Goal: Task Accomplishment & Management: Manage account settings

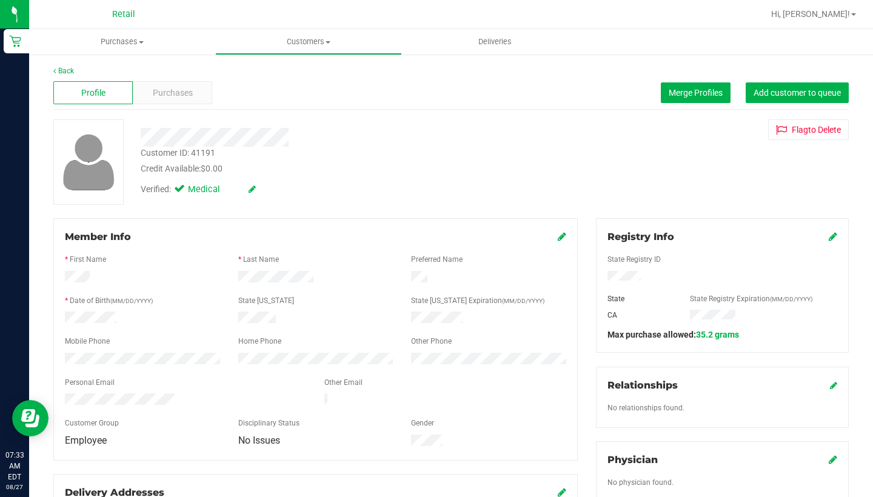
click at [562, 236] on icon at bounding box center [562, 237] width 8 height 10
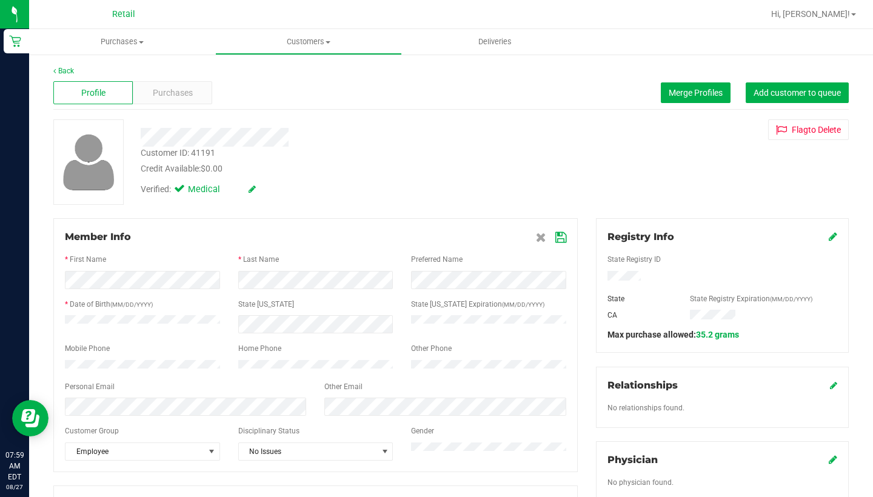
click at [558, 235] on icon at bounding box center [560, 238] width 11 height 10
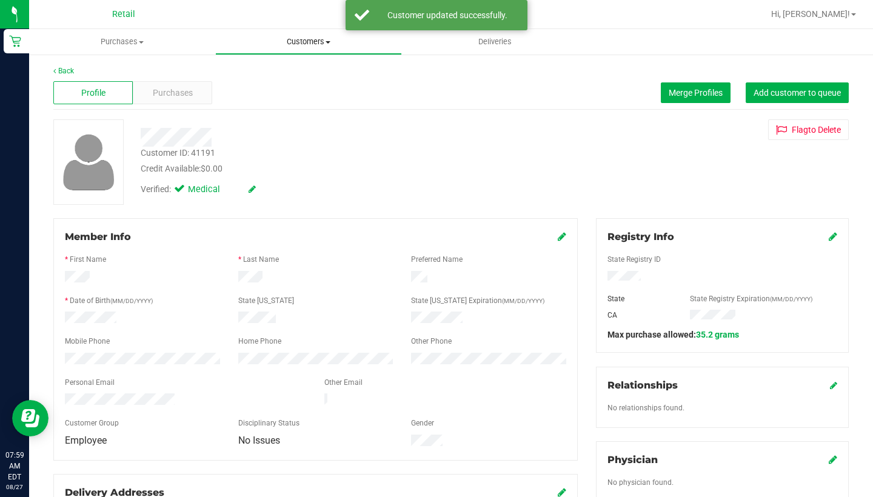
click at [294, 45] on span "Customers" at bounding box center [308, 41] width 185 height 11
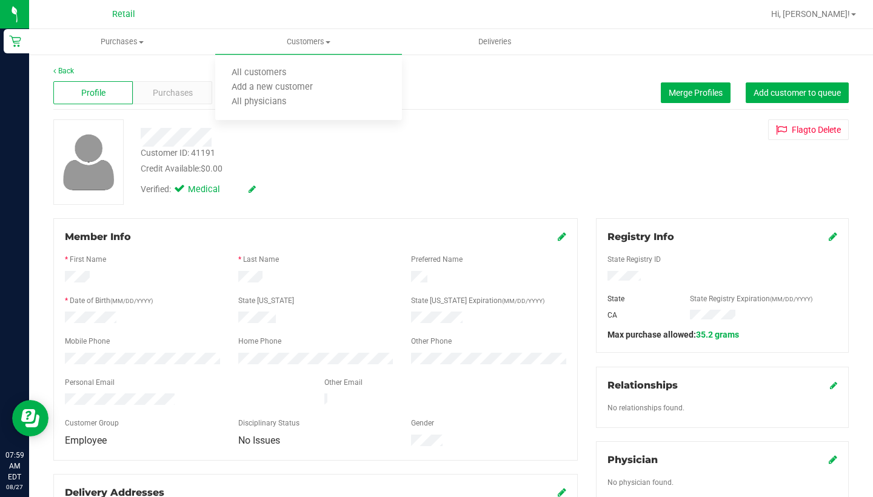
click at [560, 235] on icon at bounding box center [562, 237] width 8 height 10
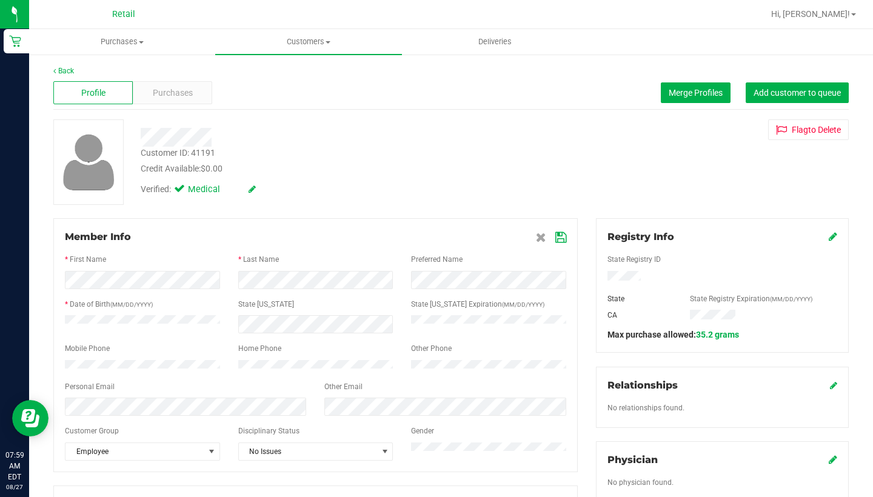
click at [128, 378] on div at bounding box center [315, 377] width 501 height 10
click at [558, 235] on icon at bounding box center [560, 238] width 11 height 10
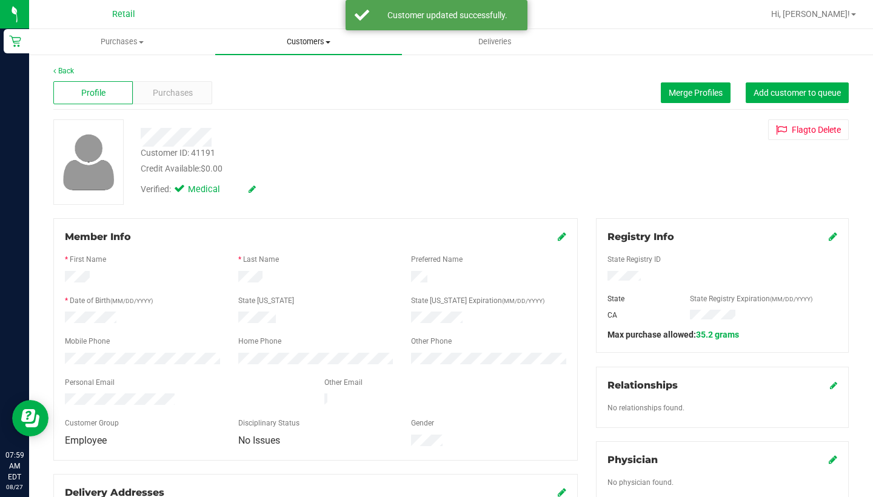
click at [299, 42] on span "Customers" at bounding box center [308, 41] width 186 height 11
click at [299, 75] on span "All customers" at bounding box center [258, 73] width 87 height 10
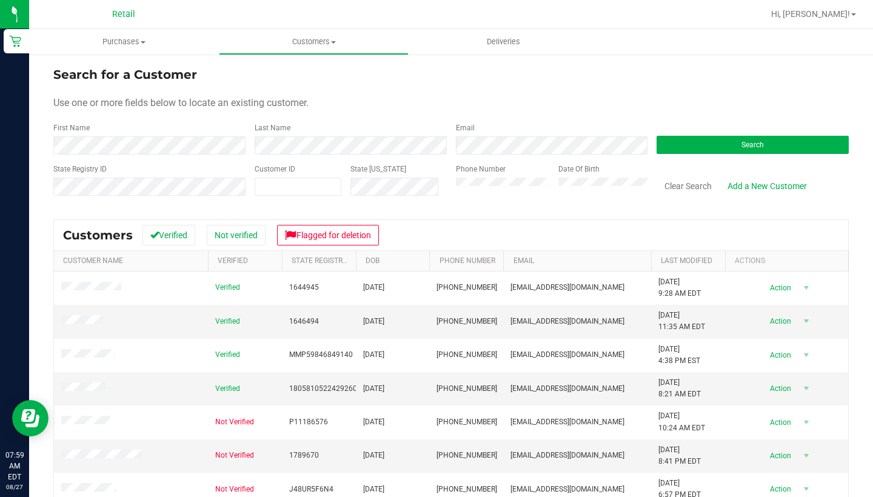
click at [328, 135] on div "Last Name" at bounding box center [345, 138] width 201 height 32
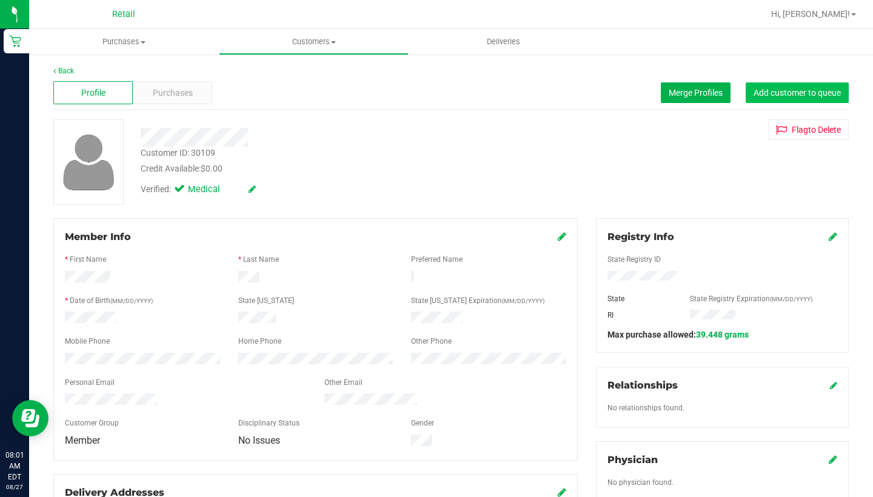
click at [814, 94] on span "Add customer to queue" at bounding box center [796, 93] width 87 height 10
click at [304, 31] on uib-tab-heading "Customers All customers Add a new customer All physicians" at bounding box center [313, 42] width 188 height 24
click at [301, 70] on span "All customers" at bounding box center [262, 73] width 87 height 10
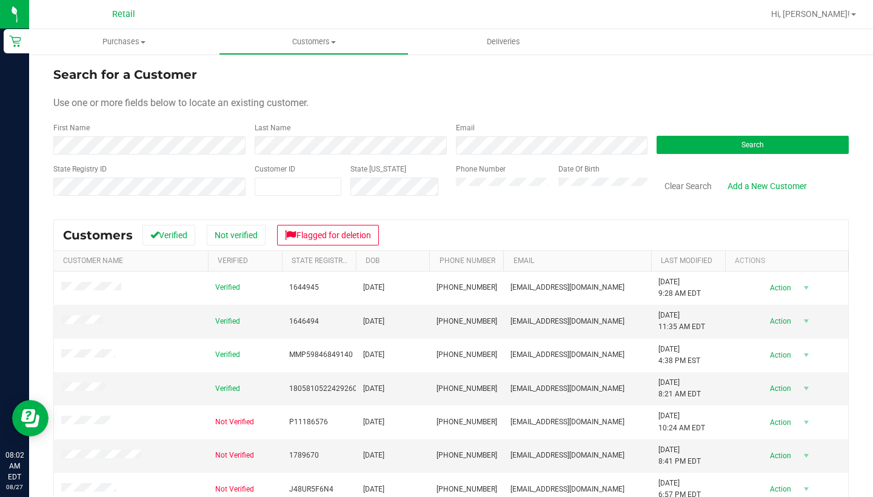
click at [191, 155] on form "Search for a Customer Use one or more fields below to locate an existing custom…" at bounding box center [450, 135] width 795 height 141
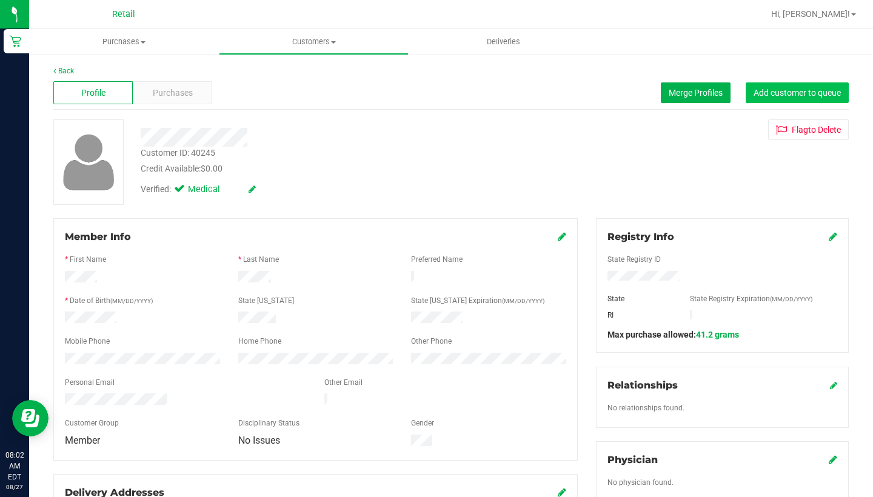
click at [783, 99] on button "Add customer to queue" at bounding box center [796, 92] width 103 height 21
click at [301, 42] on span "Customers" at bounding box center [313, 41] width 188 height 11
click at [305, 67] on li "All customers" at bounding box center [314, 73] width 190 height 15
click at [784, 95] on span "Add customer to queue" at bounding box center [796, 93] width 87 height 10
click at [313, 41] on span "Customers" at bounding box center [313, 41] width 188 height 11
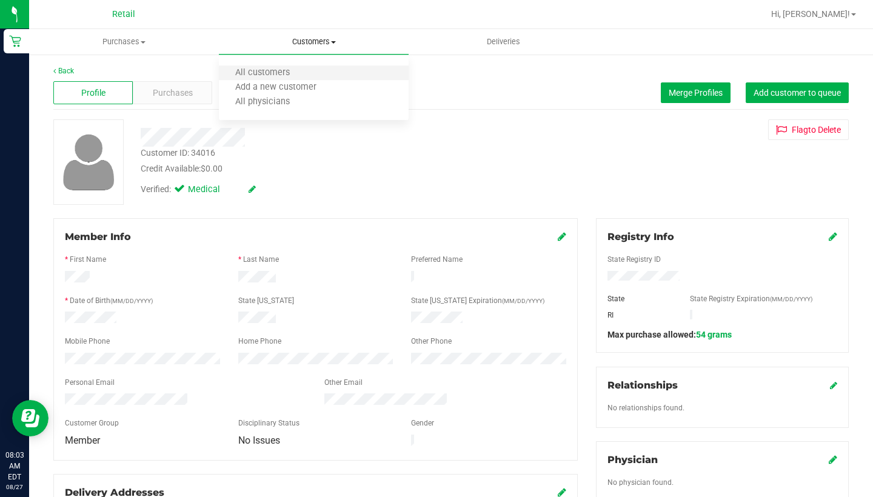
click at [307, 70] on li "All customers" at bounding box center [314, 73] width 190 height 15
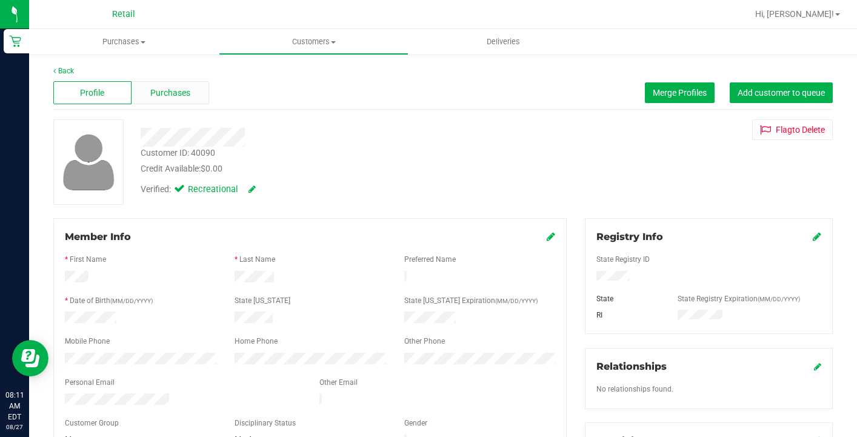
click at [175, 90] on span "Purchases" at bounding box center [170, 93] width 40 height 13
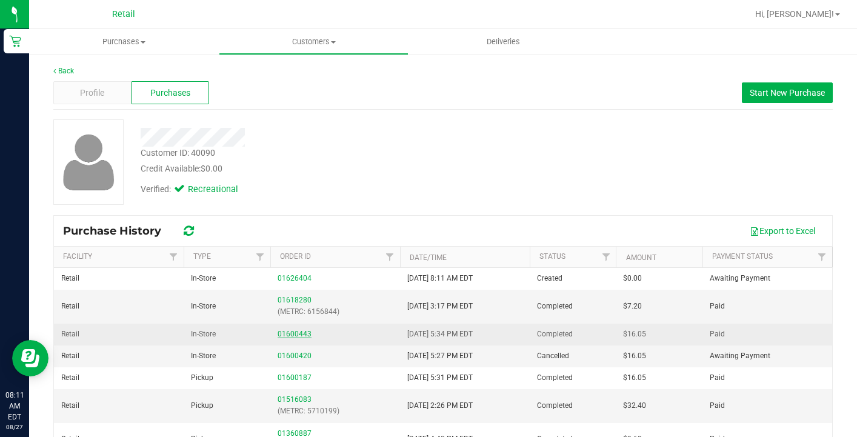
click at [290, 332] on link "01600443" at bounding box center [295, 334] width 34 height 8
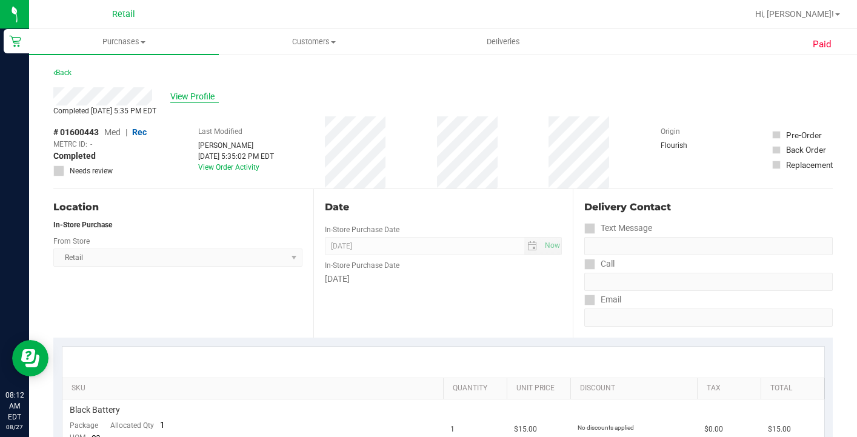
click at [198, 96] on span "View Profile" at bounding box center [194, 96] width 48 height 13
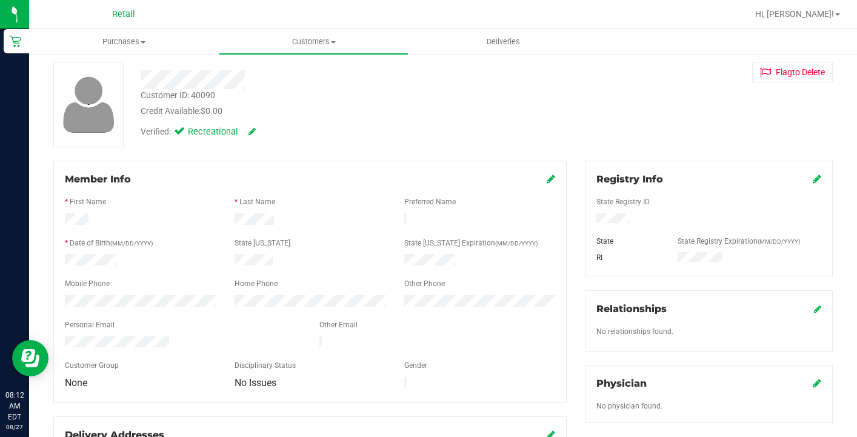
scroll to position [58, 0]
click at [329, 39] on span "Customers" at bounding box center [313, 41] width 188 height 11
click at [327, 71] on li "All customers" at bounding box center [314, 73] width 190 height 15
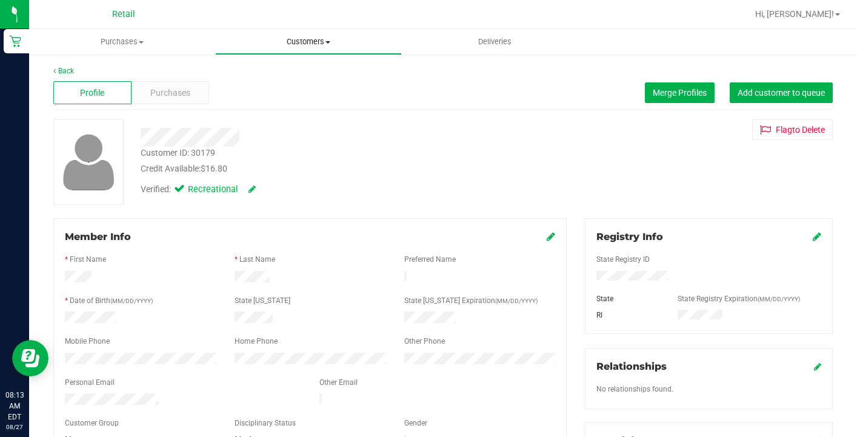
click at [310, 42] on span "Customers" at bounding box center [308, 41] width 185 height 11
click at [304, 66] on li "All customers" at bounding box center [308, 73] width 186 height 15
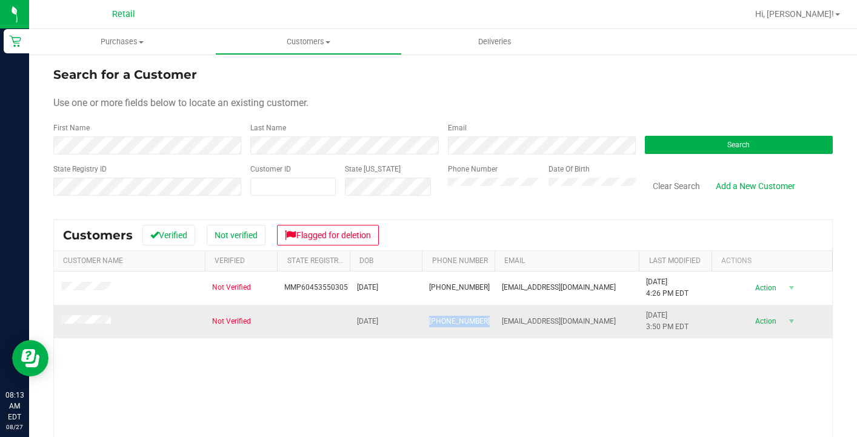
drag, startPoint x: 579, startPoint y: 322, endPoint x: 494, endPoint y: 317, distance: 85.0
click at [494, 317] on tr "Not Verified [DATE] (401) 301-3622 [EMAIL_ADDRESS][DOMAIN_NAME] [DATE] 3:50 PM …" at bounding box center [443, 321] width 778 height 33
click at [613, 381] on div "Not Verified MMP60453550305 [DATE] (401) 301-3622 [EMAIL_ADDRESS][DOMAIN_NAME] …" at bounding box center [443, 409] width 778 height 275
drag, startPoint x: 573, startPoint y: 316, endPoint x: 501, endPoint y: 316, distance: 72.1
click at [501, 317] on td "[EMAIL_ADDRESS][DOMAIN_NAME]" at bounding box center [567, 321] width 145 height 33
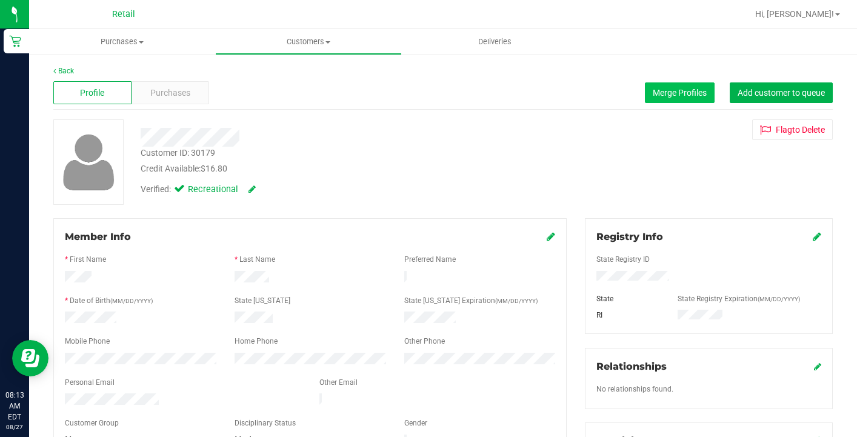
click at [674, 99] on button "Merge Profiles" at bounding box center [680, 92] width 70 height 21
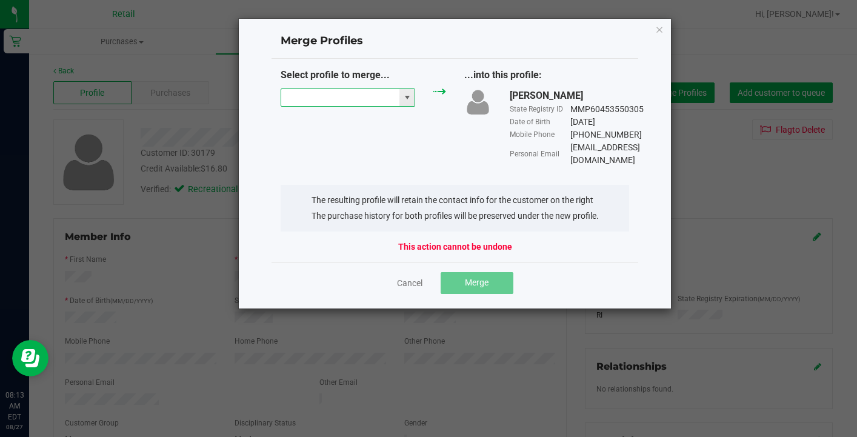
click at [355, 92] on input "NO DATA FOUND" at bounding box center [340, 97] width 118 height 17
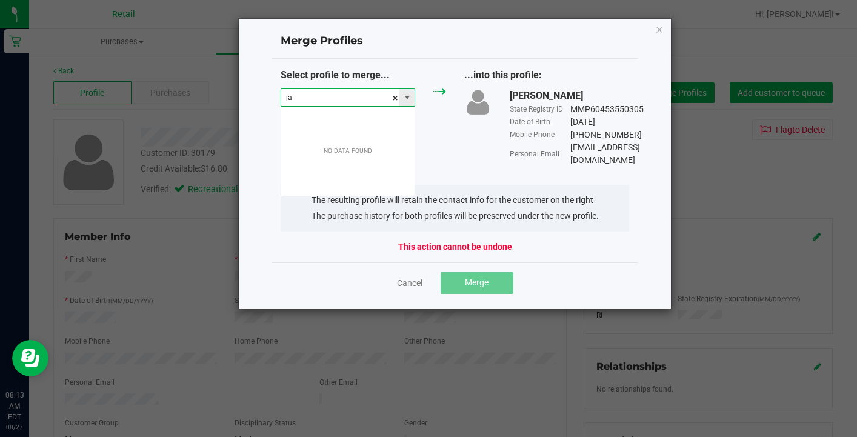
scroll to position [18, 135]
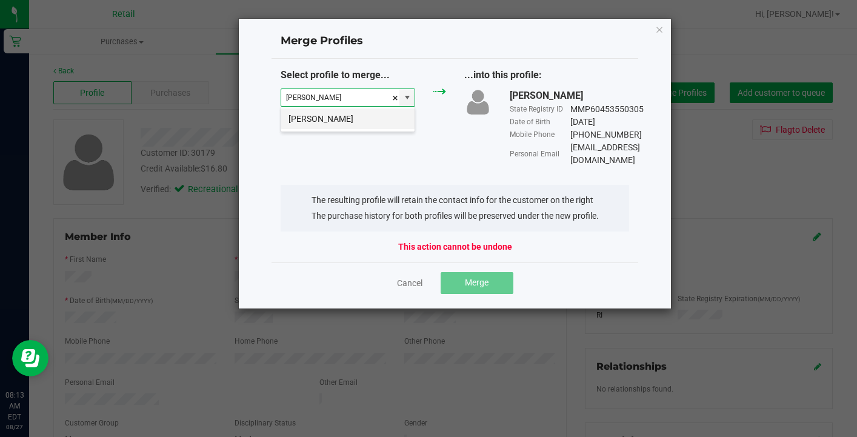
click at [350, 122] on li "[PERSON_NAME]" at bounding box center [347, 118] width 133 height 21
type input "[PERSON_NAME]"
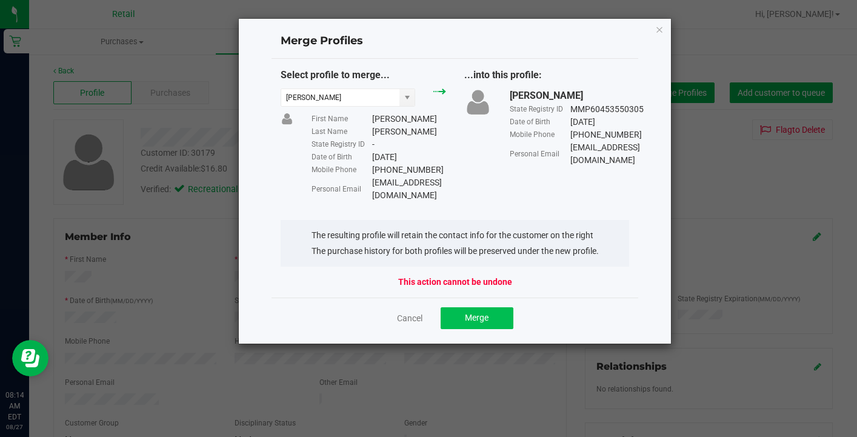
click at [490, 307] on button "Merge" at bounding box center [477, 318] width 73 height 22
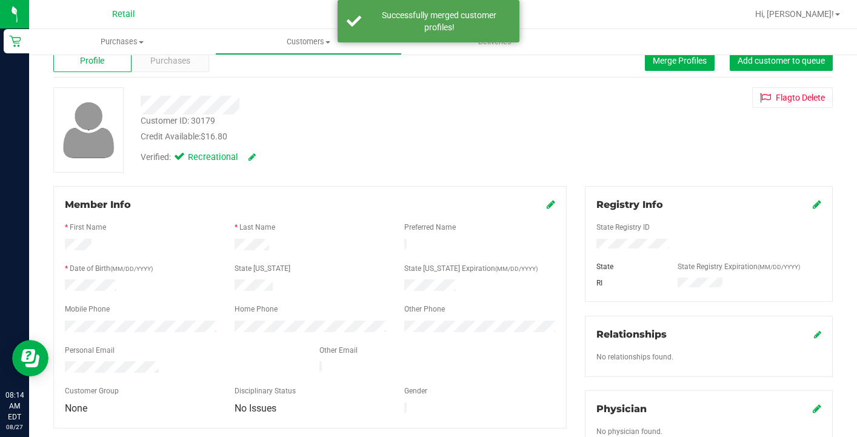
scroll to position [45, 0]
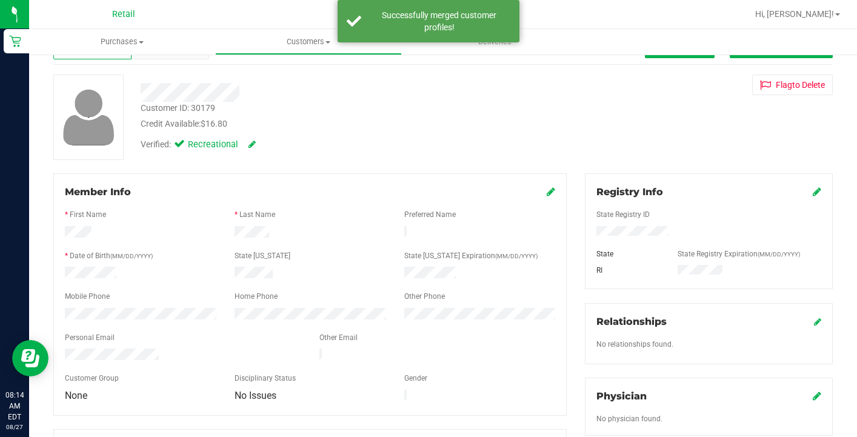
click at [549, 192] on icon at bounding box center [551, 192] width 8 height 10
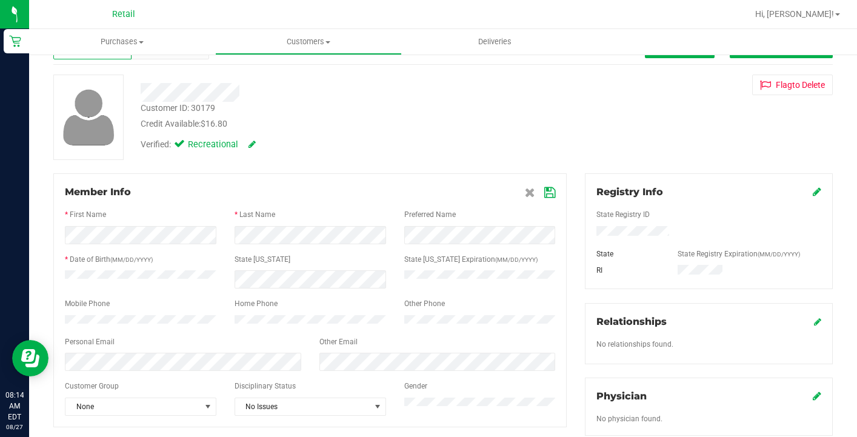
click at [547, 191] on icon at bounding box center [549, 193] width 11 height 10
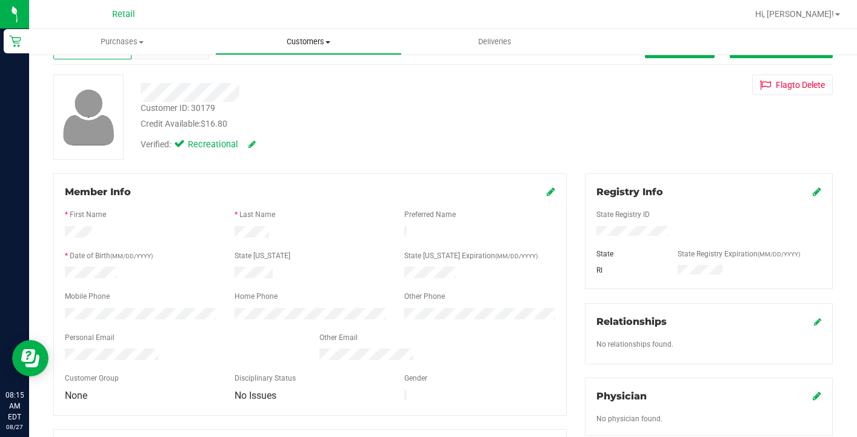
click at [301, 42] on span "Customers" at bounding box center [308, 41] width 185 height 11
click at [298, 75] on span "All customers" at bounding box center [258, 73] width 87 height 10
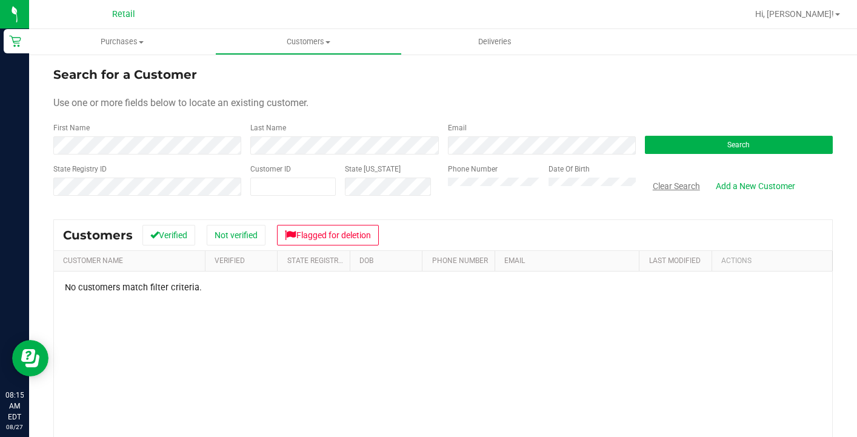
click at [681, 187] on button "Clear Search" at bounding box center [676, 186] width 63 height 21
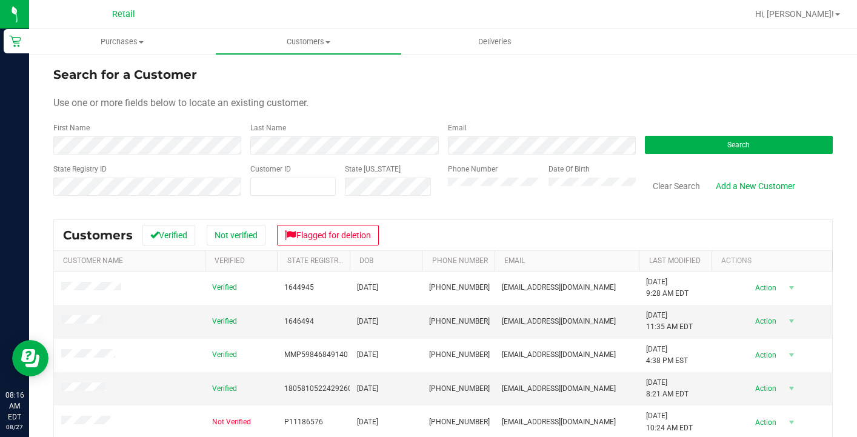
click at [197, 135] on div "First Name" at bounding box center [147, 138] width 188 height 32
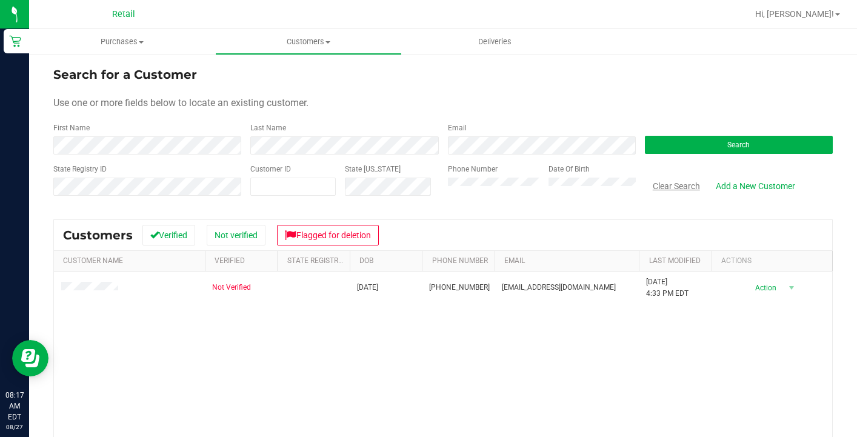
click at [671, 185] on button "Clear Search" at bounding box center [676, 186] width 63 height 21
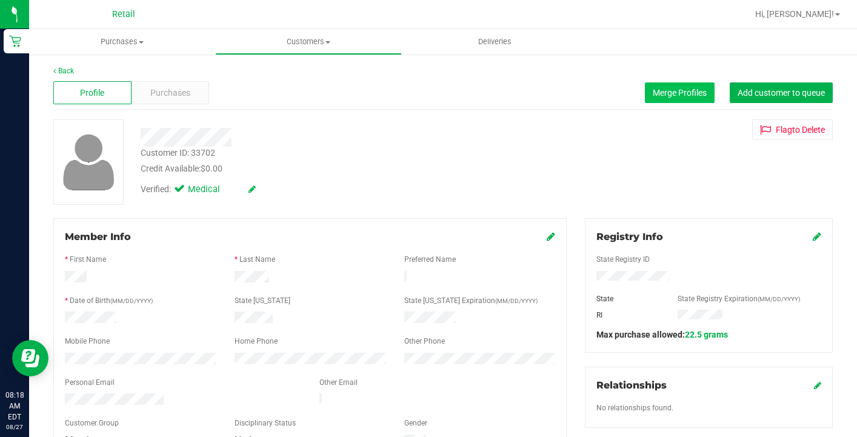
click at [690, 90] on span "Merge Profiles" at bounding box center [680, 93] width 54 height 10
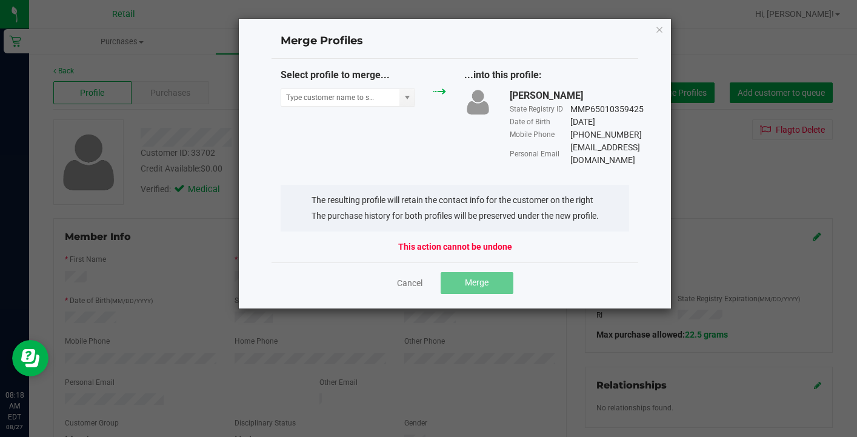
click at [369, 107] on div "Select profile to merge..." at bounding box center [363, 90] width 183 height 45
click at [369, 93] on input "NO DATA FOUND" at bounding box center [340, 97] width 118 height 17
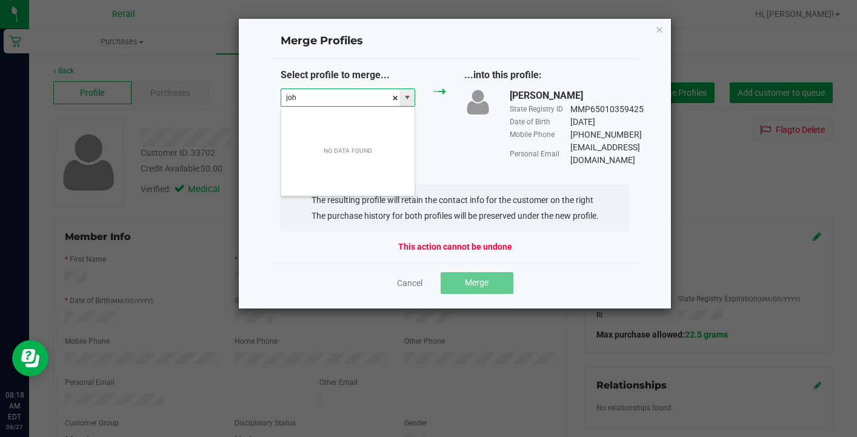
scroll to position [18, 135]
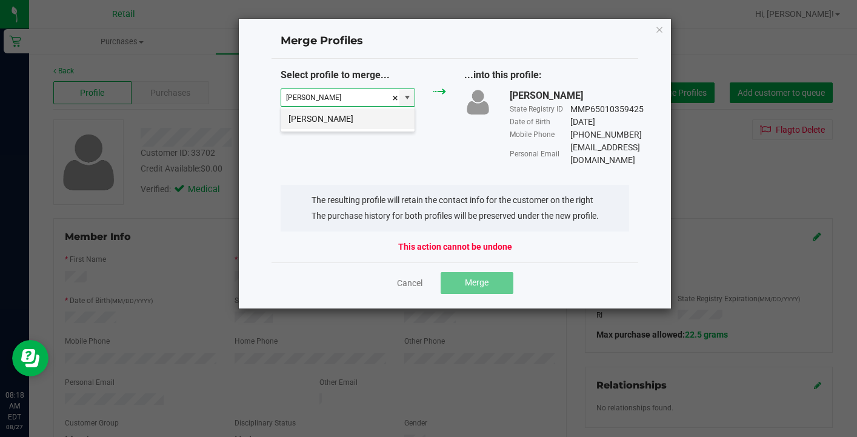
click at [338, 119] on li "[PERSON_NAME]" at bounding box center [347, 118] width 133 height 21
type input "[PERSON_NAME]"
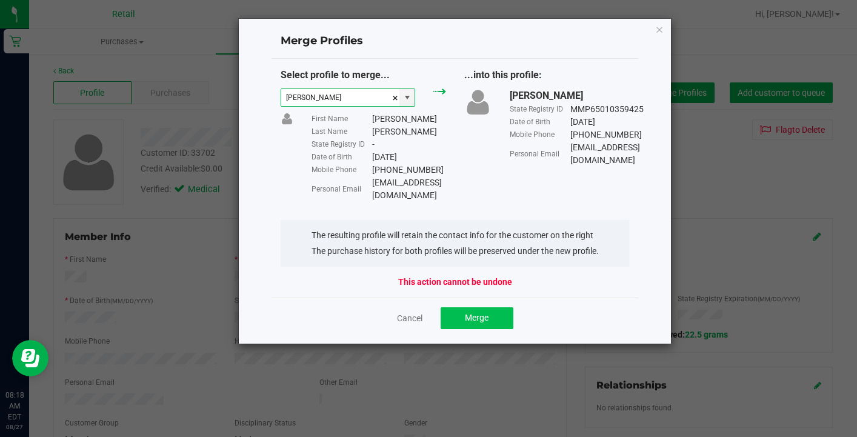
click at [475, 313] on span "Merge" at bounding box center [477, 318] width 24 height 10
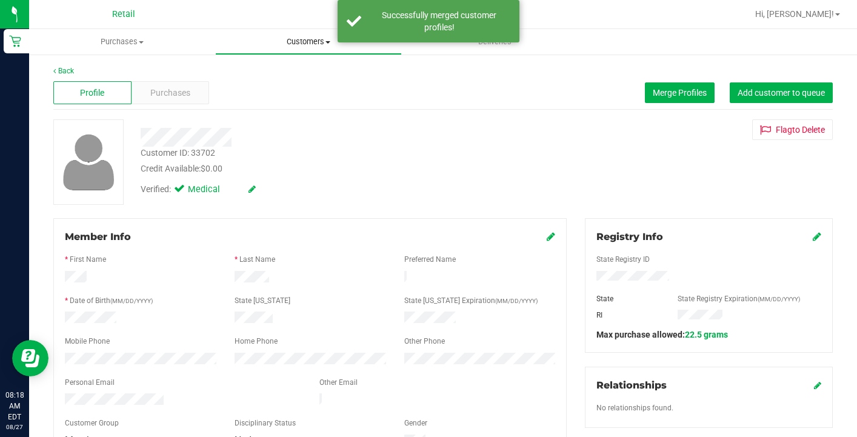
click at [315, 46] on span "Customers" at bounding box center [308, 41] width 185 height 11
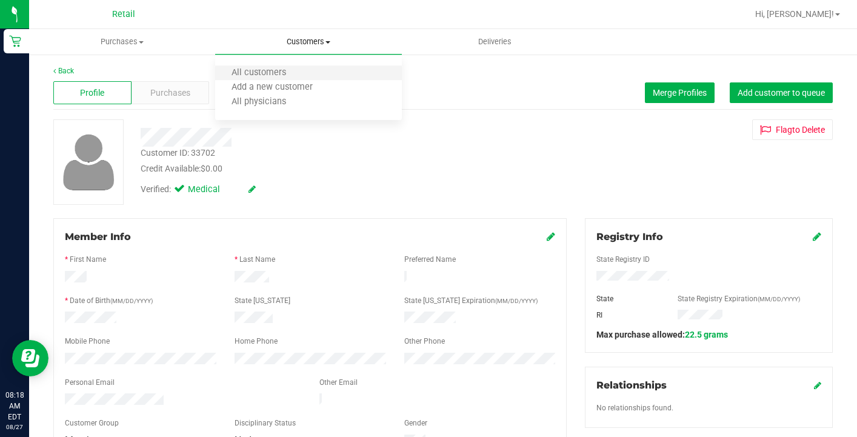
click at [315, 70] on li "All customers" at bounding box center [308, 73] width 186 height 15
click at [167, 99] on div "Purchases" at bounding box center [171, 92] width 78 height 23
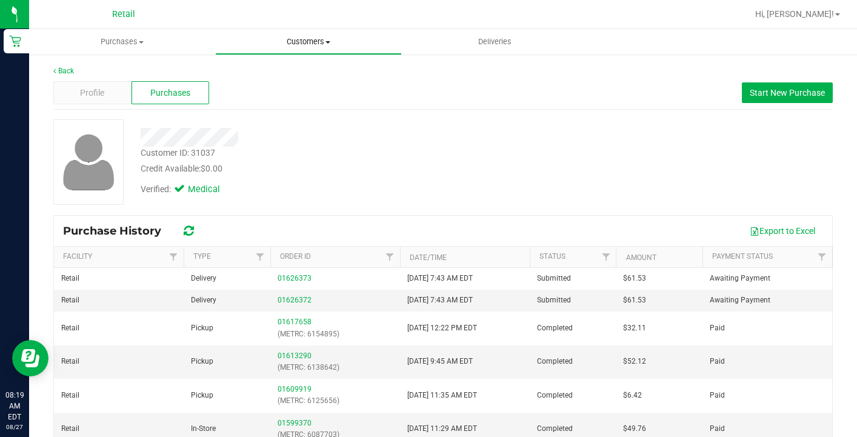
click at [305, 44] on span "Customers" at bounding box center [308, 41] width 185 height 11
click at [305, 68] on li "All customers" at bounding box center [308, 73] width 186 height 15
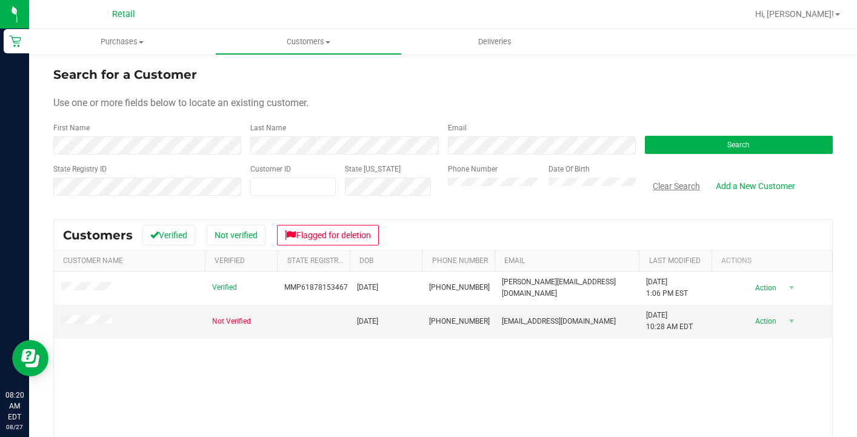
click at [686, 192] on button "Clear Search" at bounding box center [676, 186] width 63 height 21
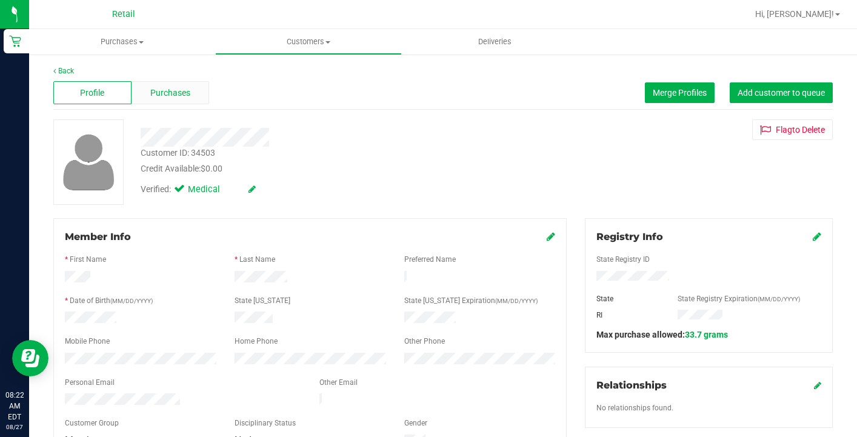
click at [166, 102] on div "Purchases" at bounding box center [171, 92] width 78 height 23
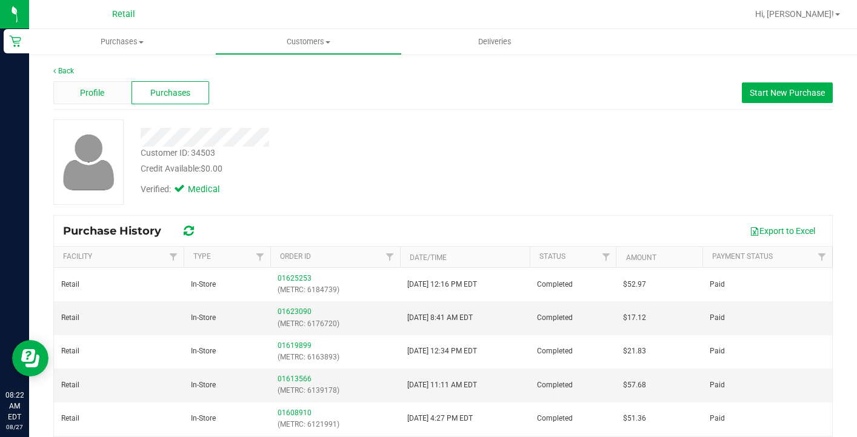
click at [85, 85] on div "Profile" at bounding box center [92, 92] width 78 height 23
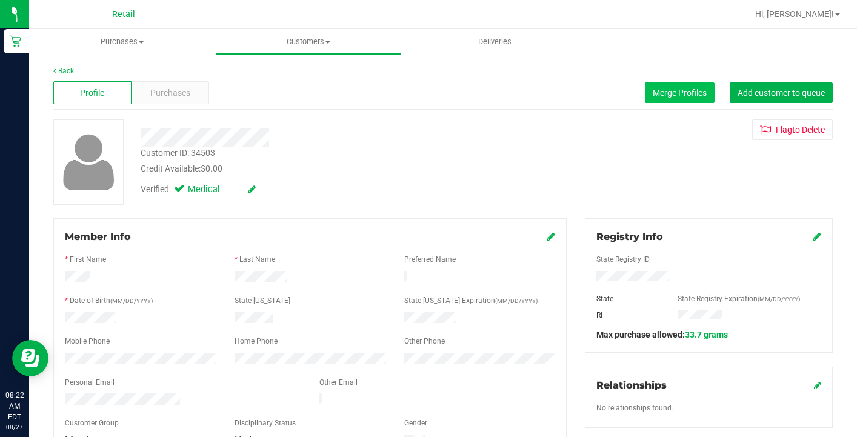
click at [668, 94] on span "Merge Profiles" at bounding box center [680, 93] width 54 height 10
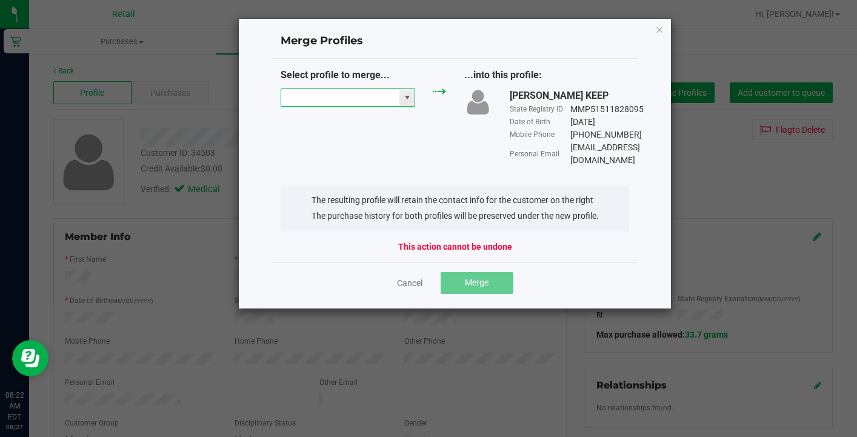
click at [350, 98] on input "NO DATA FOUND" at bounding box center [340, 97] width 118 height 17
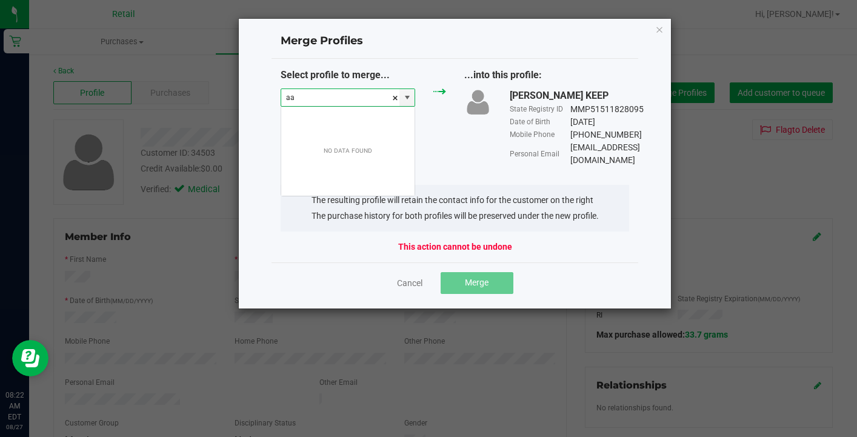
scroll to position [18, 135]
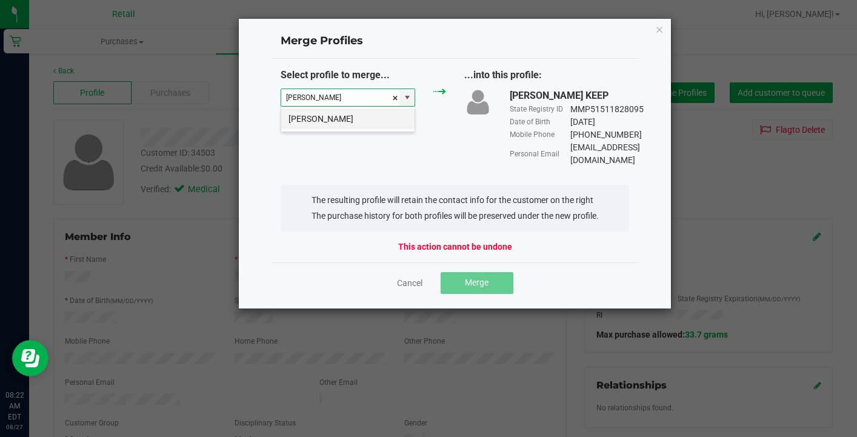
click at [353, 121] on li "[PERSON_NAME]" at bounding box center [347, 118] width 133 height 21
type input "[PERSON_NAME]"
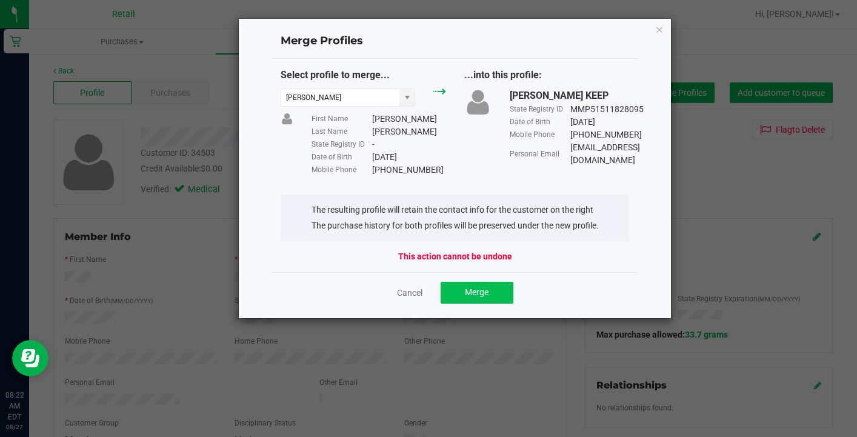
click at [468, 295] on span "Merge" at bounding box center [477, 292] width 24 height 10
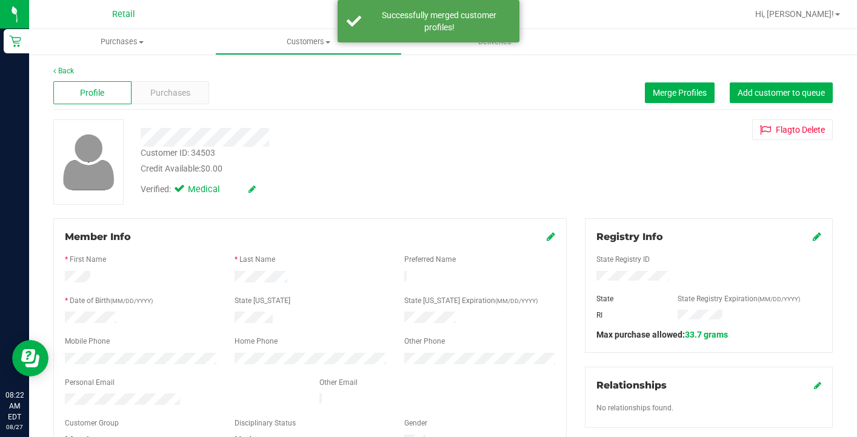
click at [554, 236] on icon at bounding box center [551, 237] width 8 height 10
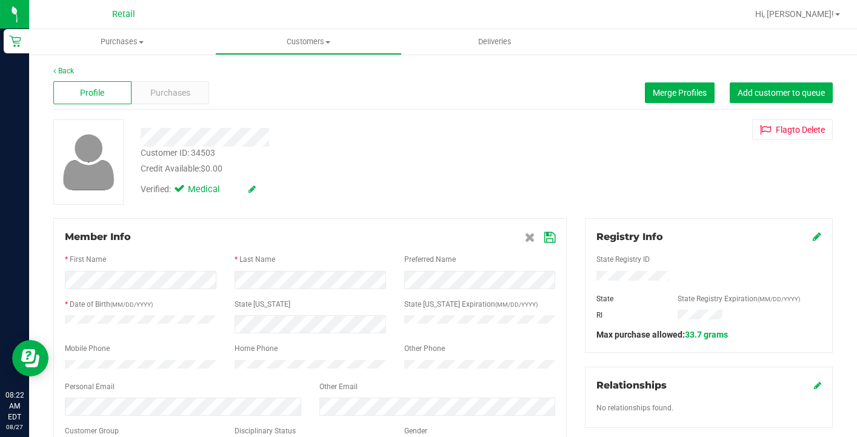
click at [552, 238] on icon at bounding box center [549, 238] width 11 height 10
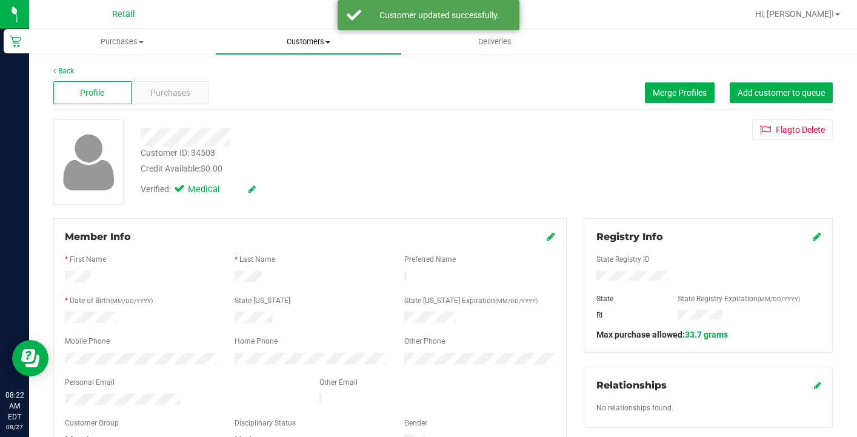
click at [292, 40] on span "Customers" at bounding box center [308, 41] width 185 height 11
click at [293, 79] on li "All customers" at bounding box center [308, 73] width 186 height 15
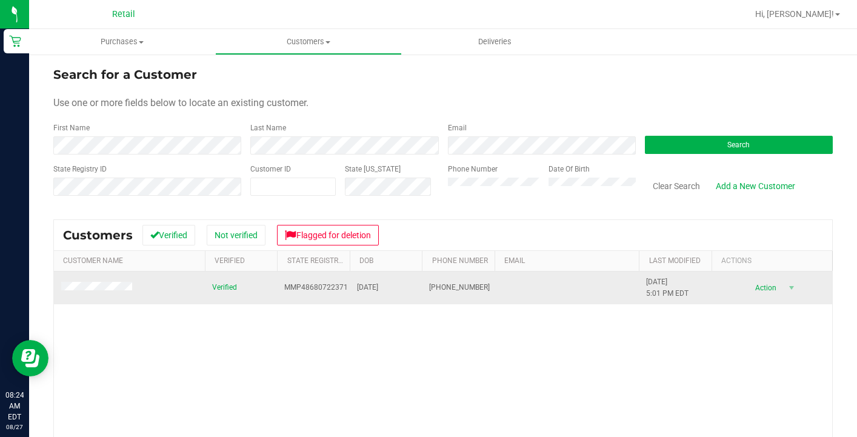
drag, startPoint x: 482, startPoint y: 283, endPoint x: 438, endPoint y: 281, distance: 44.3
click at [438, 281] on td "[PHONE_NUMBER]" at bounding box center [458, 288] width 72 height 33
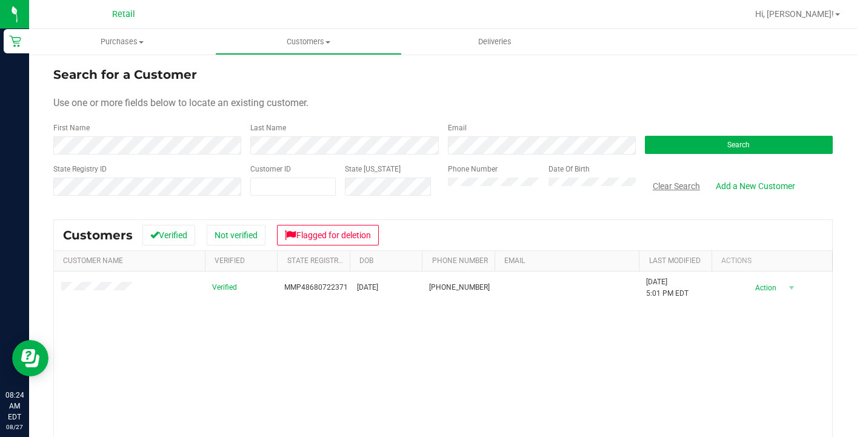
click at [677, 184] on button "Clear Search" at bounding box center [676, 186] width 63 height 21
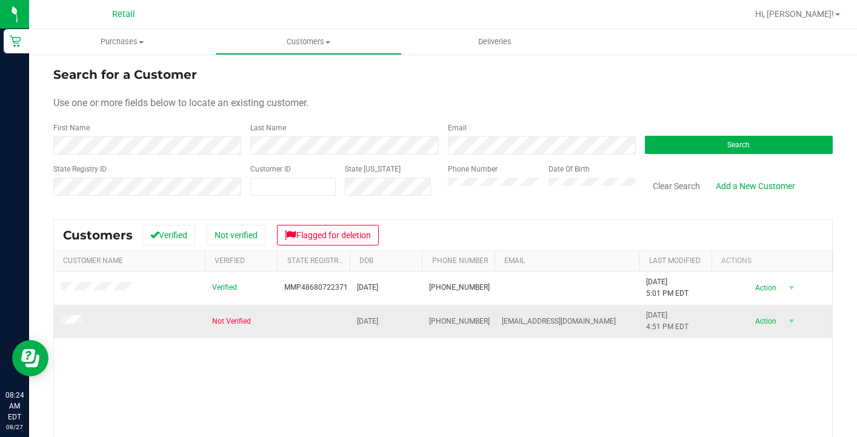
drag, startPoint x: 589, startPoint y: 321, endPoint x: 498, endPoint y: 319, distance: 90.9
click at [498, 319] on td "[EMAIL_ADDRESS][DOMAIN_NAME]" at bounding box center [567, 321] width 145 height 33
click at [367, 373] on div "Verified MMP48680722371 [DATE] (401) 414-9669 [DATE] 5:01 PM EDT Delete Profile…" at bounding box center [443, 409] width 778 height 275
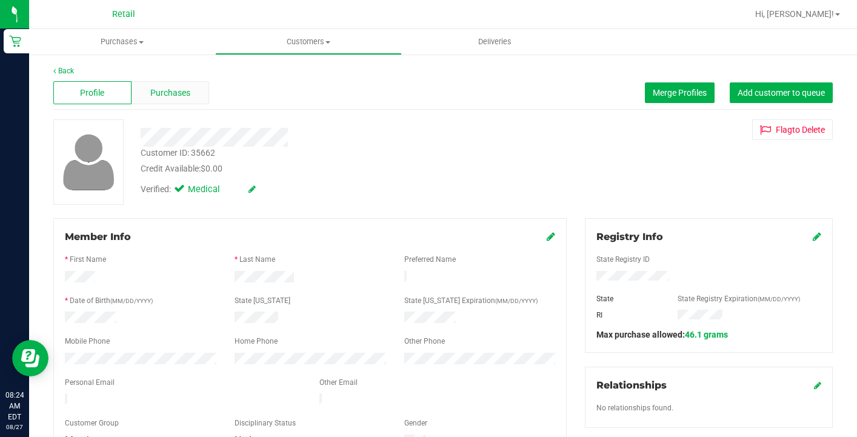
click at [182, 98] on span "Purchases" at bounding box center [170, 93] width 40 height 13
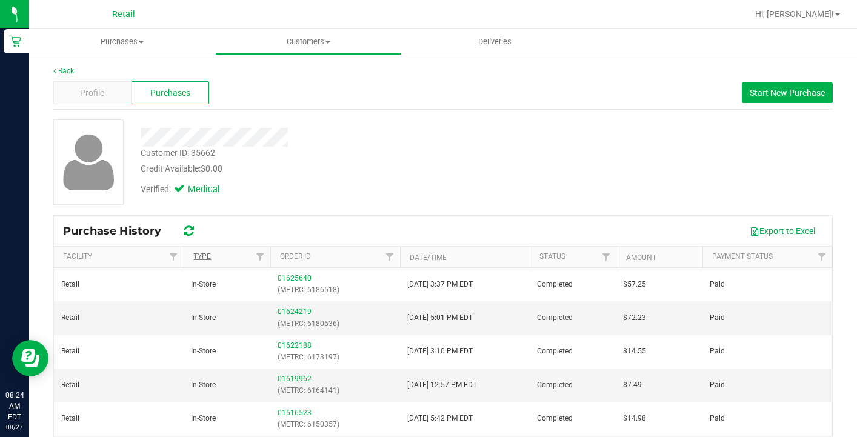
click at [206, 256] on link "Type" at bounding box center [202, 256] width 18 height 8
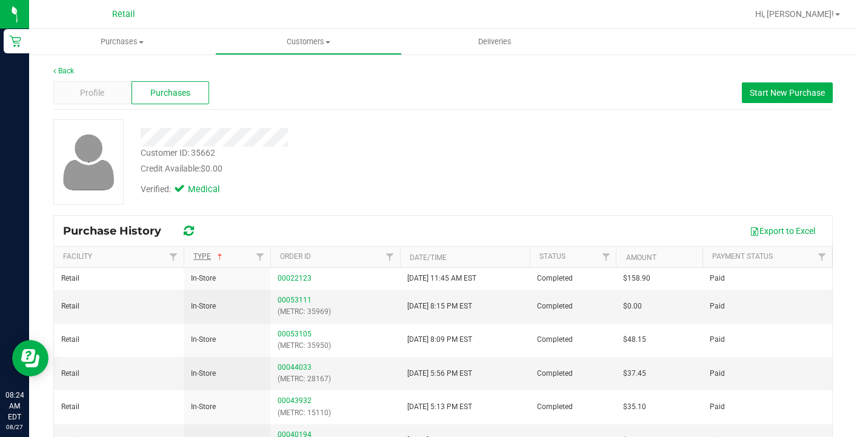
click at [206, 256] on link "Type" at bounding box center [209, 256] width 32 height 8
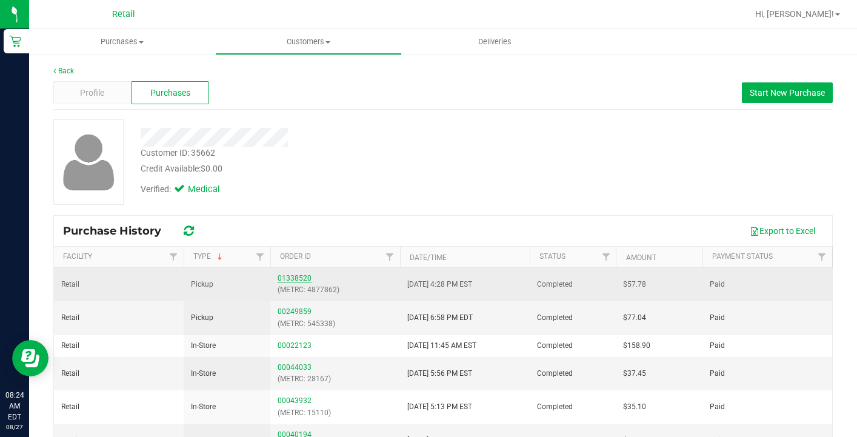
click at [294, 277] on link "01338520" at bounding box center [295, 278] width 34 height 8
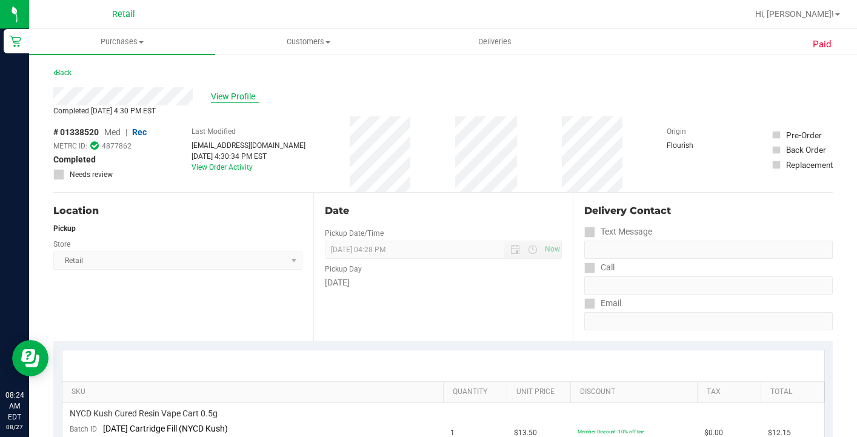
click at [241, 99] on span "View Profile" at bounding box center [235, 96] width 48 height 13
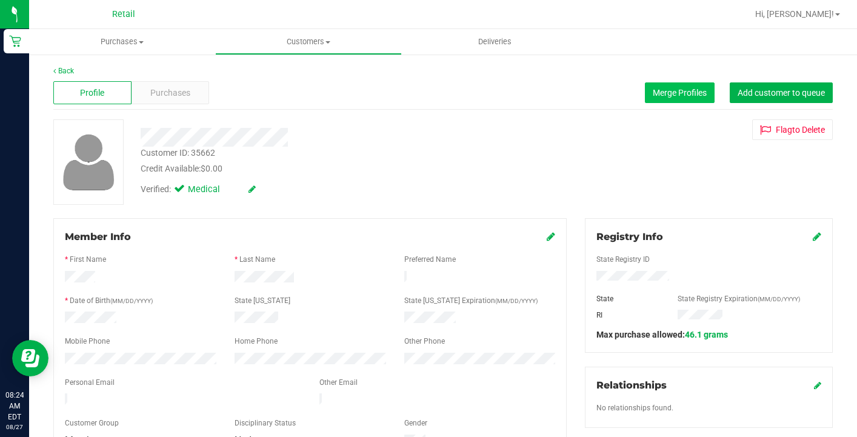
click at [678, 95] on span "Merge Profiles" at bounding box center [680, 93] width 54 height 10
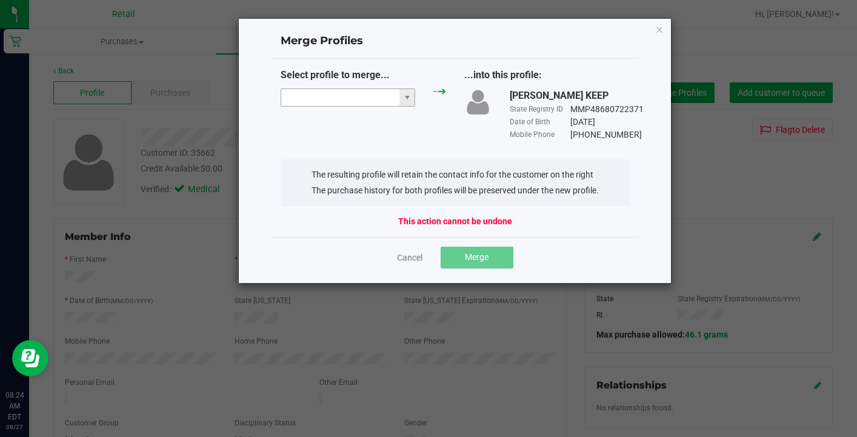
click at [344, 100] on input "NO DATA FOUND" at bounding box center [340, 97] width 118 height 17
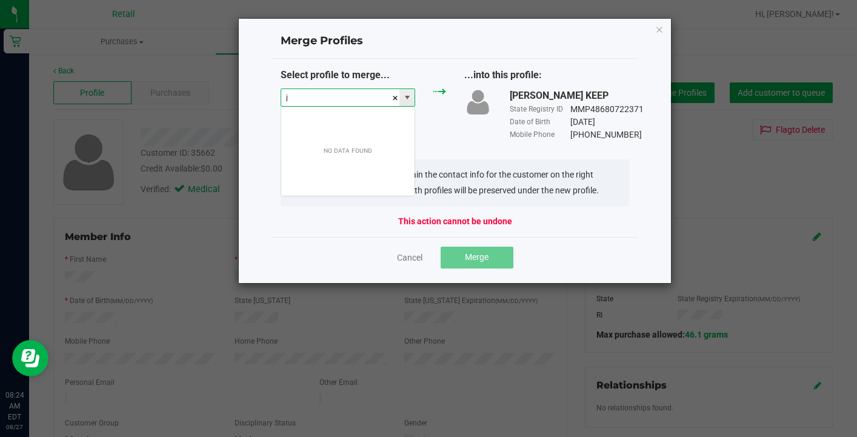
scroll to position [18, 135]
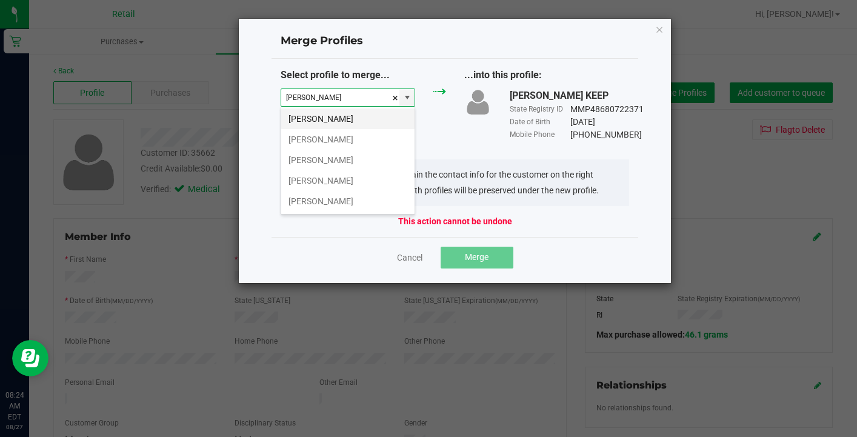
click at [342, 118] on li "[PERSON_NAME]" at bounding box center [347, 118] width 133 height 21
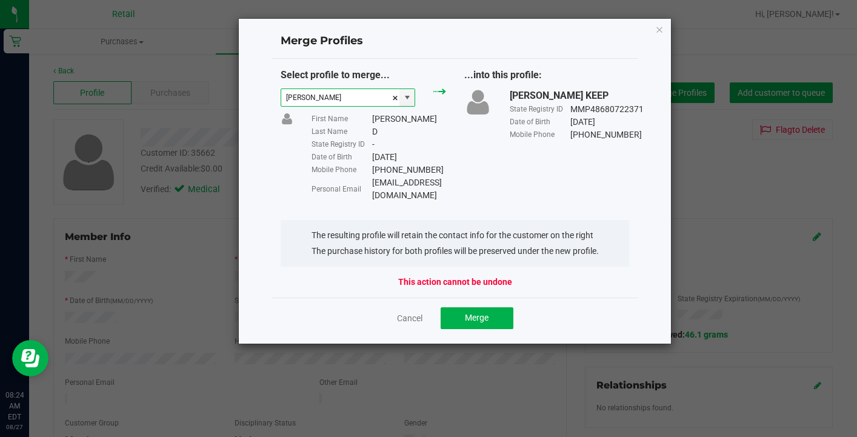
type input "[PERSON_NAME]"
drag, startPoint x: 472, startPoint y: 182, endPoint x: 366, endPoint y: 182, distance: 106.1
click at [366, 182] on div "Personal Email [EMAIL_ADDRESS][DOMAIN_NAME]" at bounding box center [379, 188] width 135 height 25
copy div "[EMAIL_ADDRESS][DOMAIN_NAME]"
click at [468, 298] on div "Cancel Merge" at bounding box center [455, 318] width 367 height 41
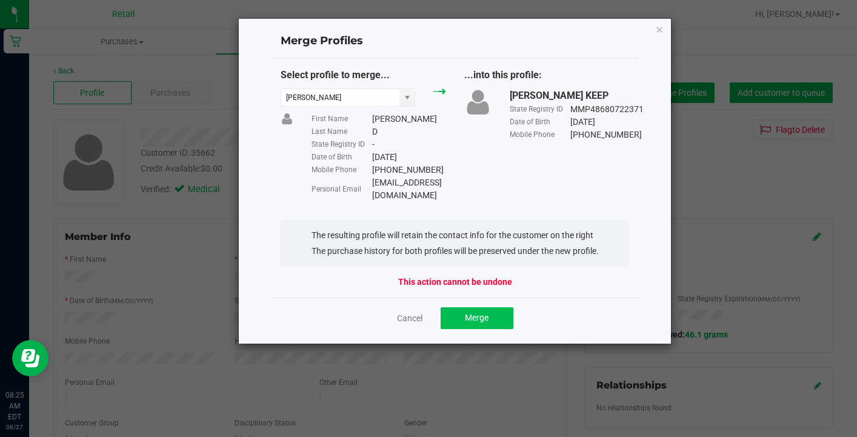
click at [471, 313] on span "Merge" at bounding box center [477, 318] width 24 height 10
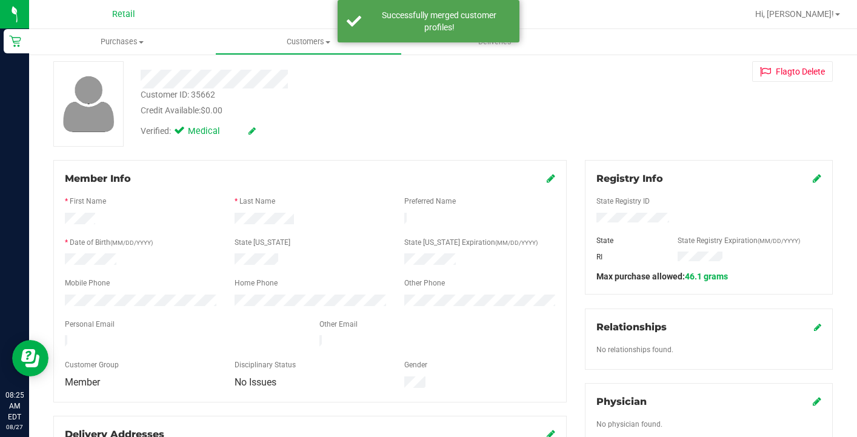
scroll to position [61, 0]
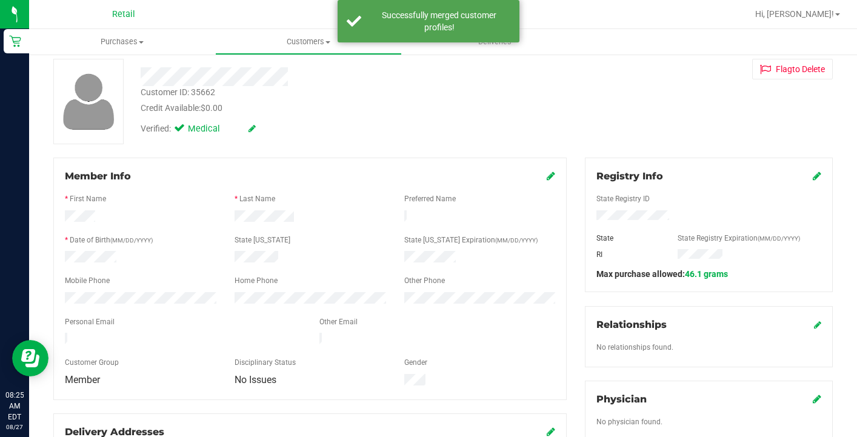
click at [552, 176] on icon at bounding box center [551, 176] width 8 height 10
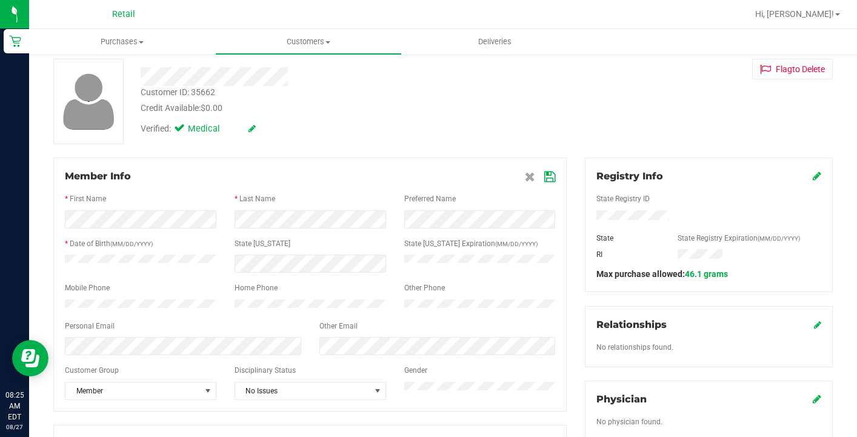
click at [547, 179] on icon at bounding box center [549, 177] width 11 height 10
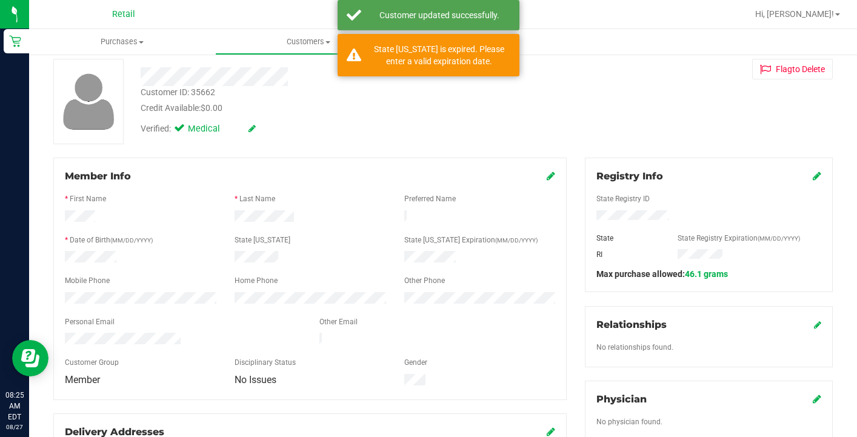
click at [550, 178] on icon at bounding box center [551, 176] width 8 height 10
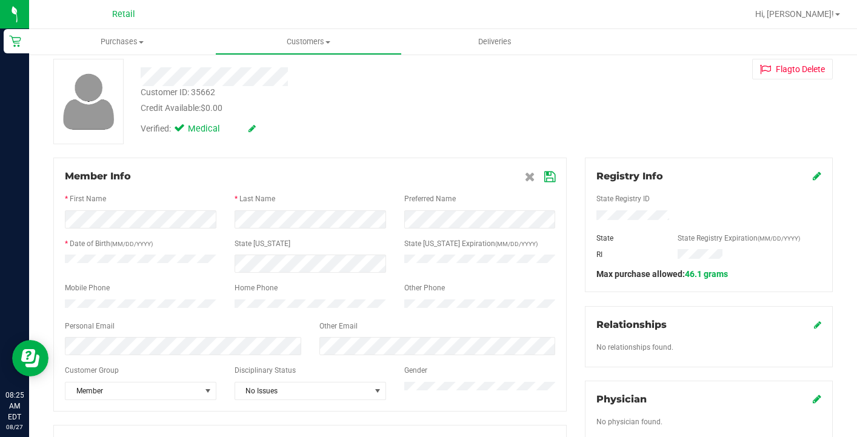
click at [546, 178] on icon at bounding box center [549, 177] width 11 height 10
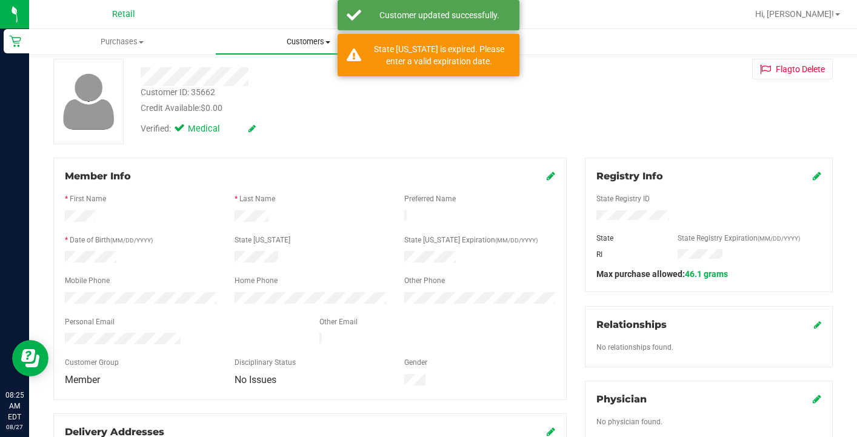
click at [300, 36] on span "Customers" at bounding box center [308, 41] width 185 height 11
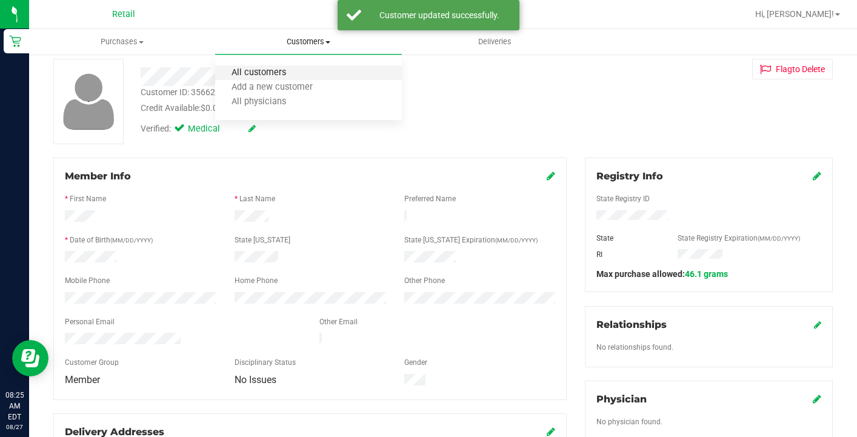
click at [300, 74] on span "All customers" at bounding box center [258, 73] width 87 height 10
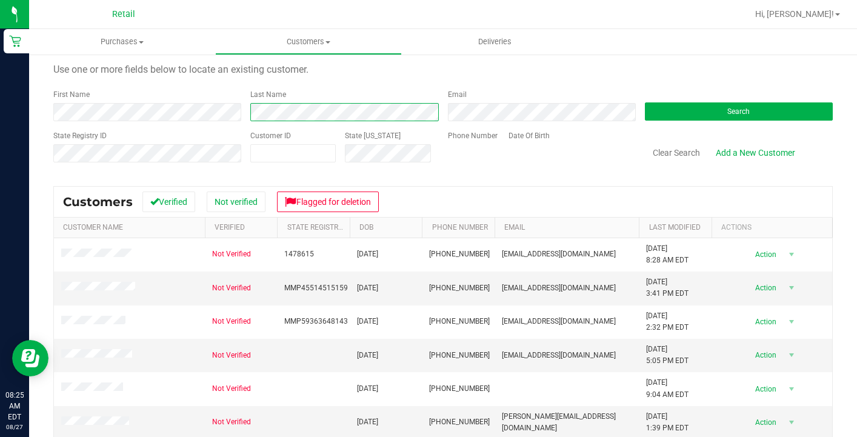
scroll to position [32, 0]
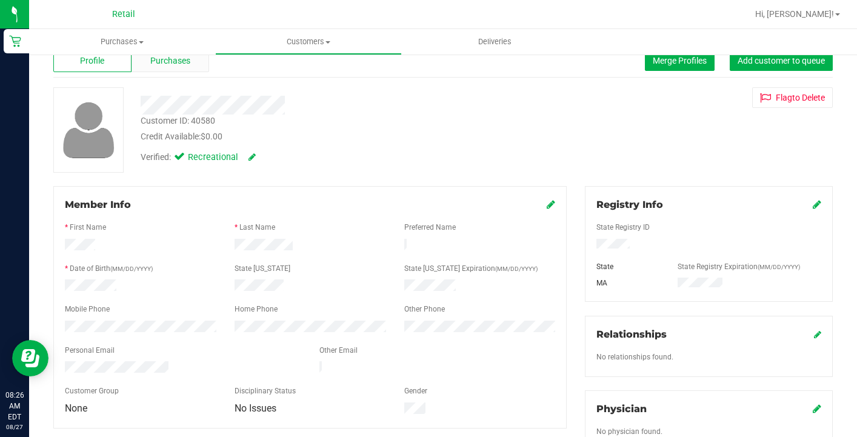
click at [187, 65] on span "Purchases" at bounding box center [170, 61] width 40 height 13
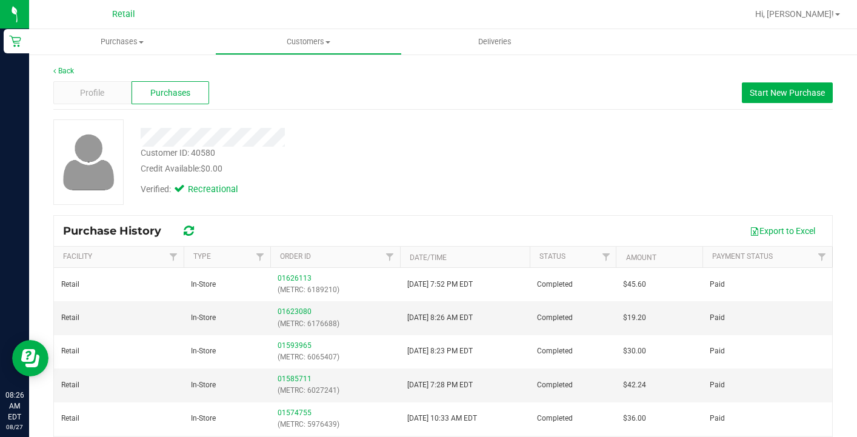
click at [213, 245] on div "Purchase History Export to Excel" at bounding box center [443, 231] width 778 height 30
click at [209, 255] on link "Type" at bounding box center [202, 256] width 18 height 8
click at [209, 255] on link "Type" at bounding box center [209, 256] width 32 height 8
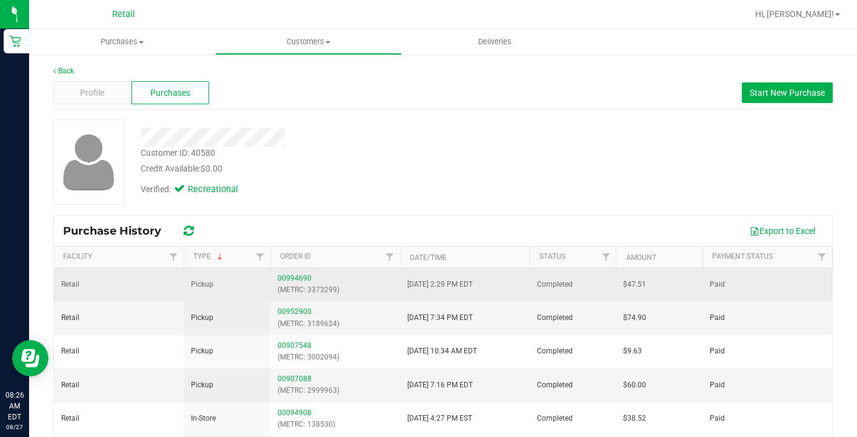
click at [299, 273] on div "00994690 (METRC: 3373299)" at bounding box center [335, 284] width 115 height 23
click at [299, 274] on link "00994690" at bounding box center [295, 278] width 34 height 8
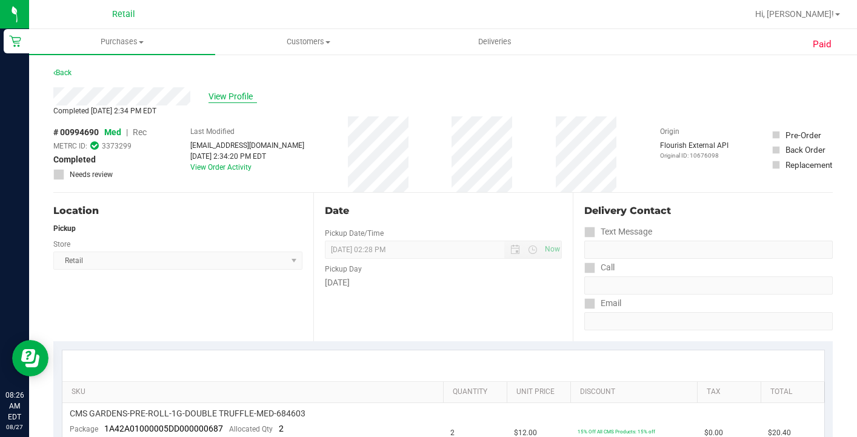
click at [242, 98] on span "View Profile" at bounding box center [232, 96] width 48 height 13
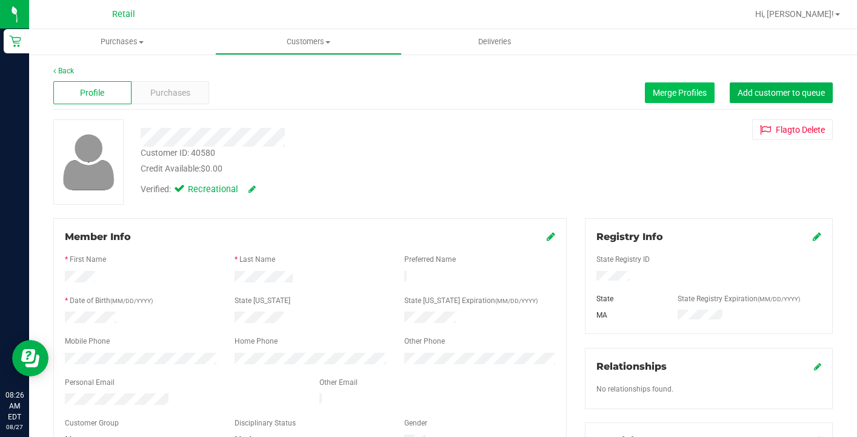
click at [671, 86] on button "Merge Profiles" at bounding box center [680, 92] width 70 height 21
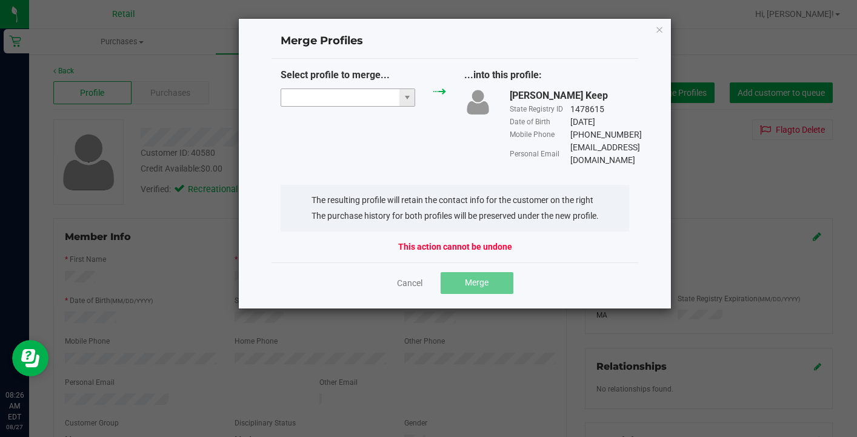
click at [315, 95] on input "NO DATA FOUND" at bounding box center [340, 97] width 118 height 17
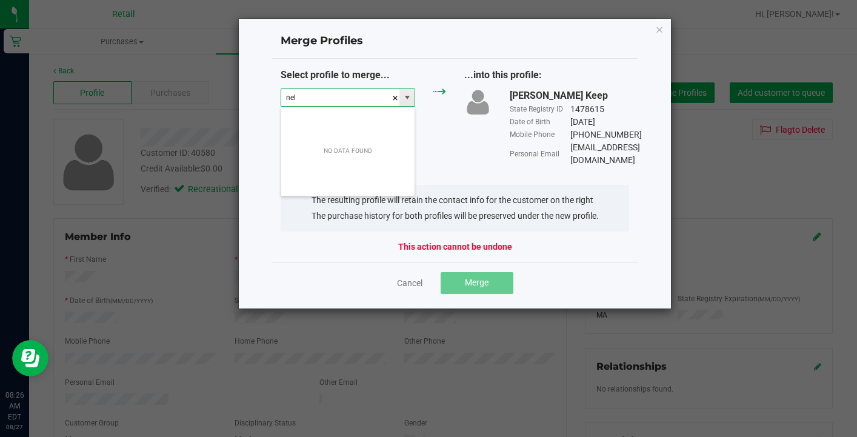
scroll to position [18, 135]
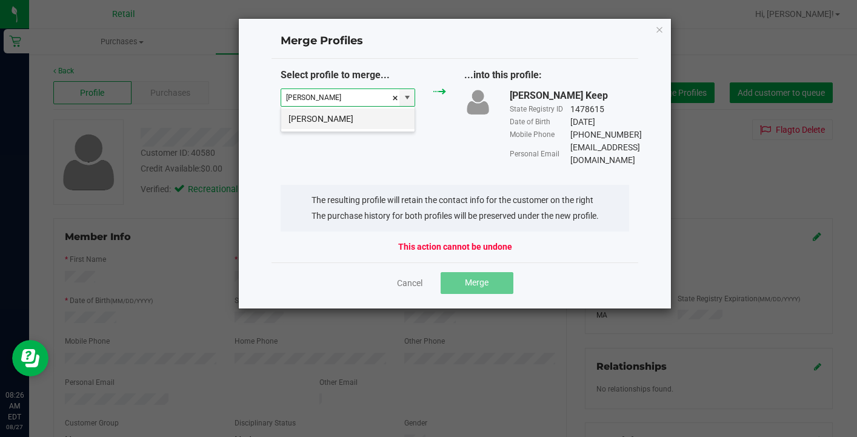
click at [332, 116] on li "[PERSON_NAME]" at bounding box center [347, 118] width 133 height 21
type input "[PERSON_NAME]"
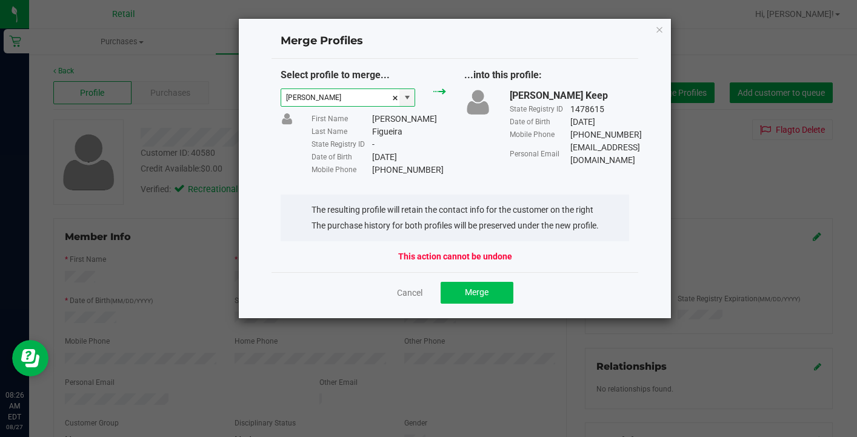
click at [473, 293] on span "Merge" at bounding box center [477, 292] width 24 height 10
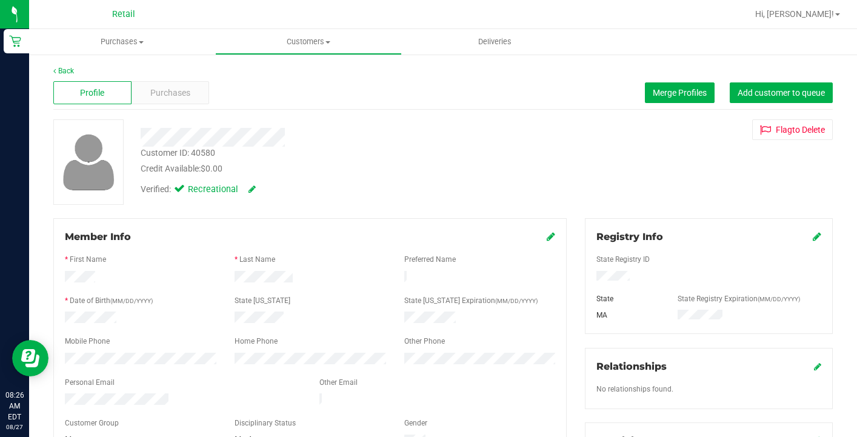
click at [551, 238] on icon at bounding box center [551, 237] width 8 height 10
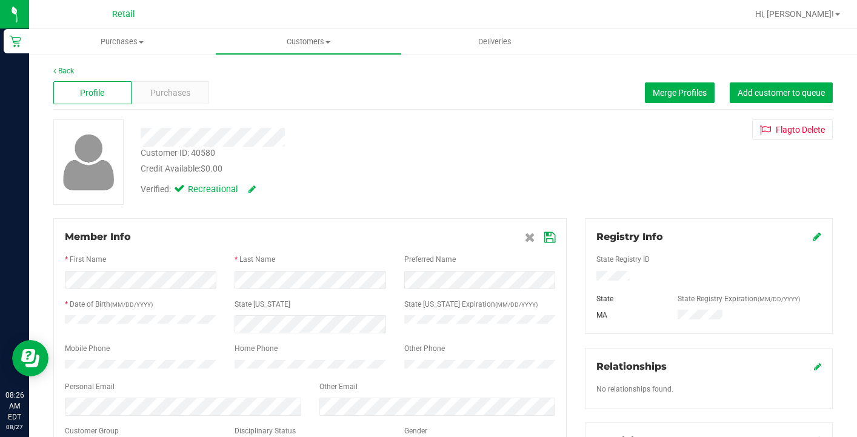
click at [310, 293] on div at bounding box center [310, 294] width 490 height 10
click at [552, 238] on icon at bounding box center [549, 238] width 11 height 10
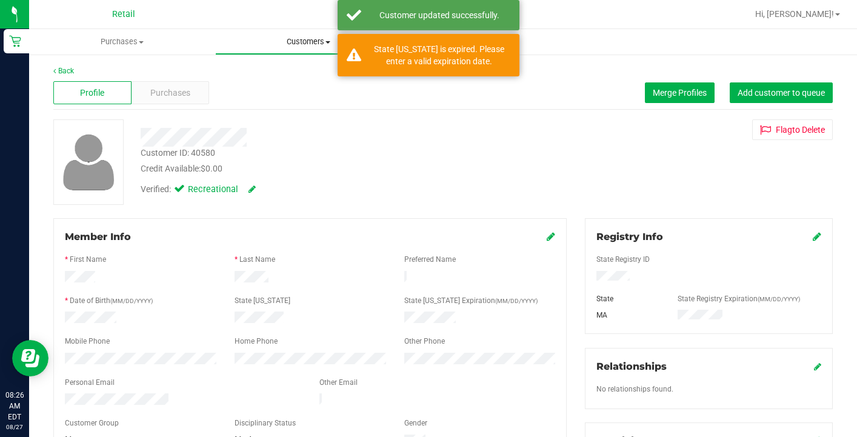
click at [305, 41] on span "Customers" at bounding box center [308, 41] width 185 height 11
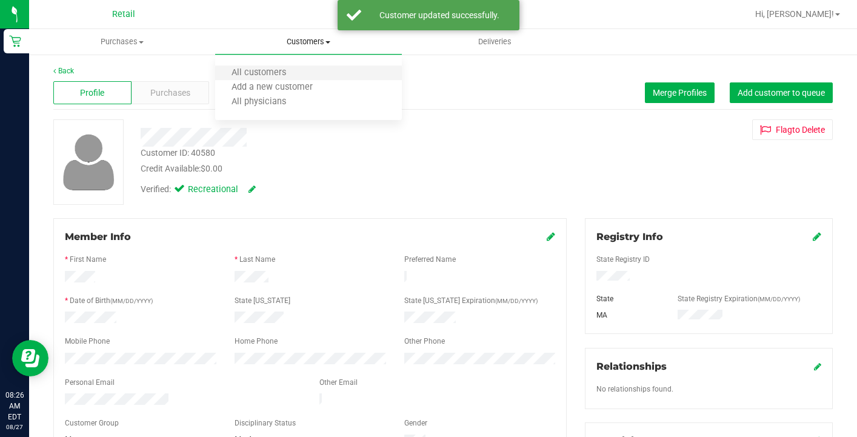
click at [305, 74] on li "All customers" at bounding box center [308, 73] width 186 height 15
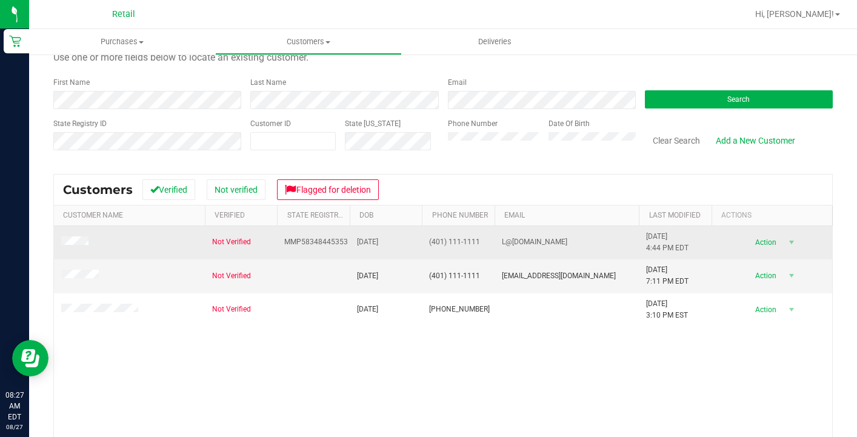
scroll to position [45, 0]
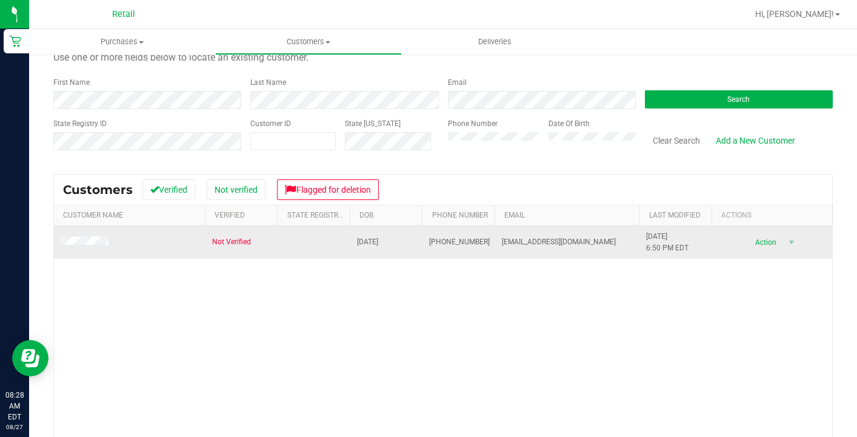
drag, startPoint x: 393, startPoint y: 242, endPoint x: 358, endPoint y: 238, distance: 34.8
click at [358, 238] on span "[DATE]" at bounding box center [367, 242] width 21 height 12
drag, startPoint x: 398, startPoint y: 241, endPoint x: 352, endPoint y: 238, distance: 45.5
click at [353, 239] on td "[DATE]" at bounding box center [386, 242] width 72 height 33
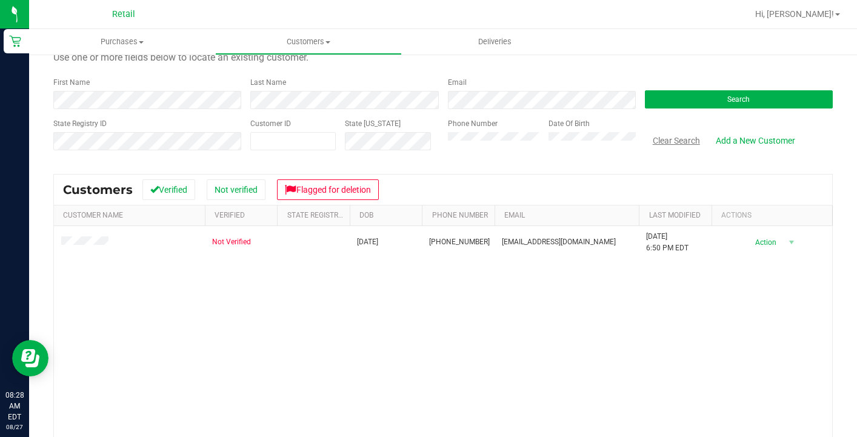
click at [690, 138] on button "Clear Search" at bounding box center [676, 140] width 63 height 21
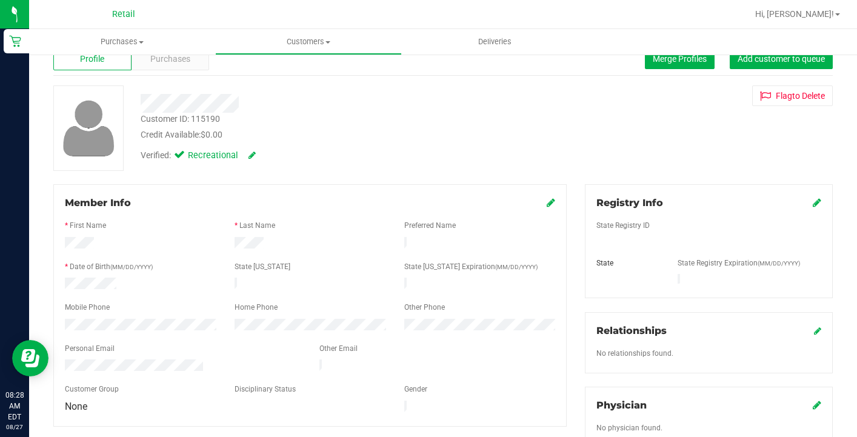
scroll to position [38, 0]
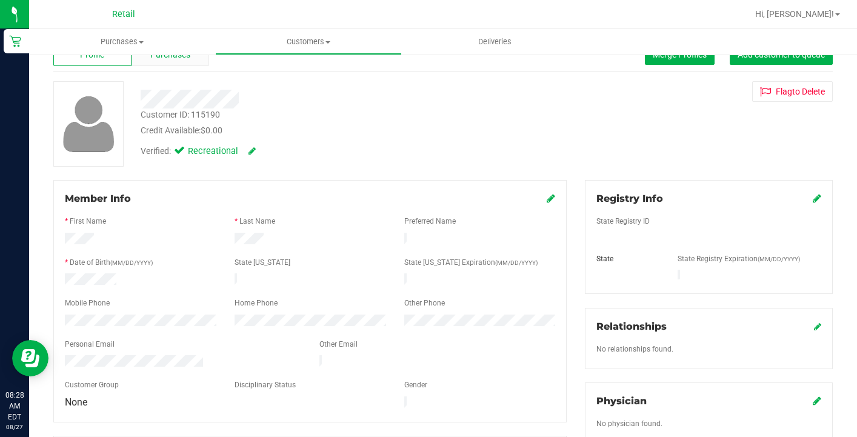
click at [167, 58] on span "Purchases" at bounding box center [170, 54] width 40 height 13
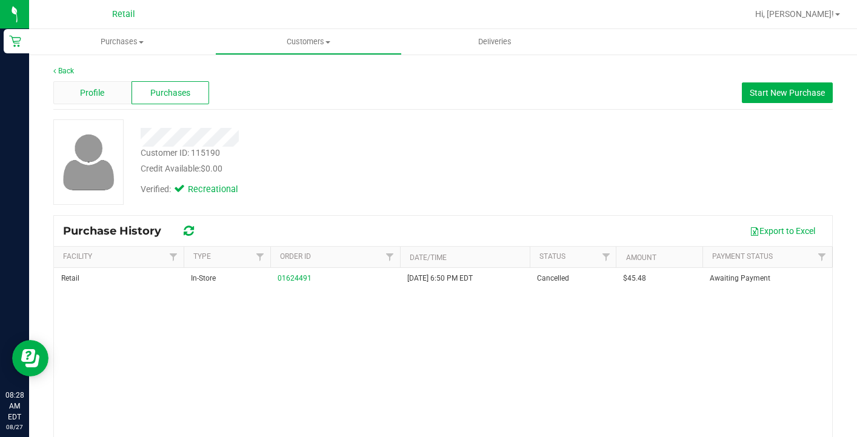
click at [108, 101] on div "Profile" at bounding box center [92, 92] width 78 height 23
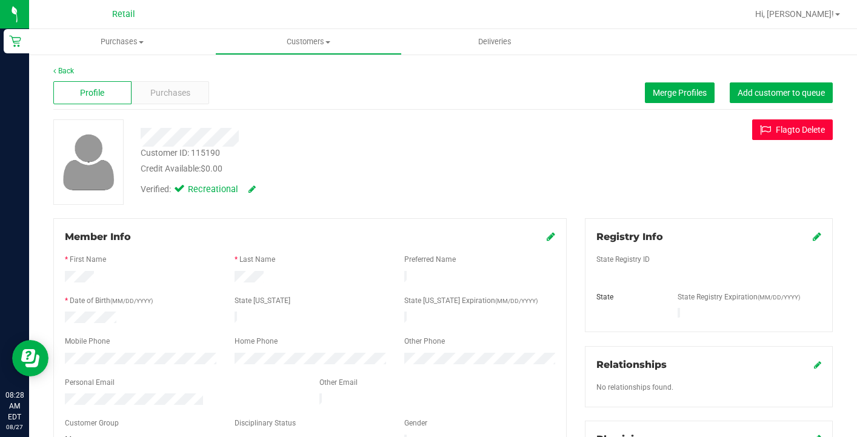
click at [790, 127] on button "Flag to [GEOGRAPHIC_DATA]" at bounding box center [792, 129] width 81 height 21
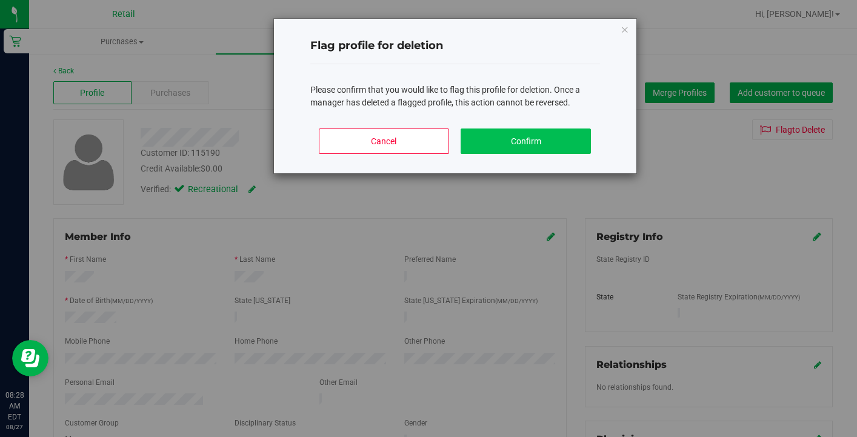
click at [539, 142] on button "Confirm" at bounding box center [526, 140] width 130 height 25
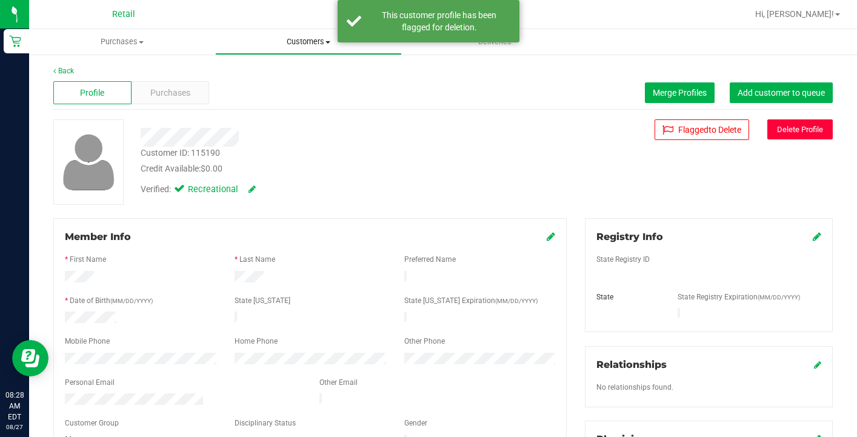
click at [306, 45] on span "Customers" at bounding box center [308, 41] width 185 height 11
click at [306, 67] on li "All customers" at bounding box center [308, 73] width 186 height 15
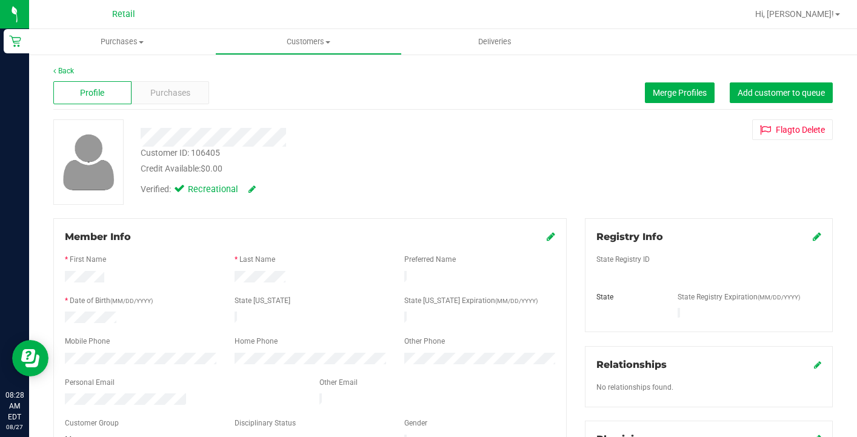
click at [546, 237] on div "Member Info" at bounding box center [310, 237] width 490 height 15
click at [555, 236] on icon at bounding box center [551, 237] width 8 height 10
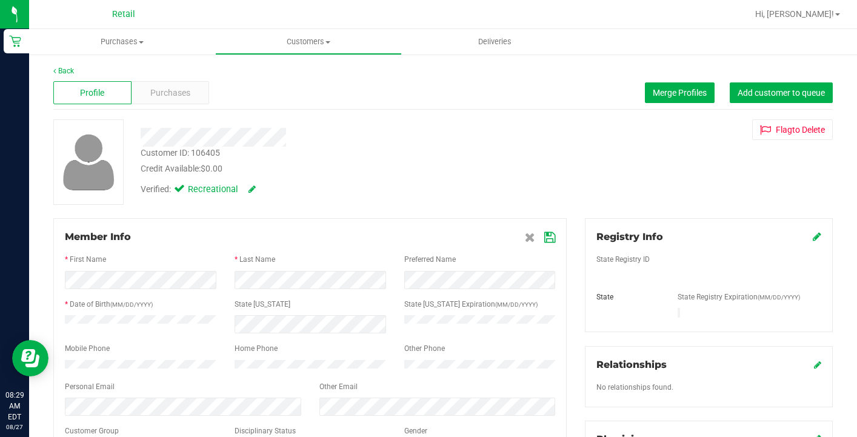
click at [549, 238] on icon at bounding box center [549, 238] width 11 height 10
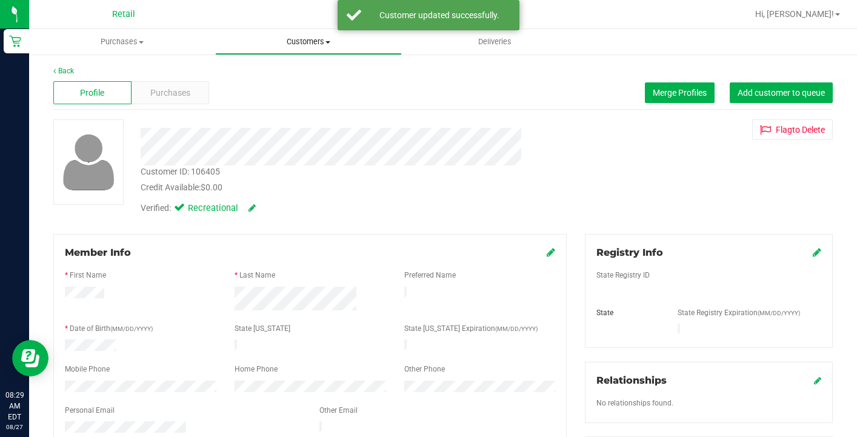
click at [302, 47] on span "Customers" at bounding box center [308, 41] width 185 height 11
click at [302, 73] on li "All customers" at bounding box center [308, 73] width 186 height 15
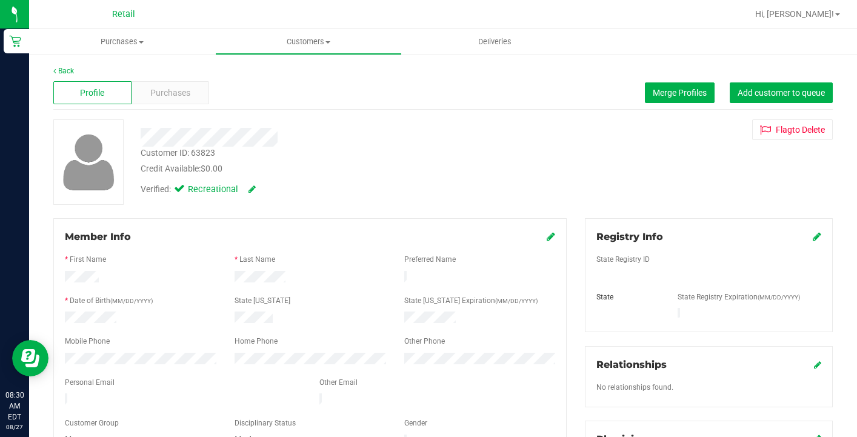
click at [553, 239] on icon at bounding box center [551, 237] width 8 height 10
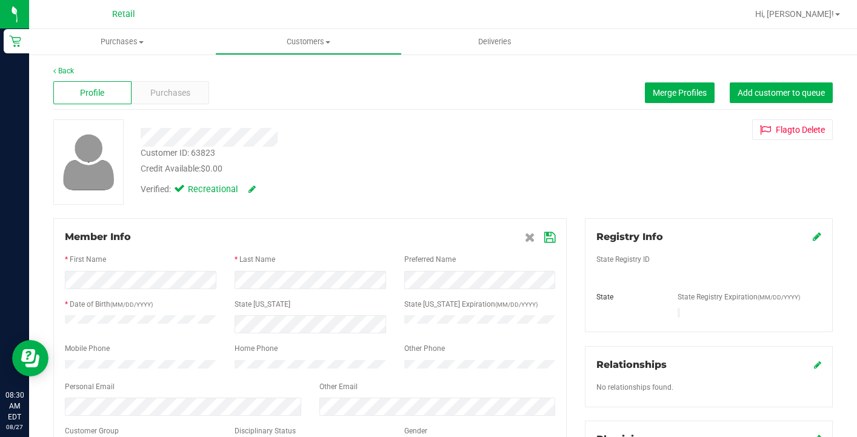
click at [548, 239] on icon at bounding box center [549, 238] width 11 height 10
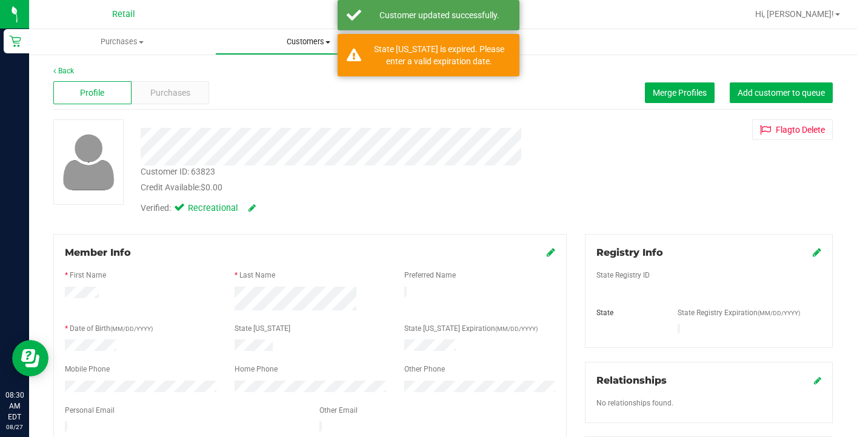
click at [307, 42] on span "Customers" at bounding box center [308, 41] width 185 height 11
click at [306, 70] on li "All customers" at bounding box center [308, 73] width 186 height 15
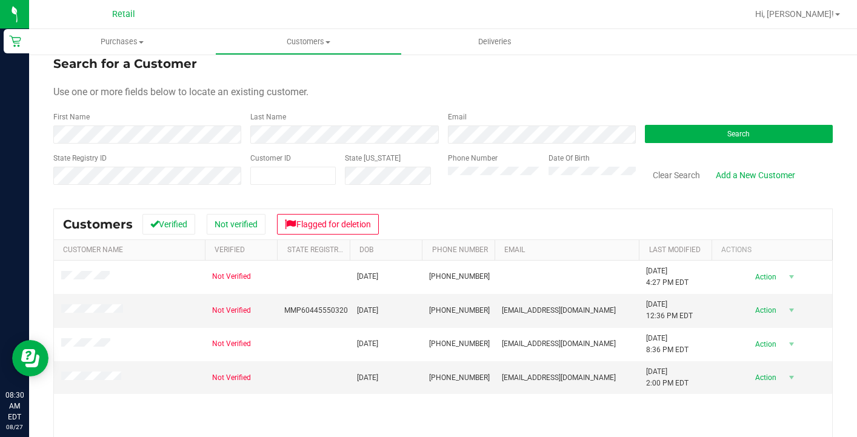
scroll to position [12, 0]
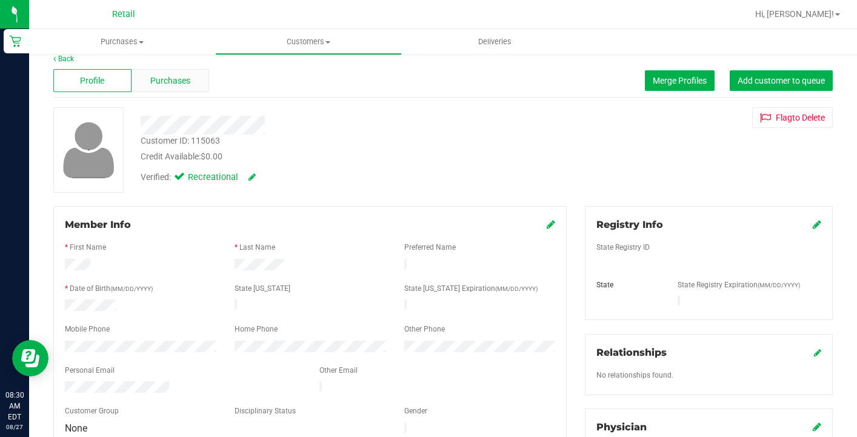
click at [174, 76] on span "Purchases" at bounding box center [170, 81] width 40 height 13
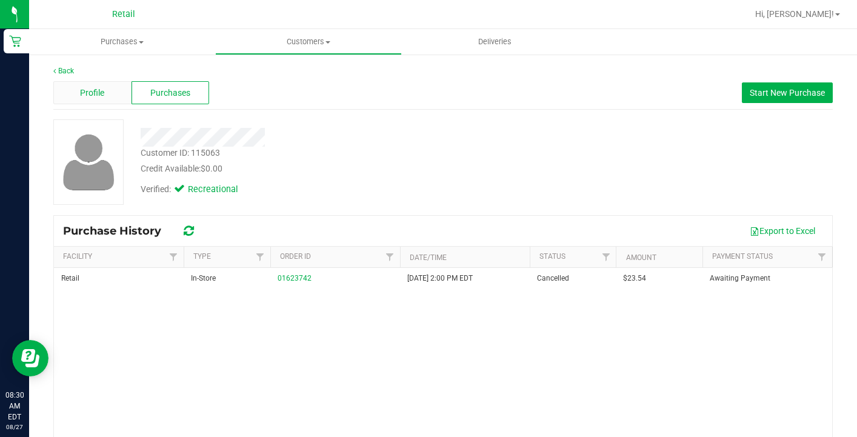
click at [101, 90] on span "Profile" at bounding box center [92, 93] width 24 height 13
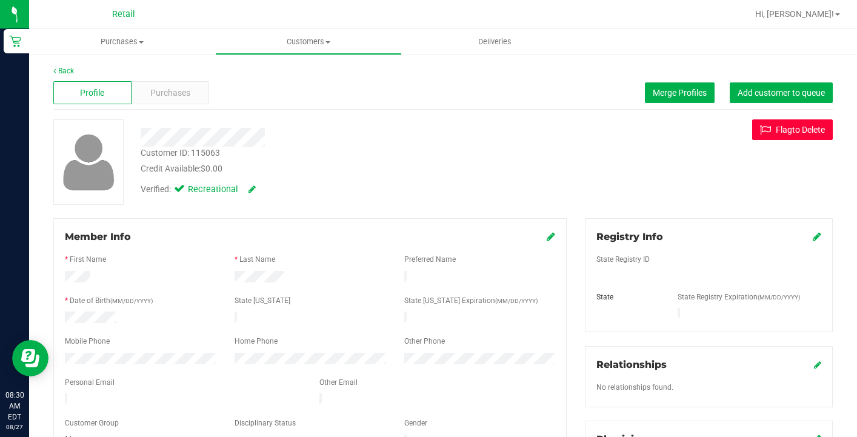
click at [778, 138] on button "Flag to [GEOGRAPHIC_DATA]" at bounding box center [792, 129] width 81 height 21
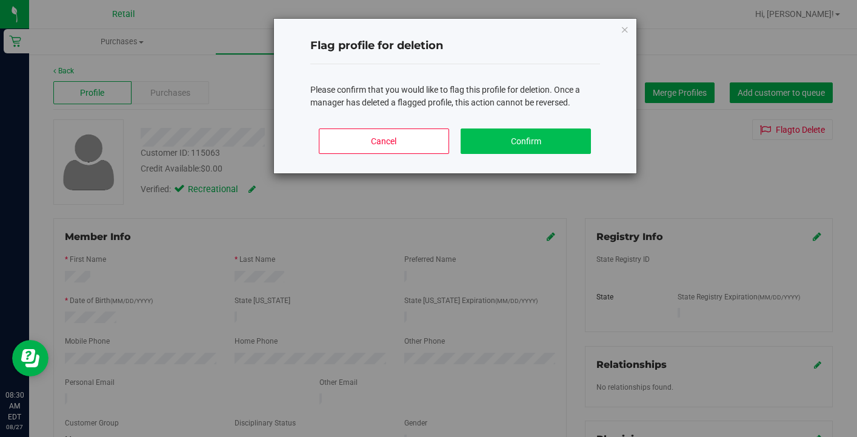
click at [496, 149] on button "Confirm" at bounding box center [526, 140] width 130 height 25
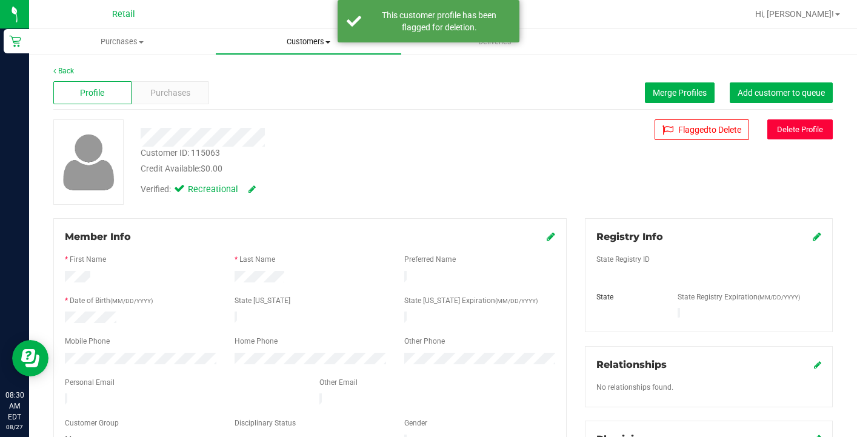
click at [302, 45] on span "Customers" at bounding box center [308, 41] width 185 height 11
click at [301, 76] on span "All customers" at bounding box center [258, 73] width 87 height 10
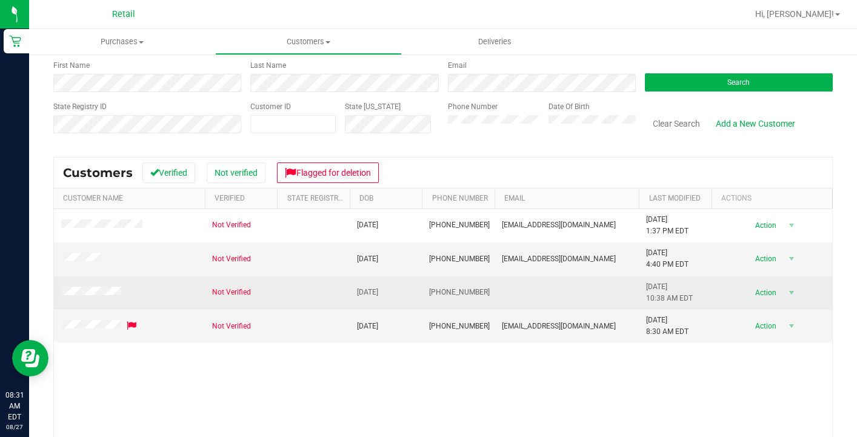
scroll to position [65, 0]
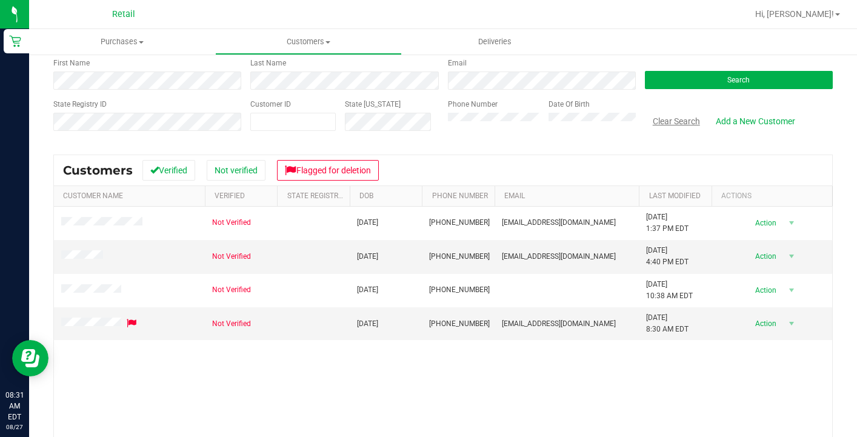
click at [668, 122] on button "Clear Search" at bounding box center [676, 121] width 63 height 21
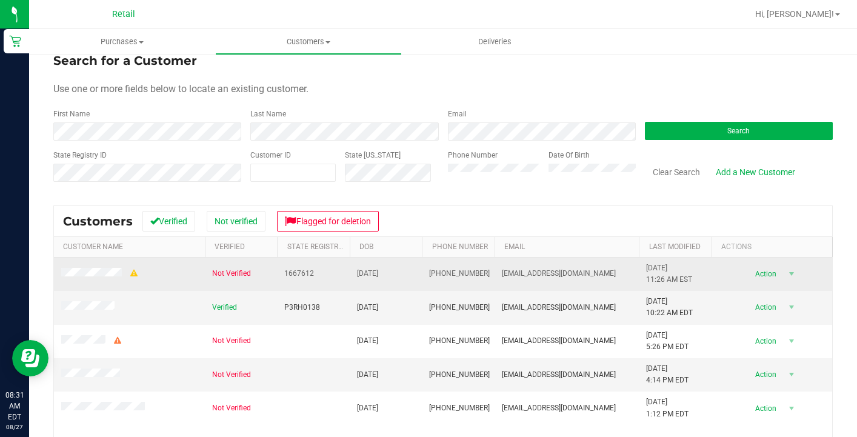
scroll to position [1, 0]
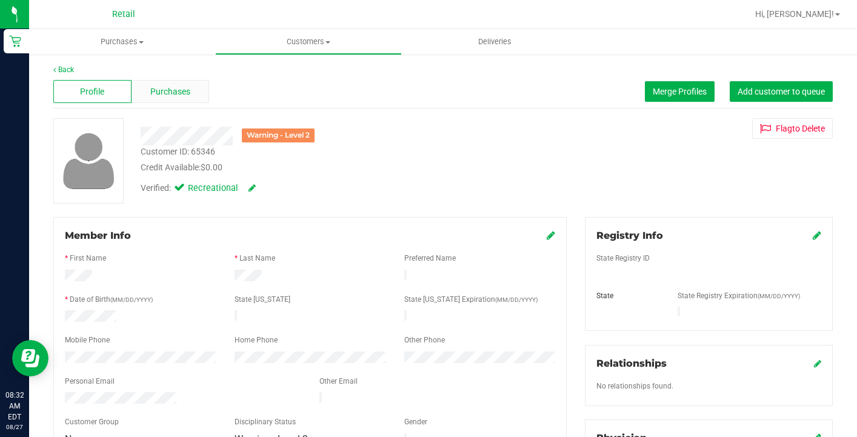
click at [179, 95] on span "Purchases" at bounding box center [170, 91] width 40 height 13
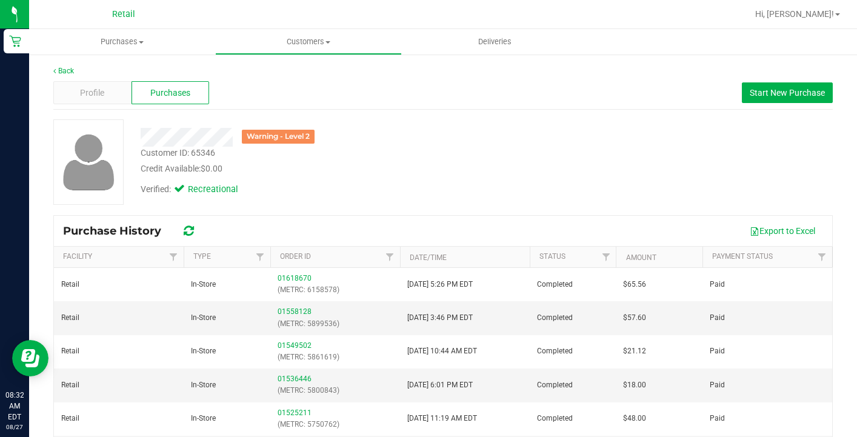
click at [194, 262] on th "Type" at bounding box center [227, 257] width 87 height 21
click at [201, 257] on link "Type" at bounding box center [209, 256] width 32 height 8
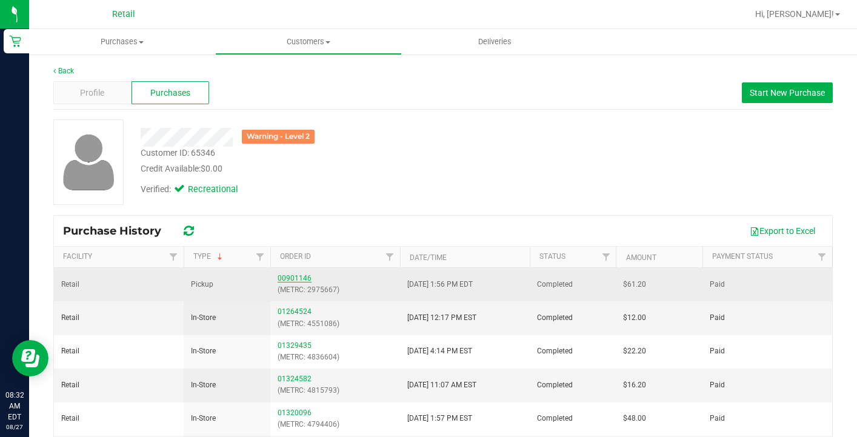
click at [286, 276] on link "00901146" at bounding box center [295, 278] width 34 height 8
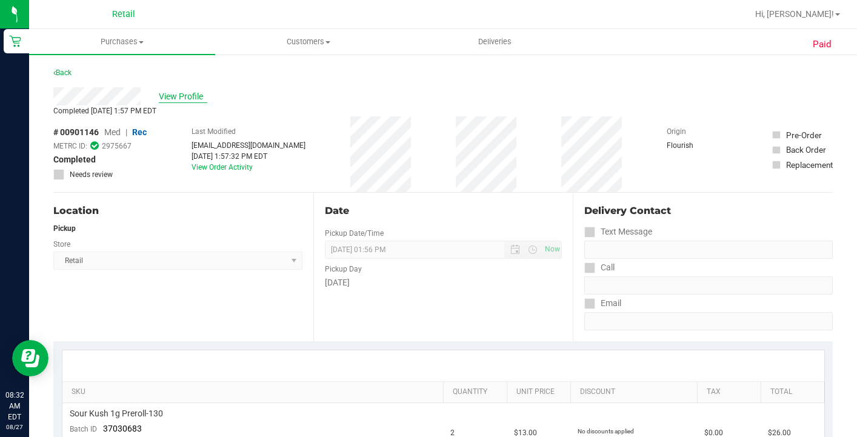
click at [177, 96] on span "View Profile" at bounding box center [183, 96] width 48 height 13
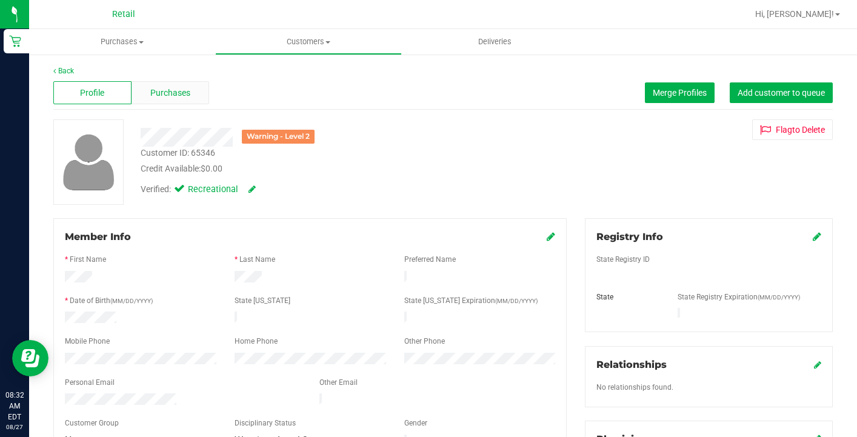
click at [184, 101] on div "Purchases" at bounding box center [171, 92] width 78 height 23
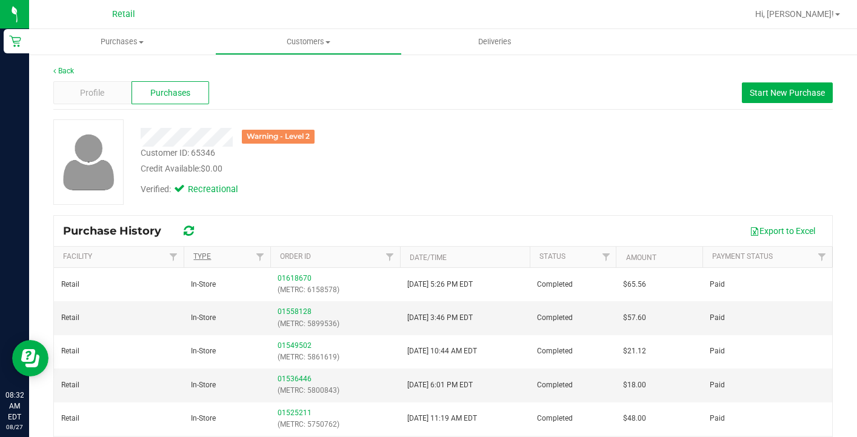
click at [207, 253] on link "Type" at bounding box center [202, 256] width 18 height 8
click at [207, 253] on link "Type" at bounding box center [209, 256] width 32 height 8
click at [87, 101] on div "Profile" at bounding box center [92, 92] width 78 height 23
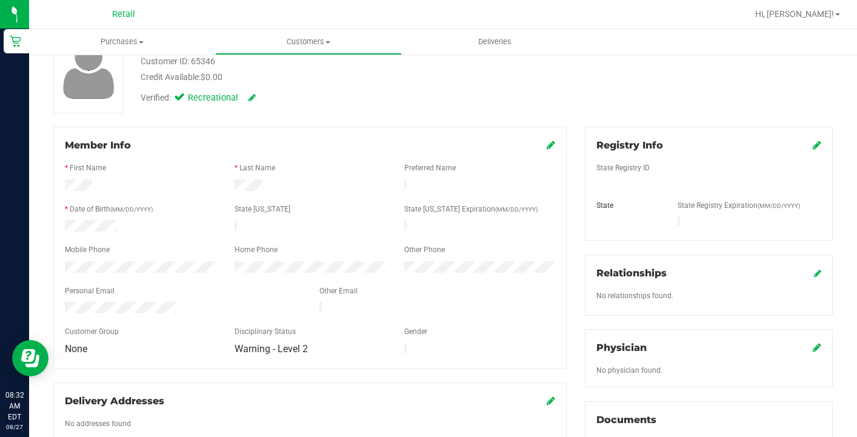
scroll to position [95, 0]
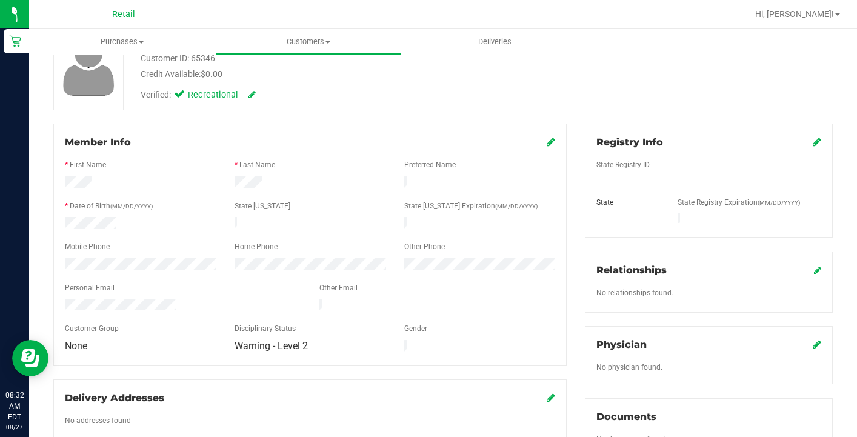
click at [550, 142] on icon at bounding box center [551, 142] width 8 height 10
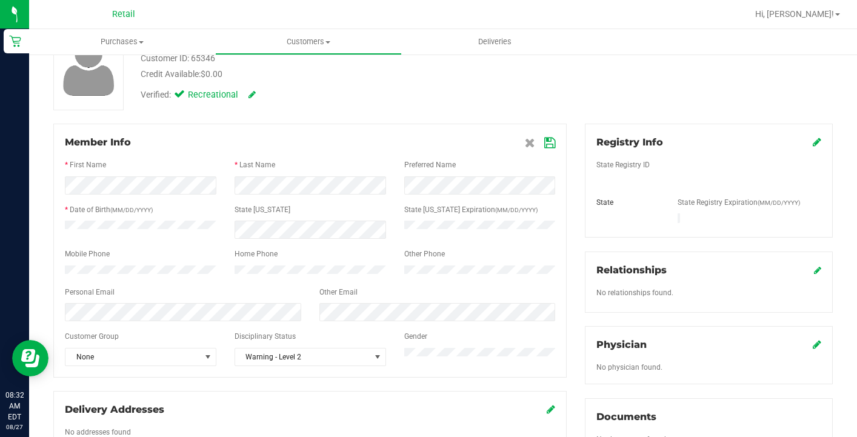
click at [548, 144] on icon at bounding box center [549, 143] width 11 height 10
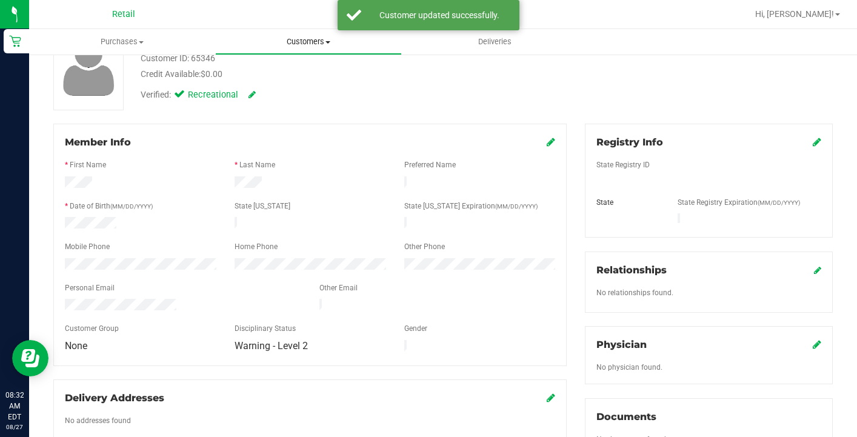
click at [311, 49] on uib-tab-heading "Customers All customers Add a new customer All physicians" at bounding box center [308, 42] width 185 height 24
click at [311, 73] on li "All customers" at bounding box center [308, 73] width 186 height 15
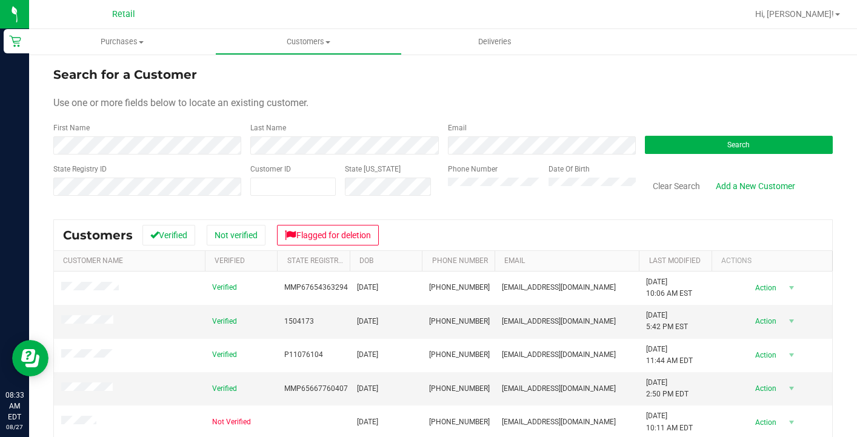
click at [112, 155] on form "Search for a Customer Use one or more fields below to locate an existing custom…" at bounding box center [442, 135] width 779 height 141
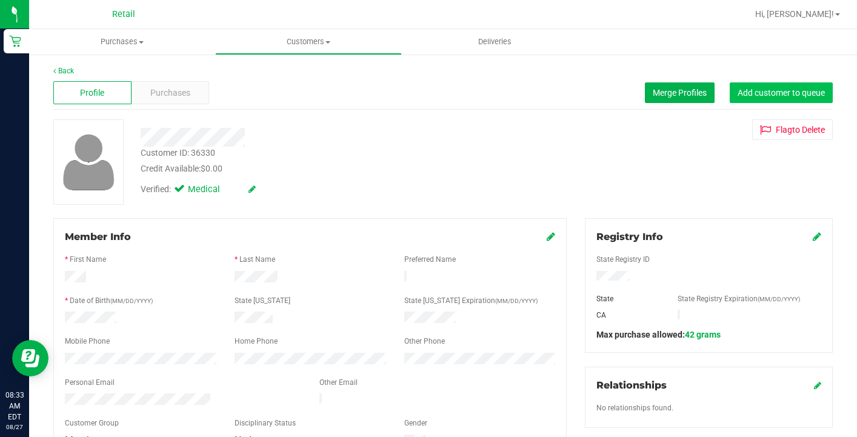
click at [789, 85] on button "Add customer to queue" at bounding box center [781, 92] width 103 height 21
click at [299, 46] on span "Customers" at bounding box center [308, 41] width 185 height 11
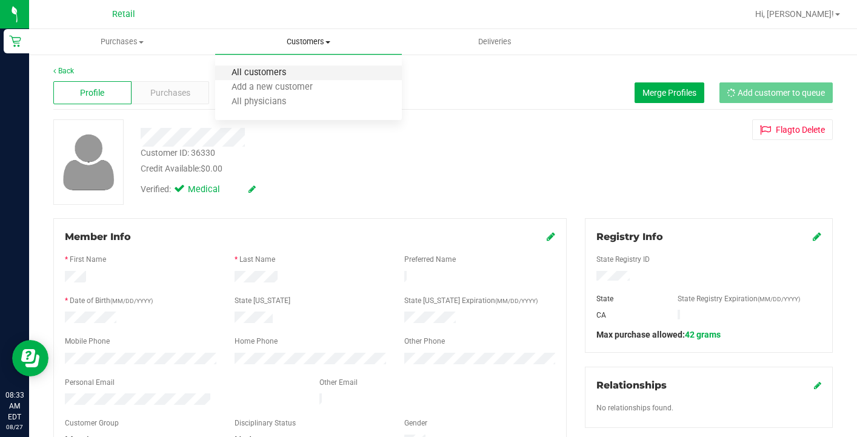
click at [299, 68] on span "All customers" at bounding box center [258, 73] width 87 height 10
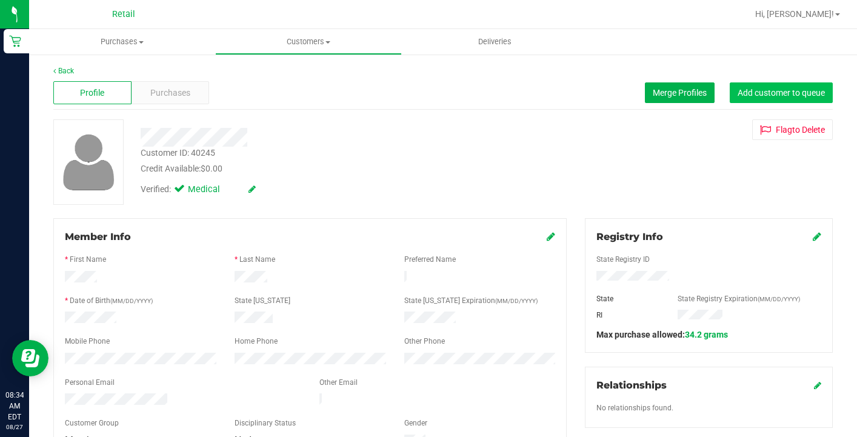
click at [793, 94] on span "Add customer to queue" at bounding box center [781, 93] width 87 height 10
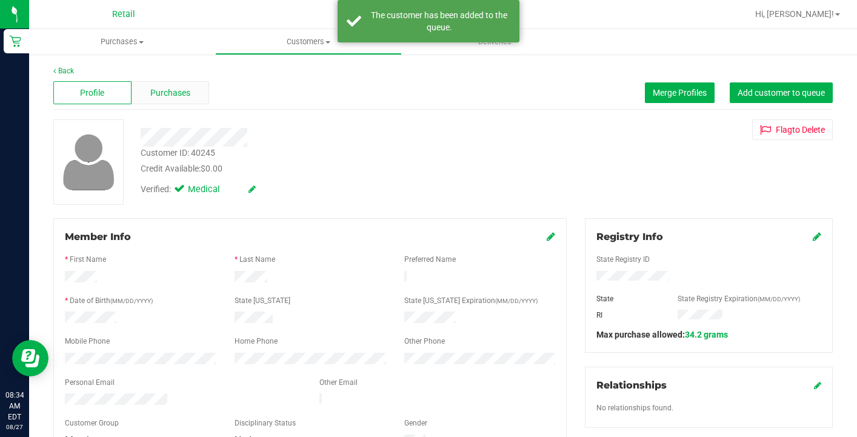
click at [184, 99] on span "Purchases" at bounding box center [170, 93] width 40 height 13
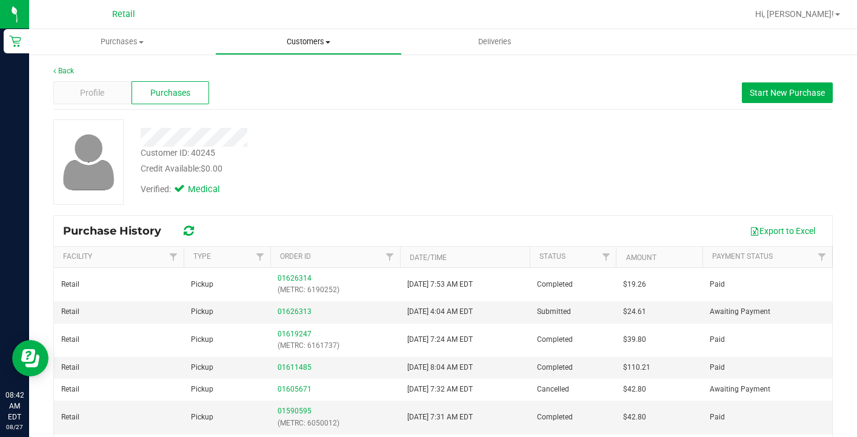
click at [303, 38] on span "Customers" at bounding box center [308, 41] width 185 height 11
click at [300, 72] on span "All customers" at bounding box center [258, 73] width 87 height 10
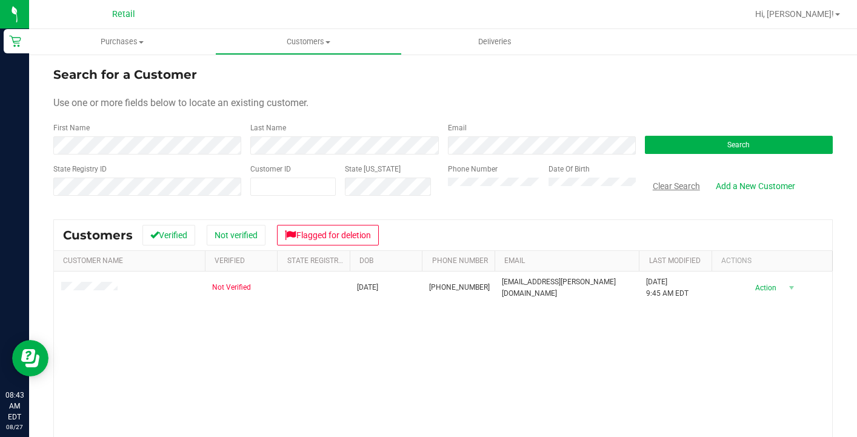
click at [665, 188] on button "Clear Search" at bounding box center [676, 186] width 63 height 21
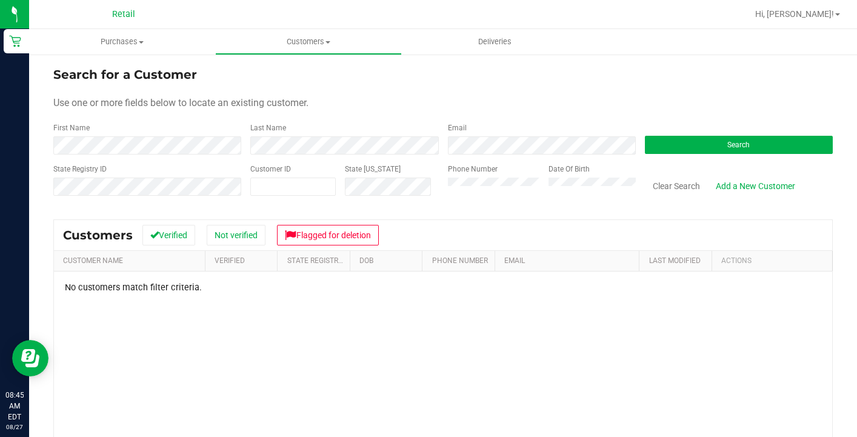
click at [352, 170] on div "State Registry ID Customer ID State [US_STATE] Phone Number Date Of Birth Clear…" at bounding box center [442, 185] width 779 height 43
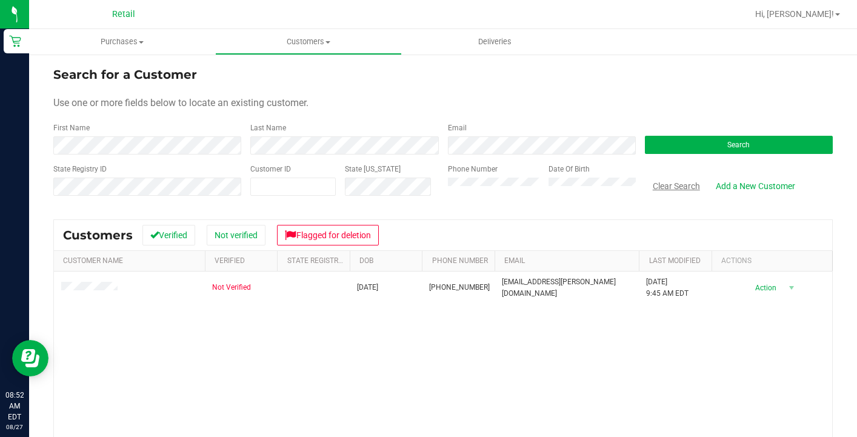
click at [681, 181] on button "Clear Search" at bounding box center [676, 186] width 63 height 21
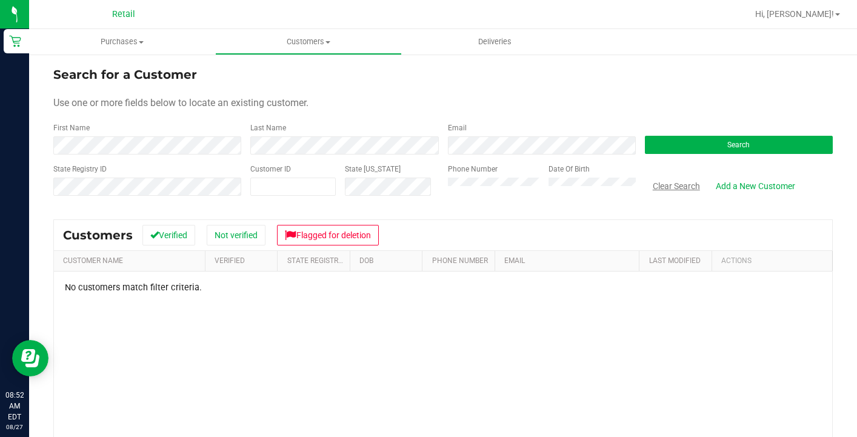
click at [678, 191] on button "Clear Search" at bounding box center [676, 186] width 63 height 21
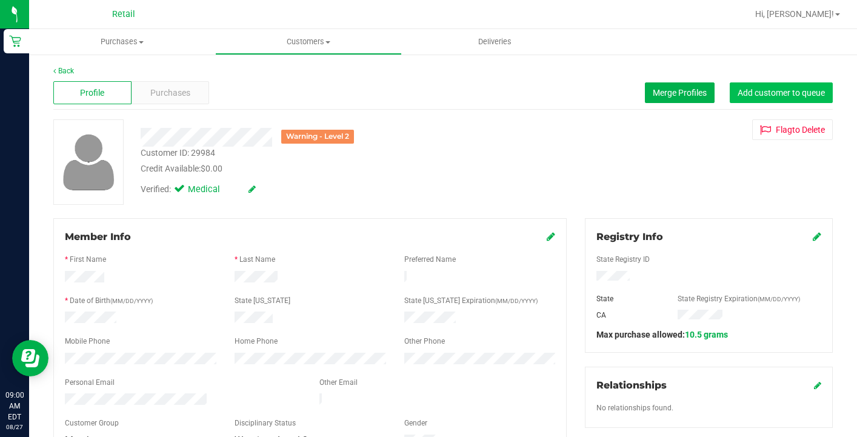
click at [781, 85] on button "Add customer to queue" at bounding box center [781, 92] width 103 height 21
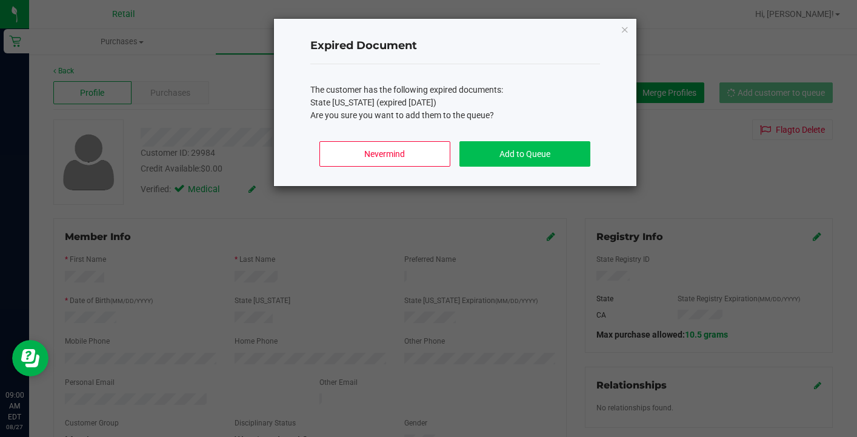
click at [514, 155] on button "Add to Queue" at bounding box center [524, 153] width 130 height 25
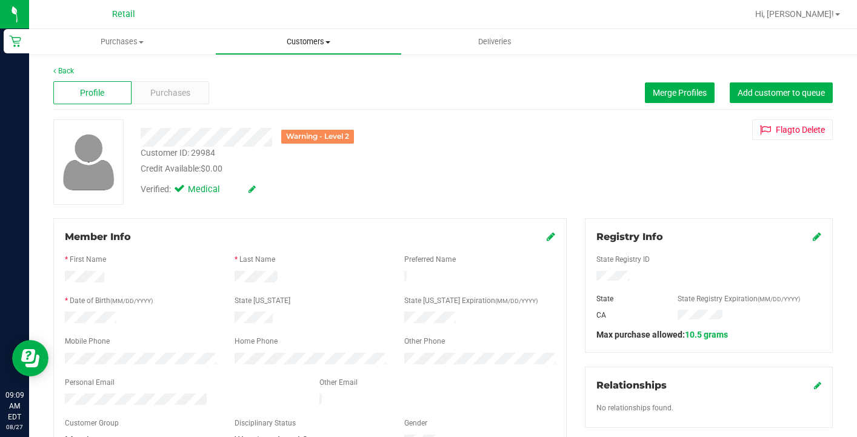
click at [293, 39] on span "Customers" at bounding box center [308, 41] width 185 height 11
click at [293, 70] on span "All customers" at bounding box center [258, 73] width 87 height 10
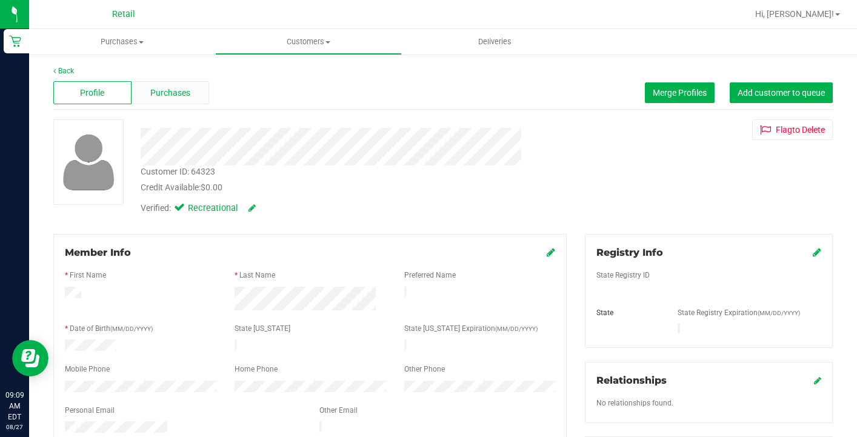
click at [163, 89] on span "Purchases" at bounding box center [170, 93] width 40 height 13
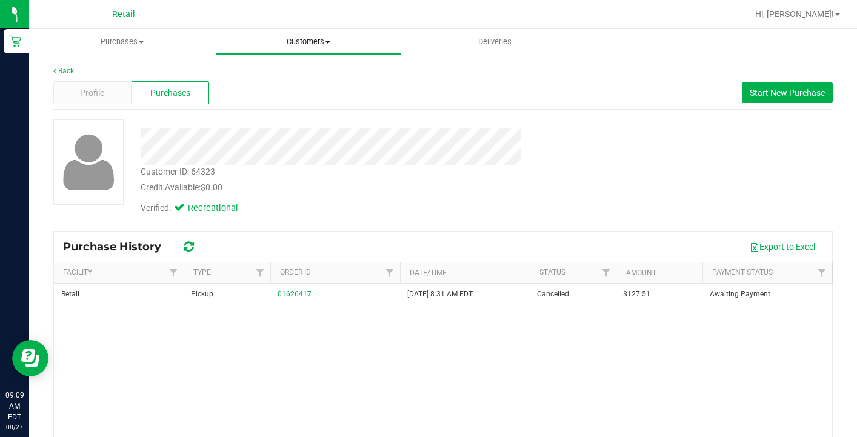
click at [311, 45] on span "Customers" at bounding box center [308, 41] width 185 height 11
click at [310, 76] on li "All customers" at bounding box center [308, 73] width 186 height 15
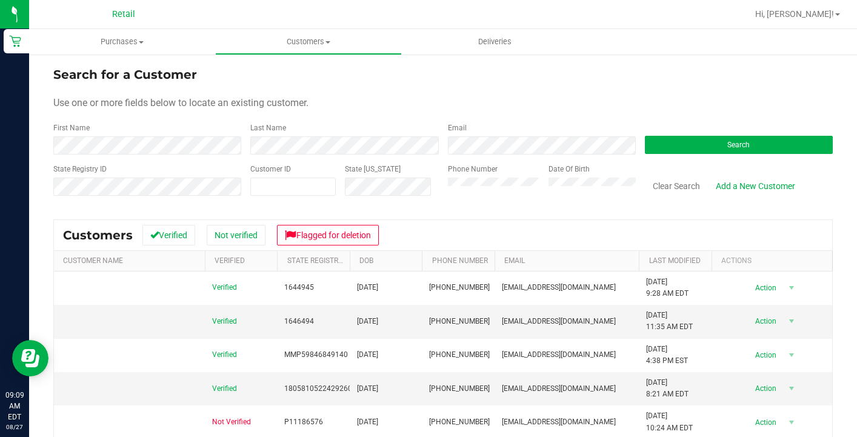
click at [188, 158] on form "Search for a Customer Use one or more fields below to locate an existing custom…" at bounding box center [442, 135] width 779 height 141
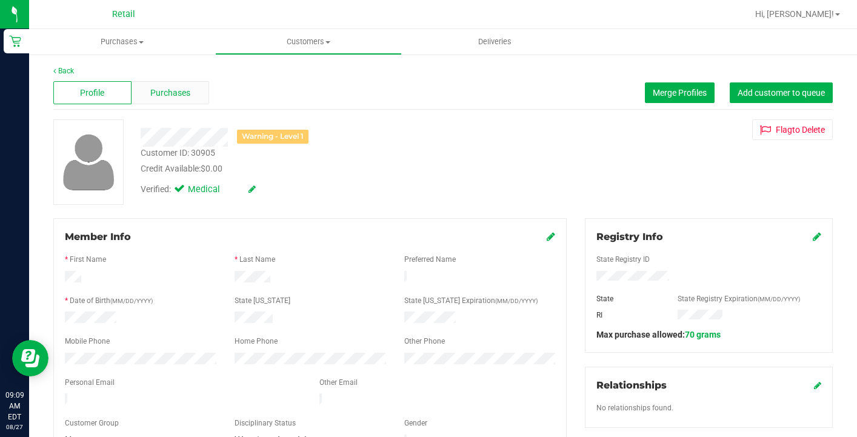
click at [181, 93] on span "Purchases" at bounding box center [170, 93] width 40 height 13
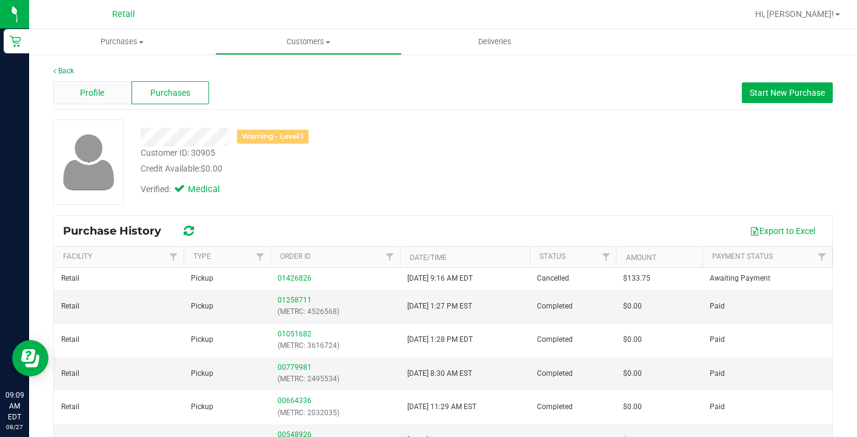
click at [87, 99] on div "Profile" at bounding box center [92, 92] width 78 height 23
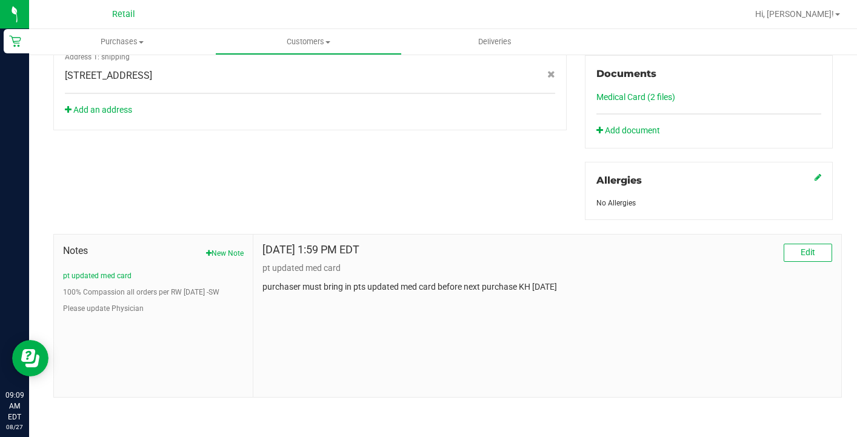
scroll to position [458, 0]
click at [184, 292] on button "100% Compassion all orders per RW [DATE] -SW" at bounding box center [141, 292] width 156 height 11
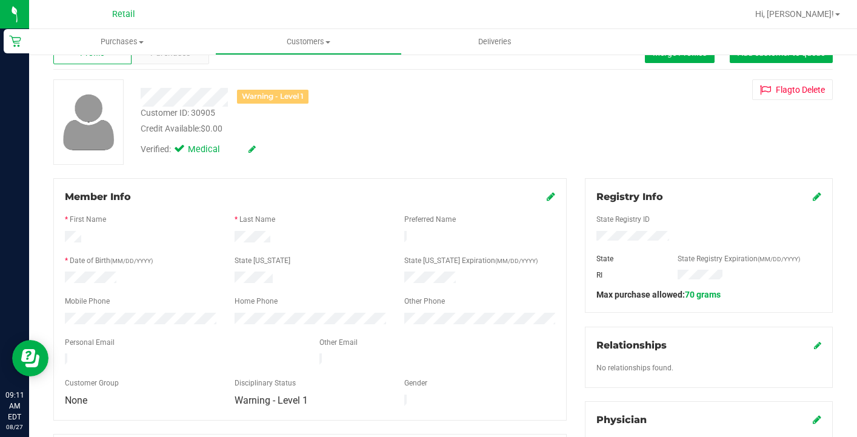
scroll to position [27, 0]
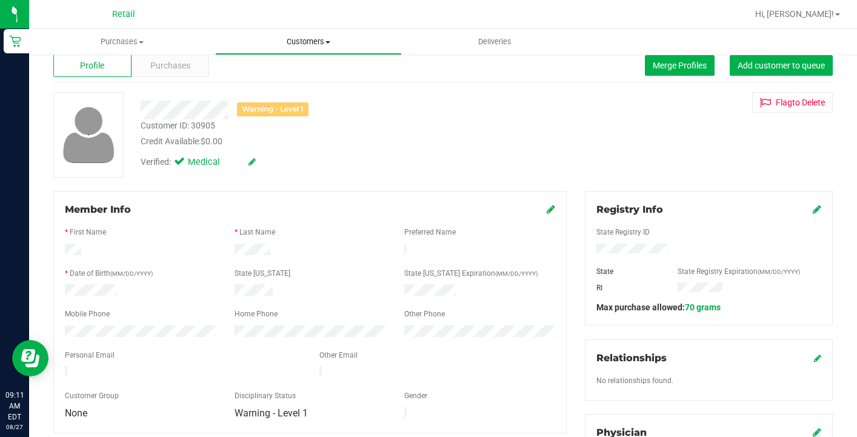
click at [297, 41] on span "Customers" at bounding box center [308, 41] width 185 height 11
click at [288, 72] on span "All customers" at bounding box center [258, 73] width 87 height 10
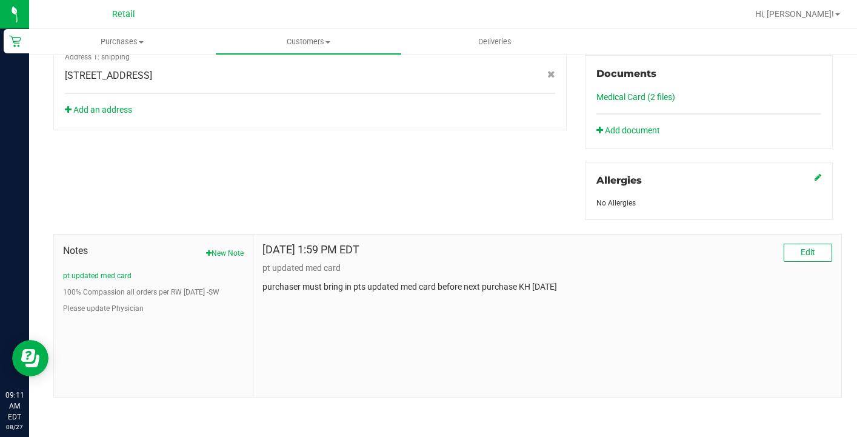
scroll to position [458, 0]
click at [193, 294] on button "100% Compassion all orders per RW [DATE] -SW" at bounding box center [141, 292] width 156 height 11
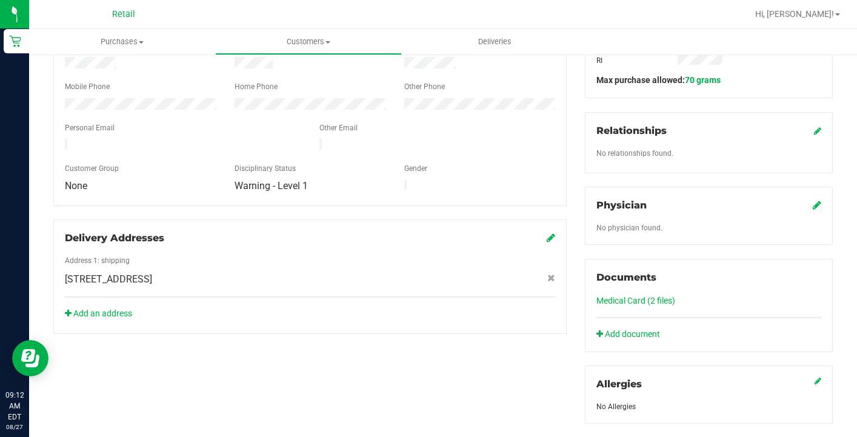
scroll to position [50, 0]
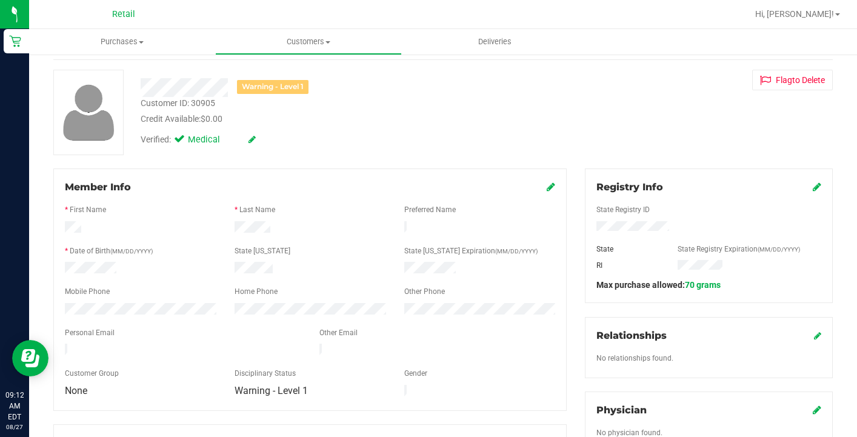
click at [555, 188] on icon at bounding box center [551, 187] width 8 height 10
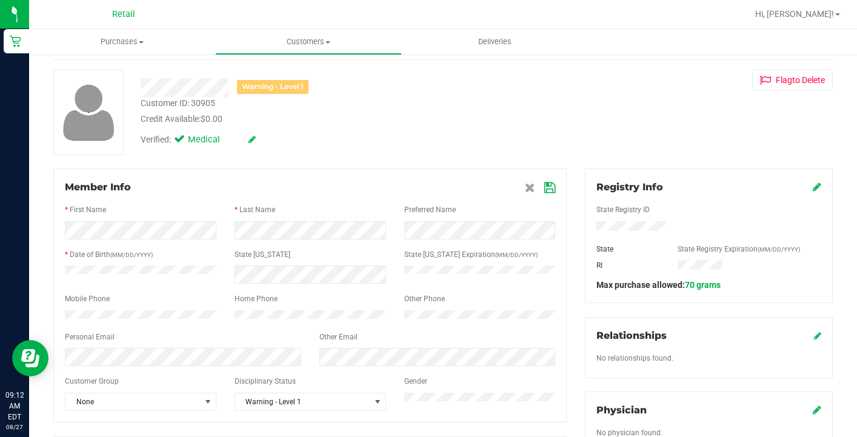
click at [415, 330] on div at bounding box center [310, 327] width 490 height 10
click at [530, 189] on icon at bounding box center [530, 188] width 10 height 10
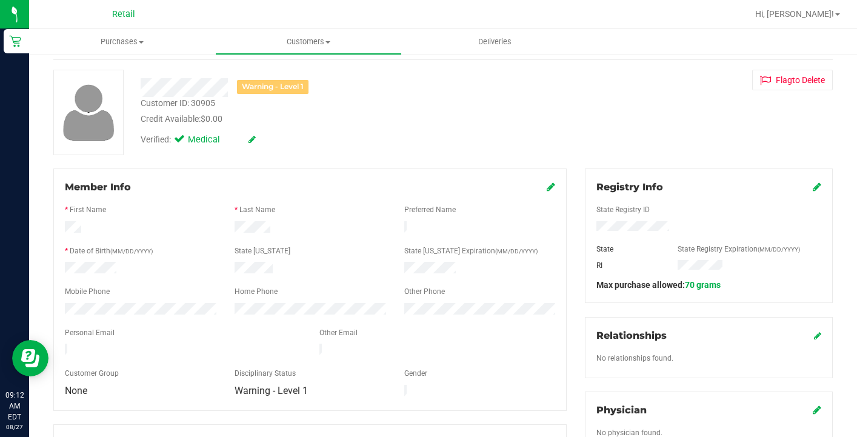
click at [549, 188] on icon at bounding box center [551, 187] width 8 height 10
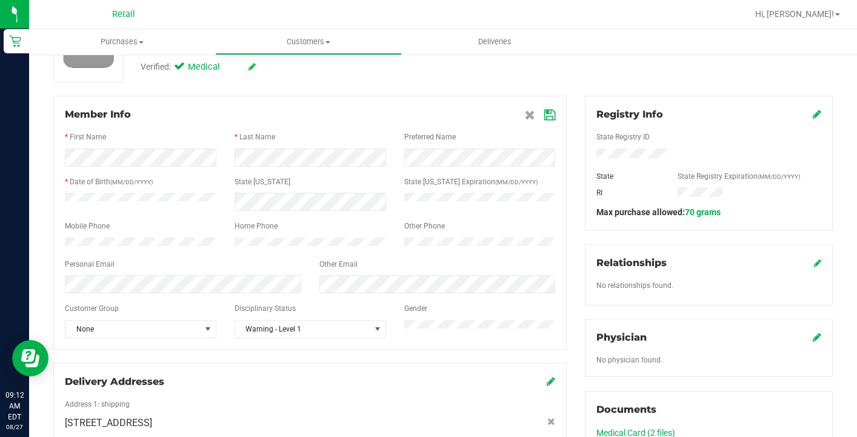
scroll to position [121, 0]
click at [537, 112] on link at bounding box center [531, 116] width 13 height 12
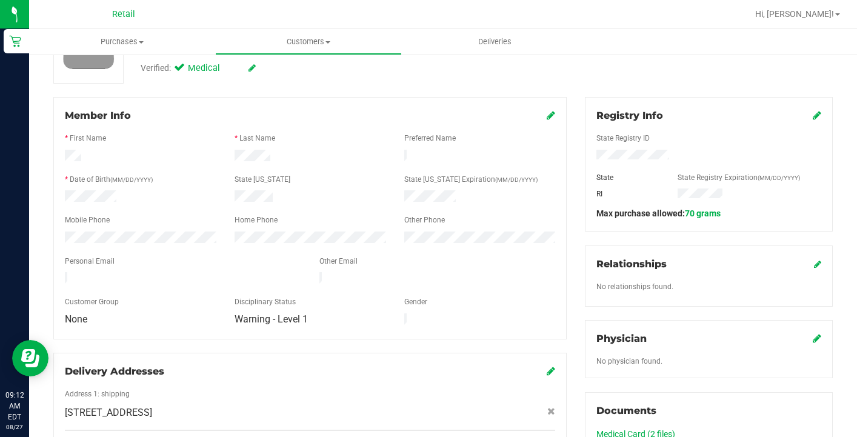
drag, startPoint x: 541, startPoint y: 116, endPoint x: 418, endPoint y: 324, distance: 240.7
click at [418, 324] on div "Member Info * First Name * Last Name Preferred Name * Date of Birth (MM/DD/YYYY…" at bounding box center [309, 218] width 513 height 242
click at [412, 72] on div "Verified: Medical" at bounding box center [331, 67] width 399 height 27
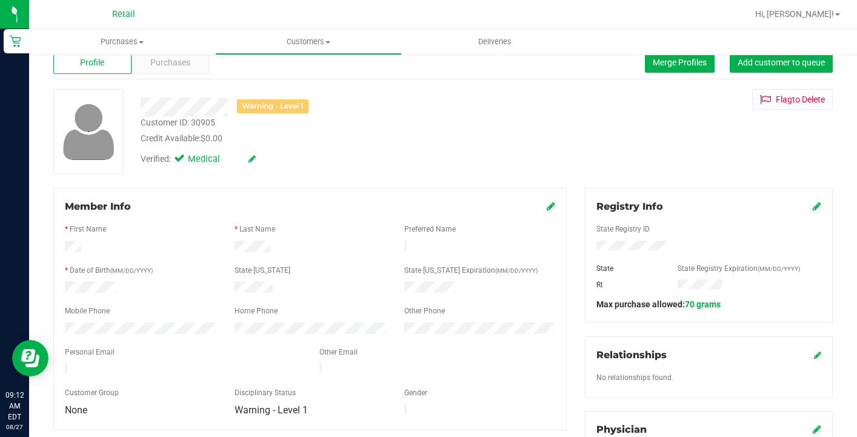
scroll to position [0, 0]
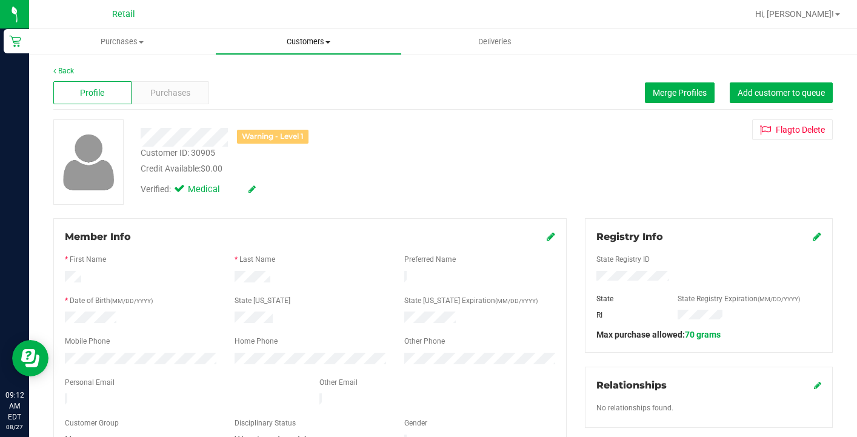
click at [296, 50] on uib-tab-heading "Customers All customers Add a new customer All physicians" at bounding box center [308, 42] width 185 height 24
click at [296, 71] on span "All customers" at bounding box center [258, 73] width 87 height 10
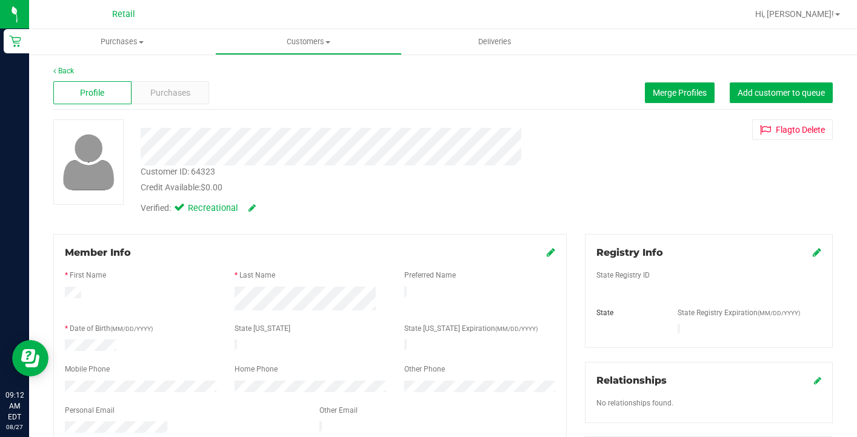
click at [547, 250] on icon at bounding box center [551, 252] width 8 height 10
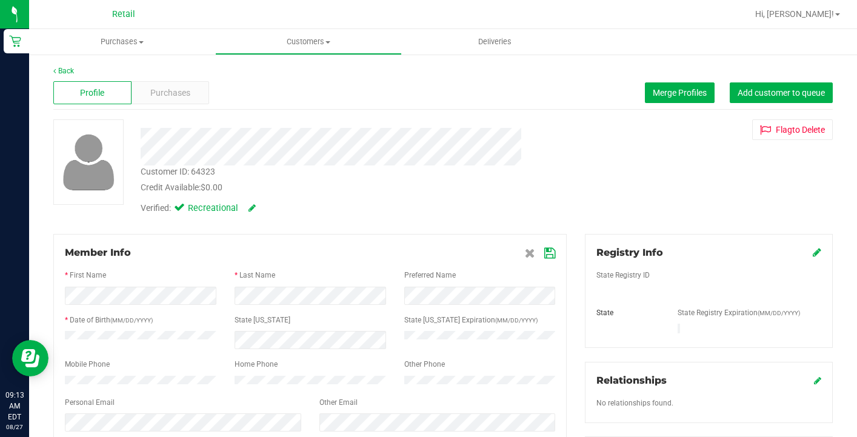
click at [552, 253] on icon at bounding box center [549, 253] width 11 height 10
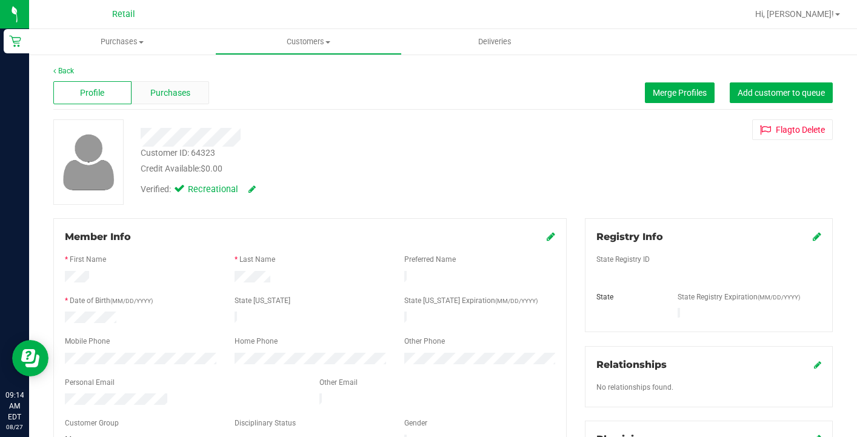
click at [198, 99] on div "Purchases" at bounding box center [171, 92] width 78 height 23
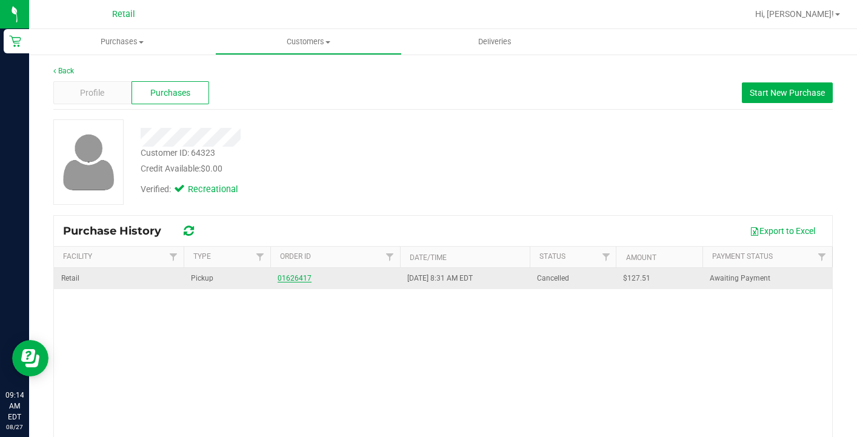
click at [290, 279] on link "01626417" at bounding box center [295, 278] width 34 height 8
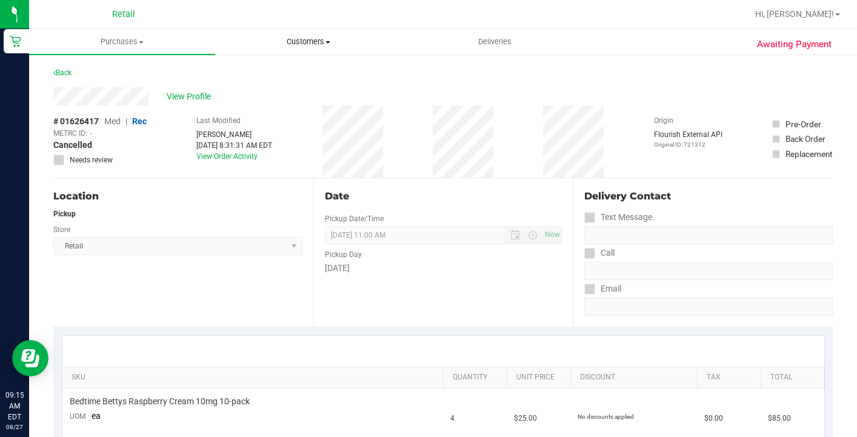
click at [292, 45] on span "Customers" at bounding box center [308, 41] width 185 height 11
click at [289, 67] on li "All customers" at bounding box center [308, 73] width 186 height 15
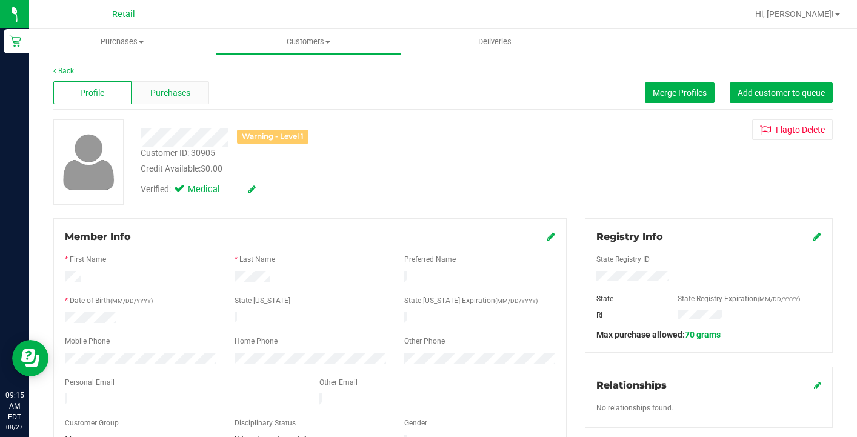
click at [179, 102] on div "Purchases" at bounding box center [171, 92] width 78 height 23
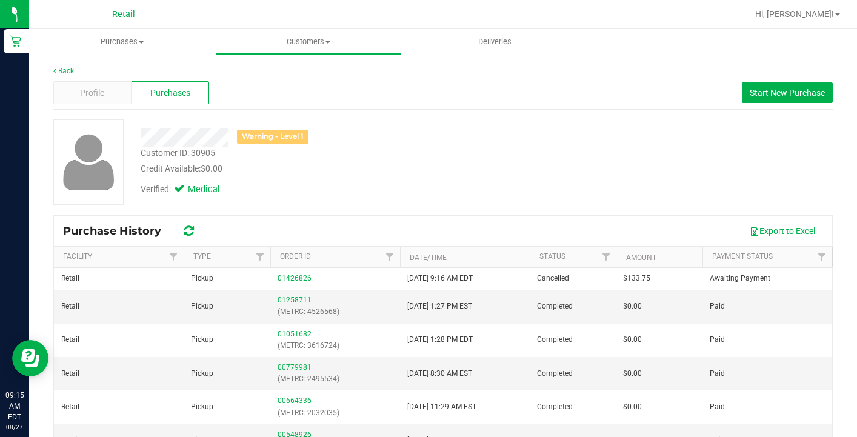
click at [92, 117] on div "Back Profile Purchases Start New Purchase Warning - Level 1 Customer ID: 30905 …" at bounding box center [442, 302] width 779 height 475
click at [92, 103] on div "Profile" at bounding box center [92, 92] width 78 height 23
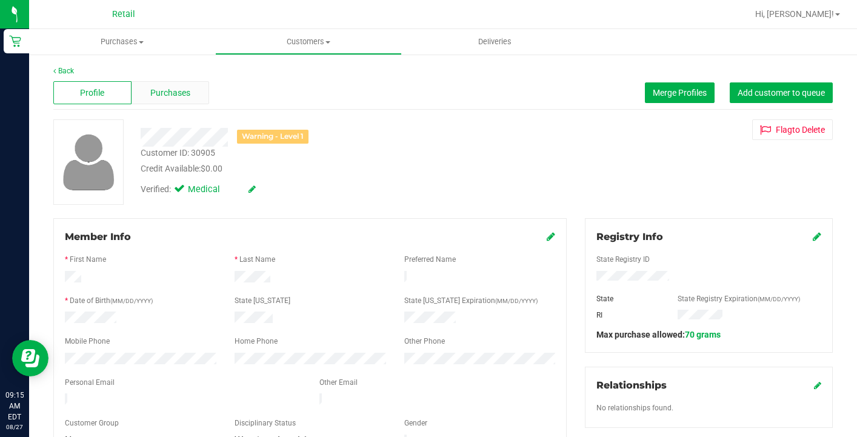
click at [165, 92] on span "Purchases" at bounding box center [170, 93] width 40 height 13
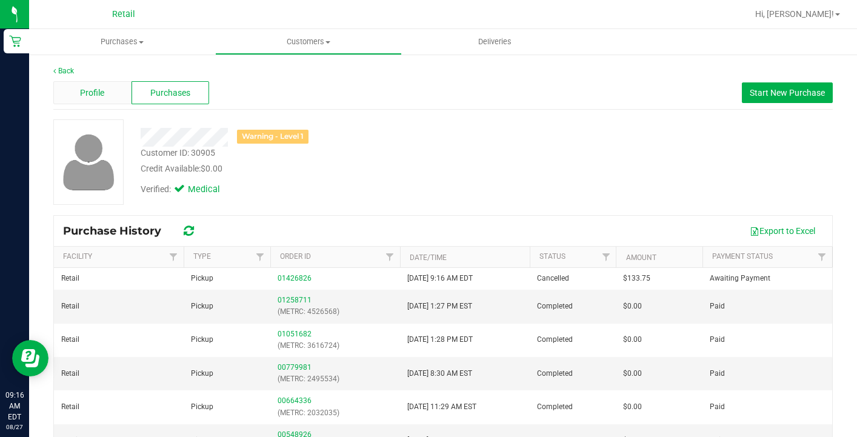
click at [105, 90] on div "Profile" at bounding box center [92, 92] width 78 height 23
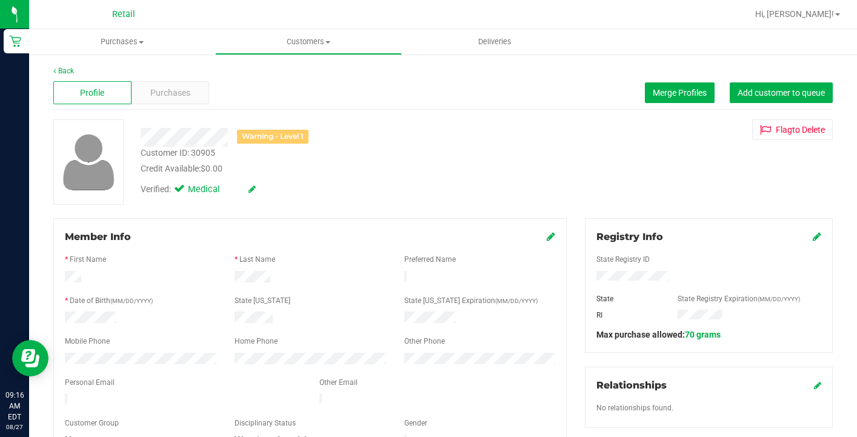
click at [555, 237] on icon at bounding box center [551, 237] width 8 height 10
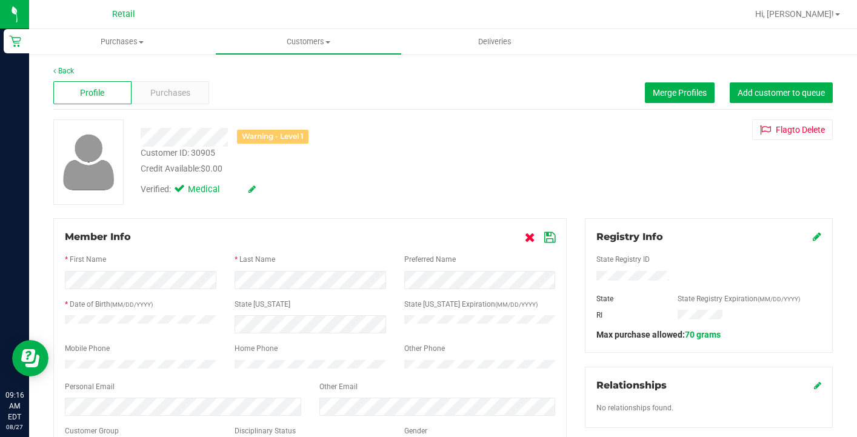
click at [530, 237] on icon at bounding box center [530, 238] width 10 height 10
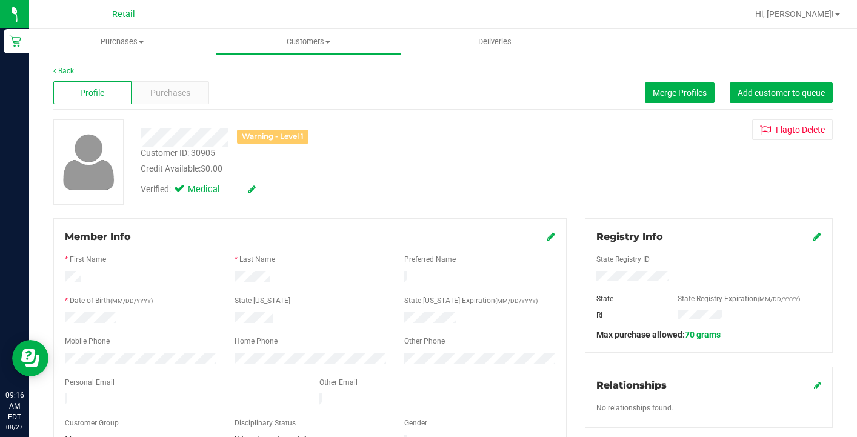
click at [245, 185] on div "Verified: Medical" at bounding box center [198, 189] width 115 height 13
click at [253, 190] on icon at bounding box center [251, 189] width 7 height 8
click at [177, 187] on span at bounding box center [181, 190] width 11 height 11
click at [0, 0] on input "Medical" at bounding box center [0, 0] width 0 height 0
click at [263, 189] on icon at bounding box center [266, 189] width 10 height 8
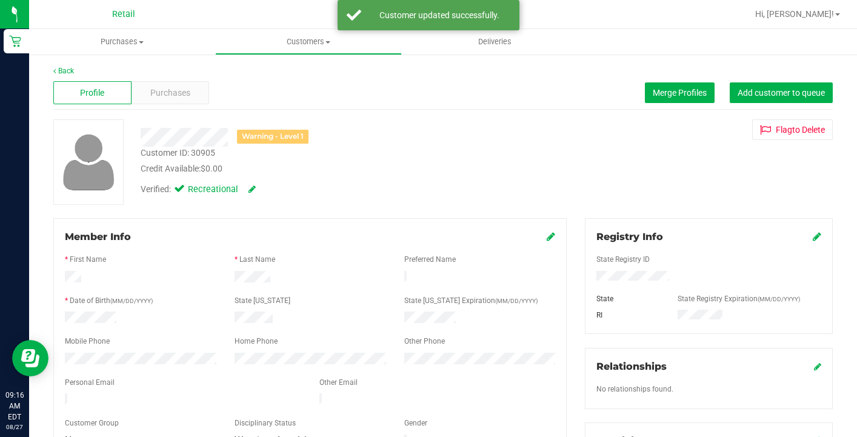
click at [311, 25] on div at bounding box center [482, 14] width 530 height 24
click at [315, 41] on span "Customers" at bounding box center [308, 41] width 185 height 11
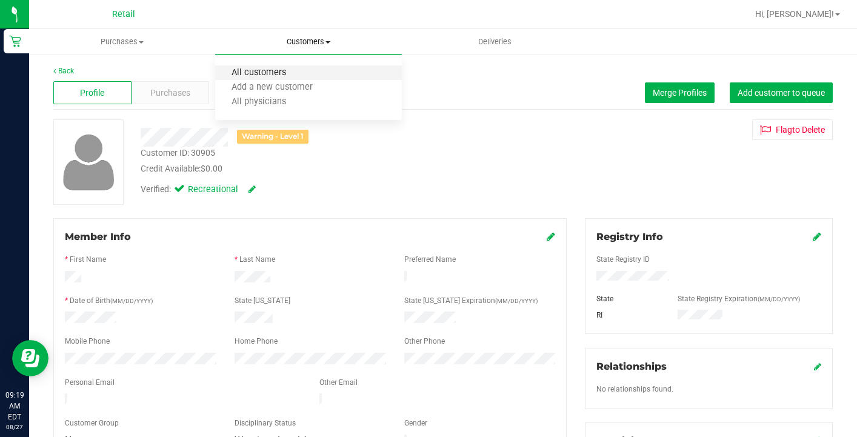
click at [294, 73] on span "All customers" at bounding box center [258, 73] width 87 height 10
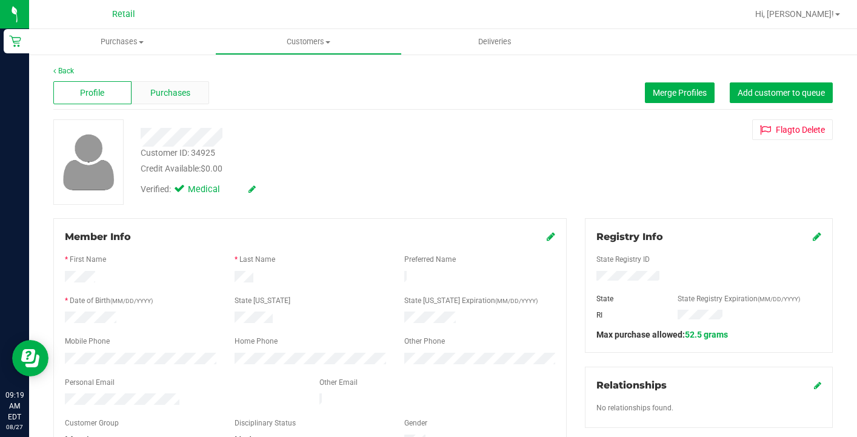
click at [176, 89] on span "Purchases" at bounding box center [170, 93] width 40 height 13
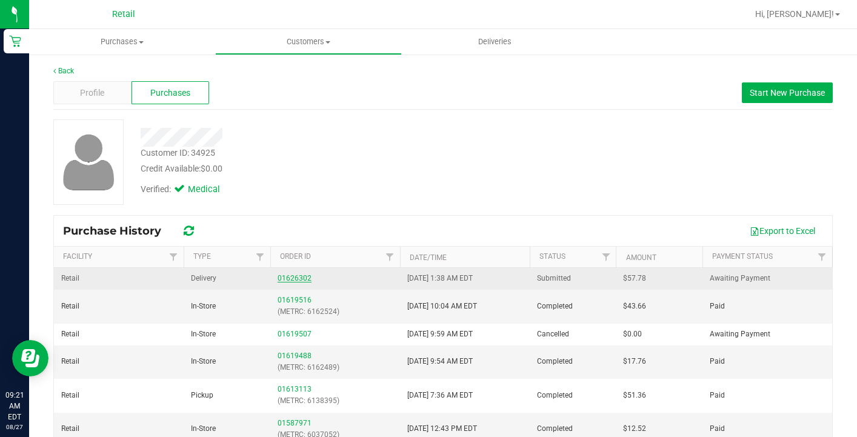
click at [299, 277] on link "01626302" at bounding box center [295, 278] width 34 height 8
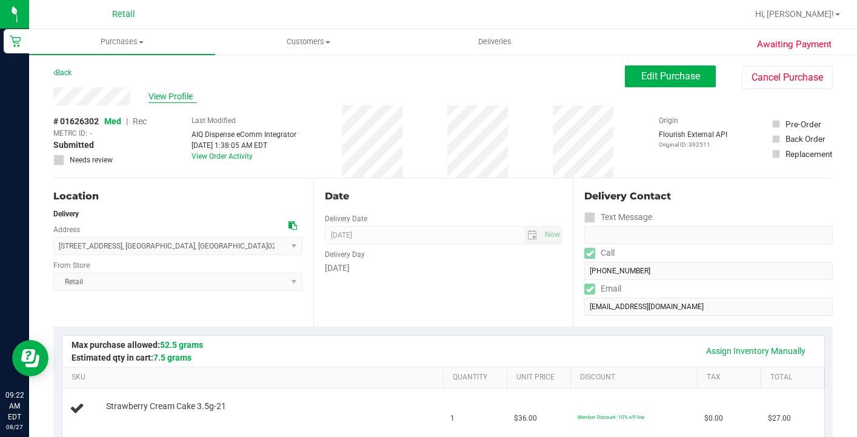
click at [170, 95] on span "View Profile" at bounding box center [172, 96] width 48 height 13
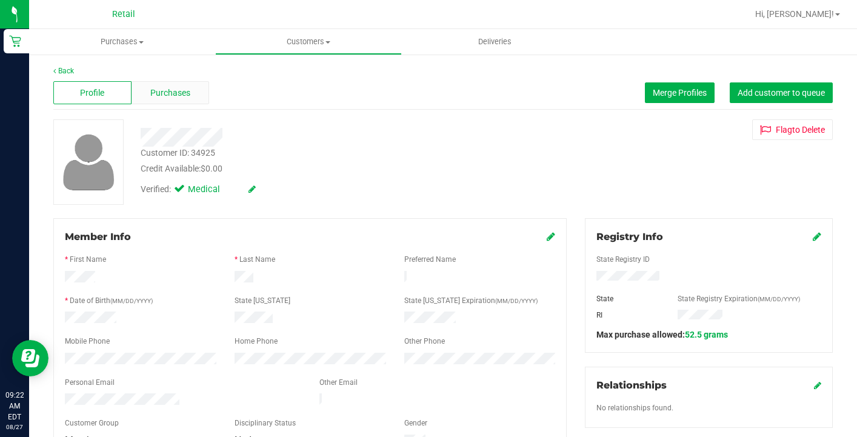
click at [186, 90] on span "Purchases" at bounding box center [170, 93] width 40 height 13
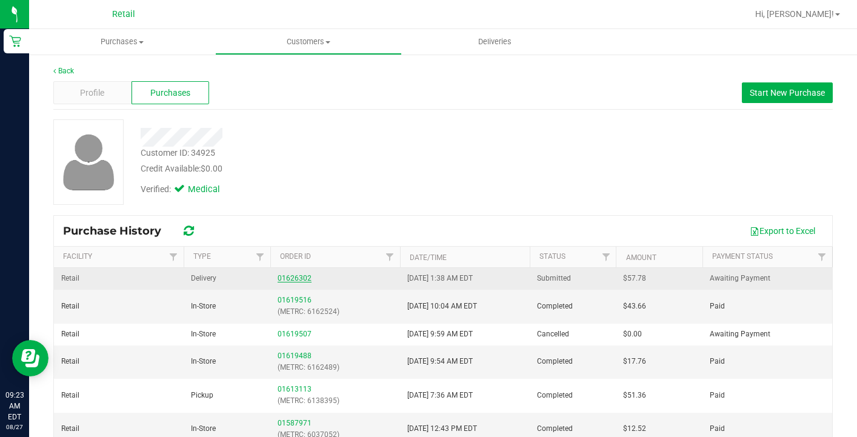
click at [293, 280] on link "01626302" at bounding box center [295, 278] width 34 height 8
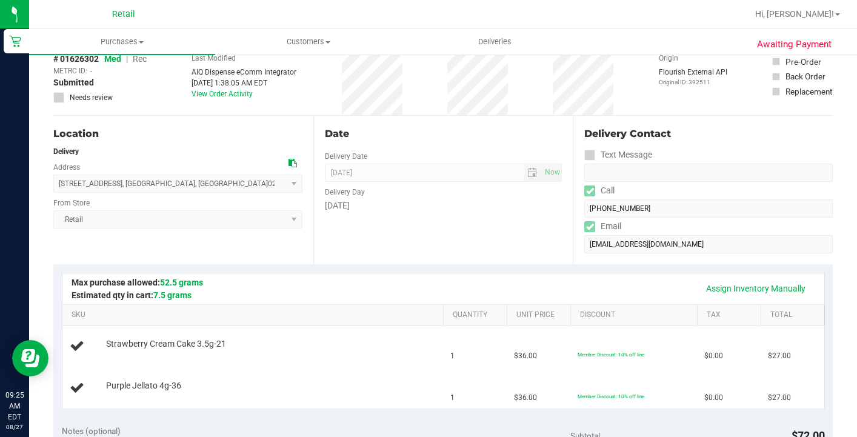
scroll to position [78, 0]
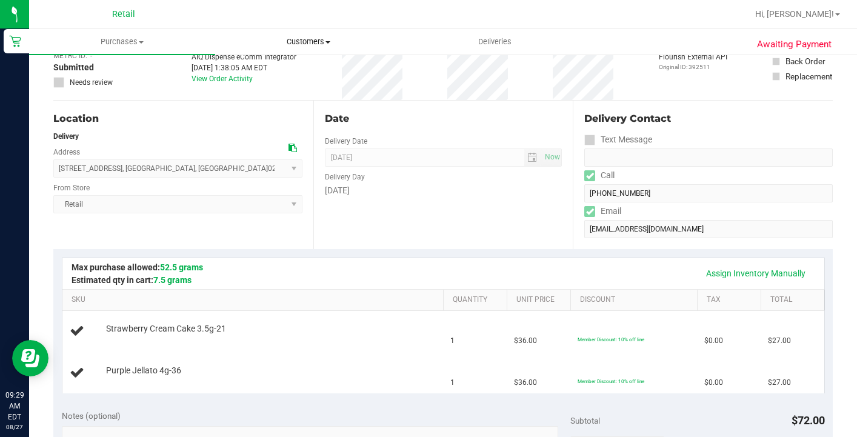
click at [312, 47] on uib-tab-heading "Customers All customers Add a new customer All physicians" at bounding box center [308, 42] width 185 height 24
click at [311, 79] on li "All customers" at bounding box center [308, 73] width 186 height 15
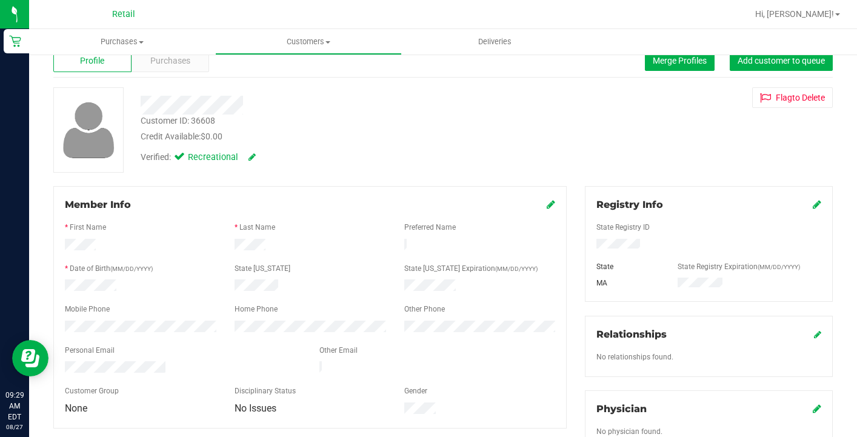
scroll to position [34, 0]
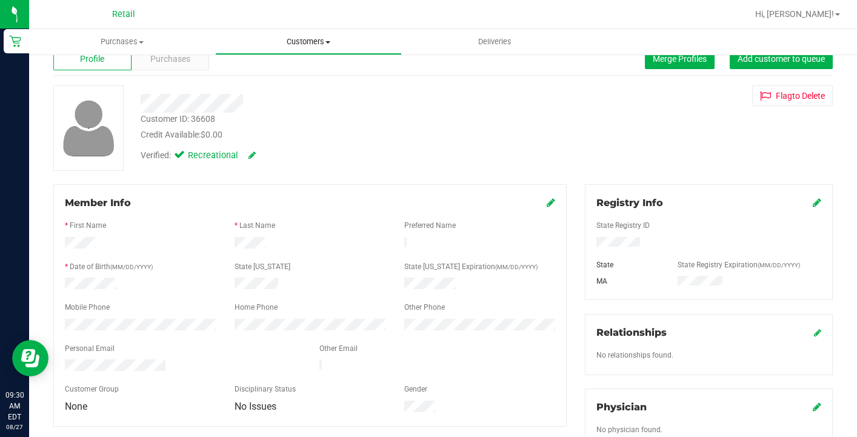
click at [298, 48] on uib-tab-heading "Customers All customers Add a new customer All physicians" at bounding box center [308, 42] width 185 height 24
click at [293, 79] on li "All customers" at bounding box center [308, 73] width 186 height 15
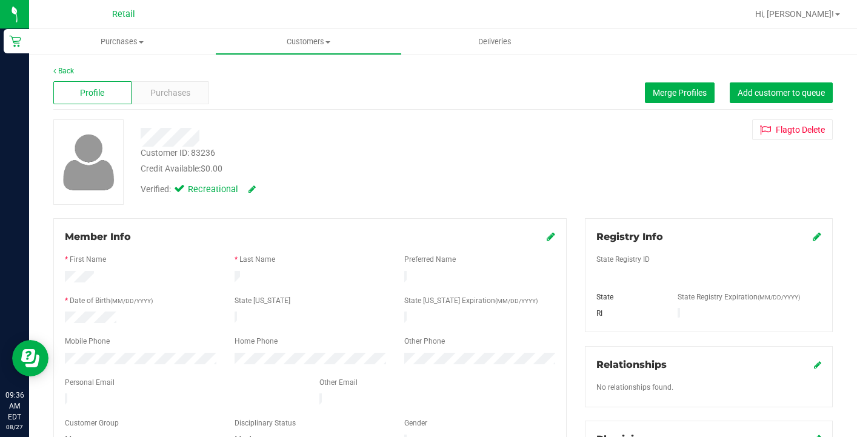
click at [549, 236] on icon at bounding box center [551, 237] width 8 height 10
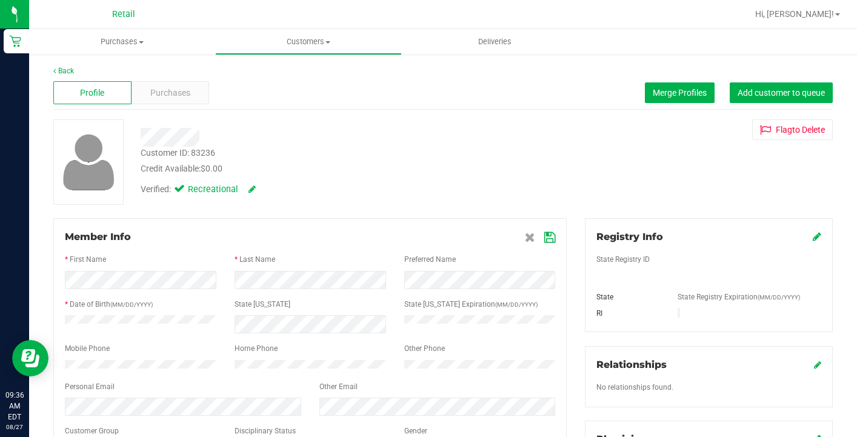
click at [547, 238] on icon at bounding box center [549, 238] width 11 height 10
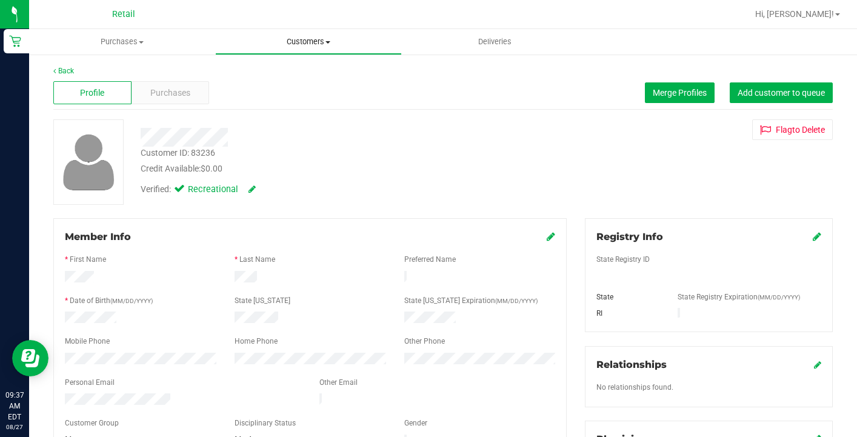
click at [292, 40] on span "Customers" at bounding box center [308, 41] width 185 height 11
click at [293, 68] on span "All customers" at bounding box center [258, 73] width 87 height 10
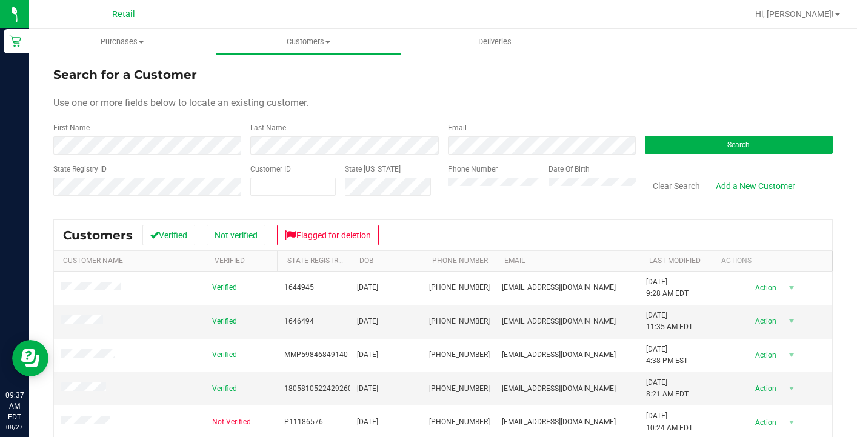
click at [192, 155] on form "Search for a Customer Use one or more fields below to locate an existing custom…" at bounding box center [442, 135] width 779 height 141
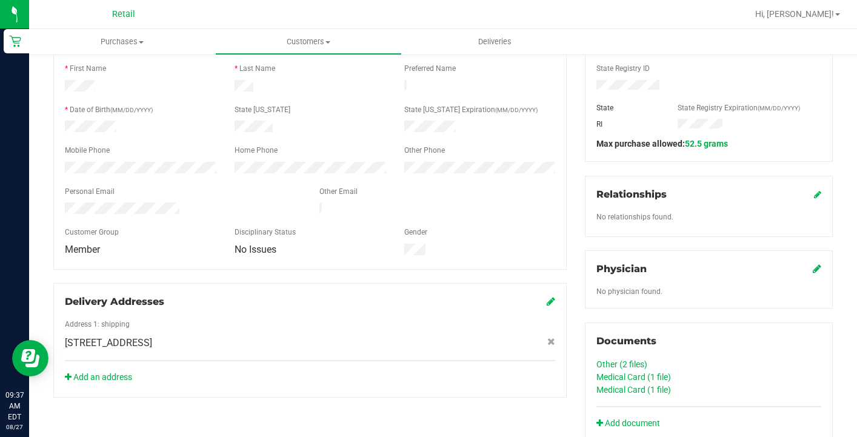
scroll to position [195, 0]
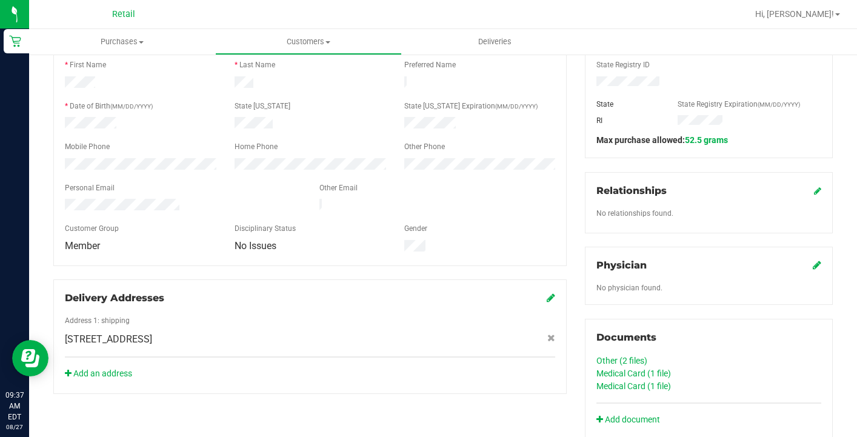
click at [606, 358] on link "Other (2 files)" at bounding box center [621, 361] width 51 height 10
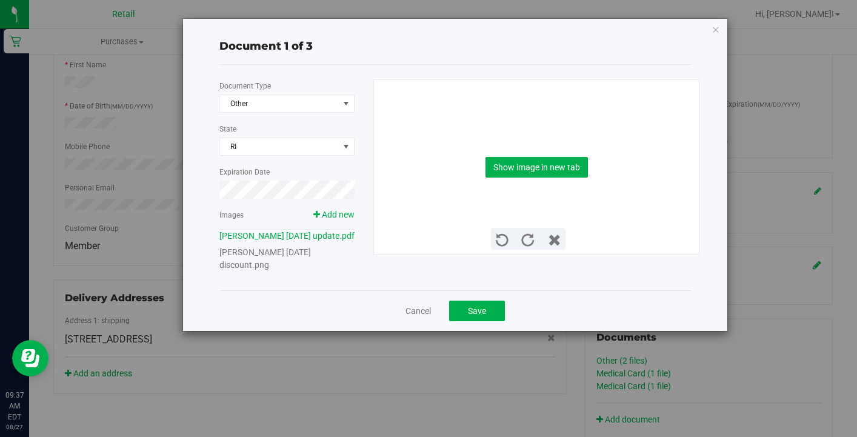
click at [268, 255] on link "[PERSON_NAME] [DATE] discount.png" at bounding box center [265, 258] width 92 height 22
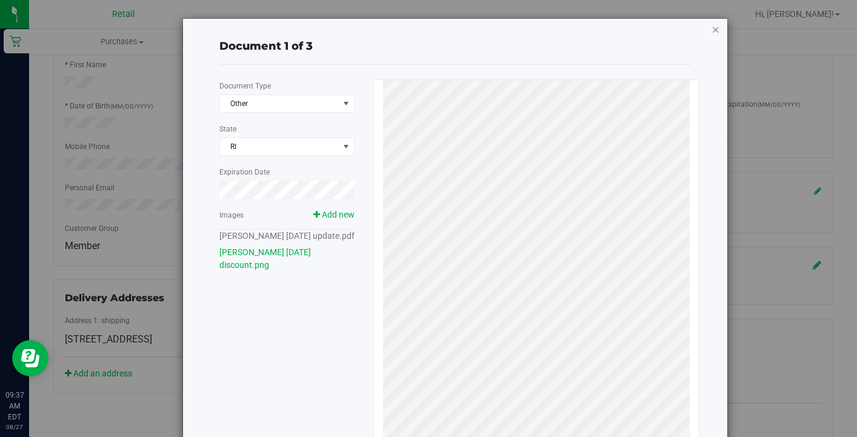
click at [712, 27] on icon "button" at bounding box center [716, 29] width 8 height 15
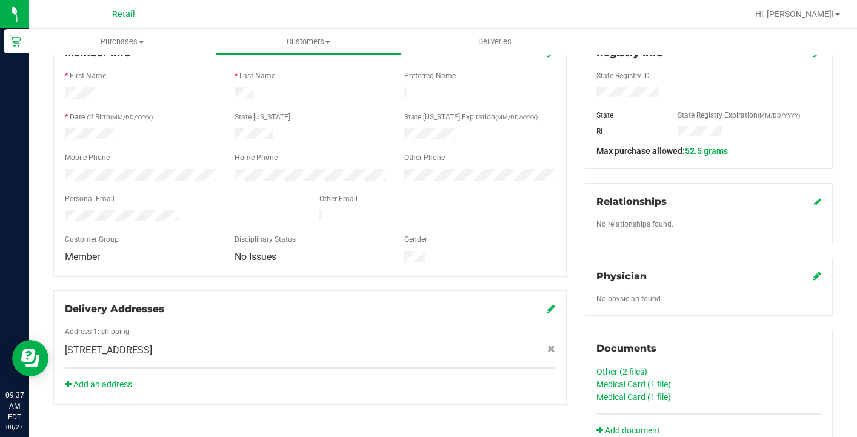
scroll to position [0, 0]
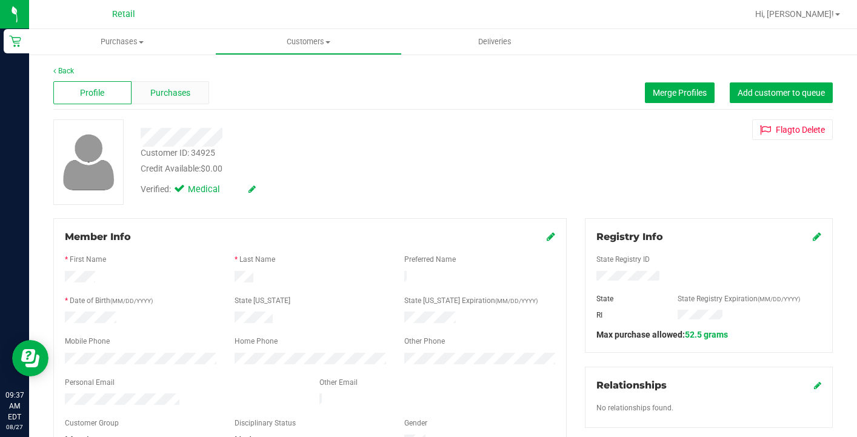
click at [181, 92] on span "Purchases" at bounding box center [170, 93] width 40 height 13
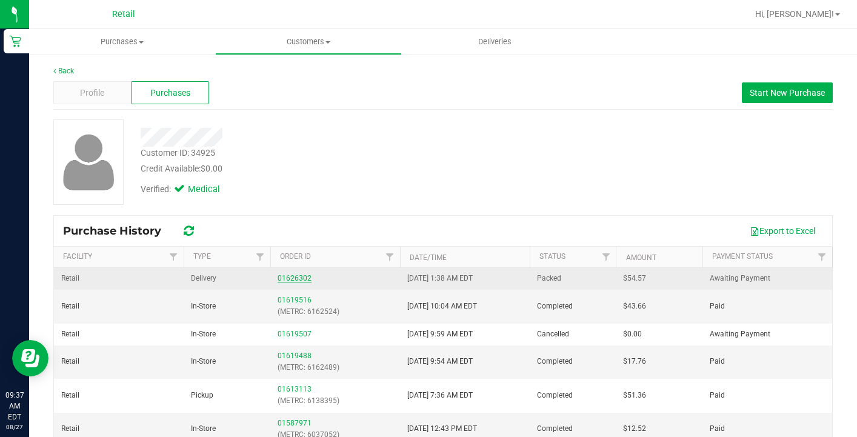
click at [289, 278] on link "01626302" at bounding box center [295, 278] width 34 height 8
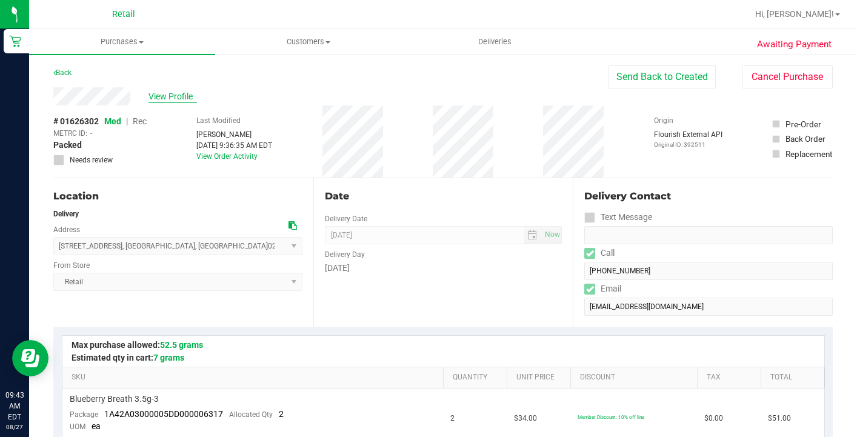
click at [169, 96] on span "View Profile" at bounding box center [172, 96] width 48 height 13
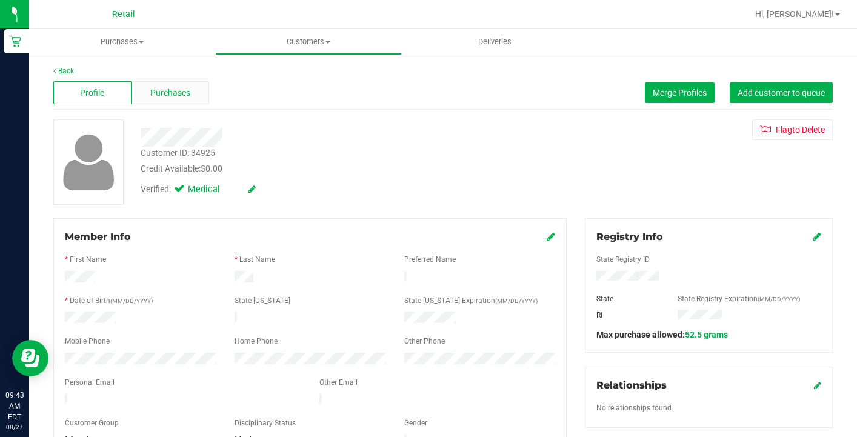
click at [185, 98] on span "Purchases" at bounding box center [170, 93] width 40 height 13
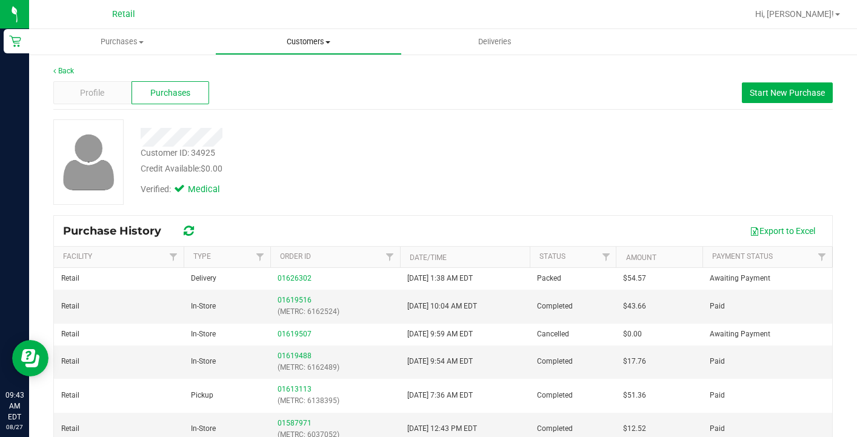
click at [301, 43] on span "Customers" at bounding box center [308, 41] width 185 height 11
click at [301, 72] on span "All customers" at bounding box center [258, 73] width 87 height 10
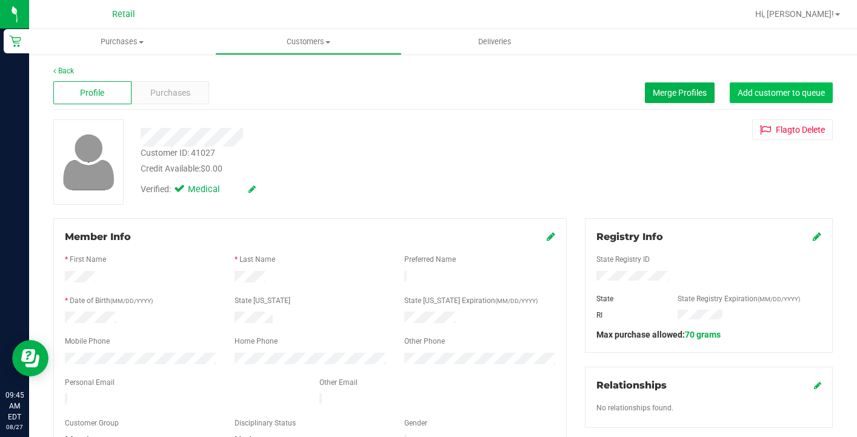
click at [805, 99] on button "Add customer to queue" at bounding box center [781, 92] width 103 height 21
click at [297, 46] on span "Customers" at bounding box center [308, 41] width 185 height 11
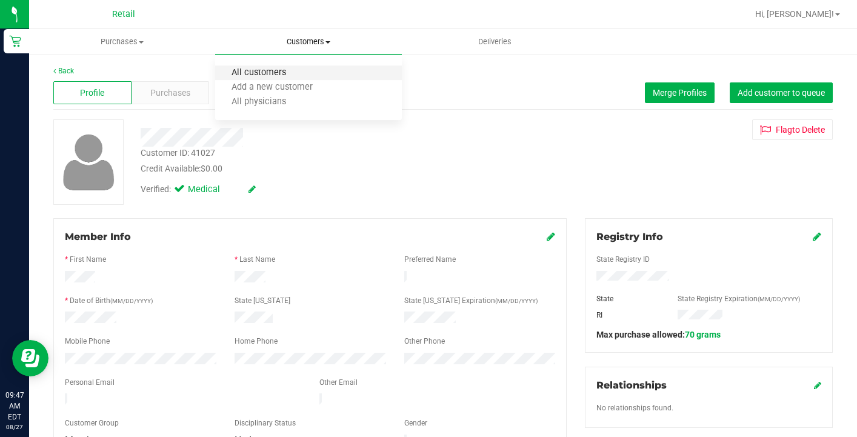
click at [299, 73] on span "All customers" at bounding box center [258, 73] width 87 height 10
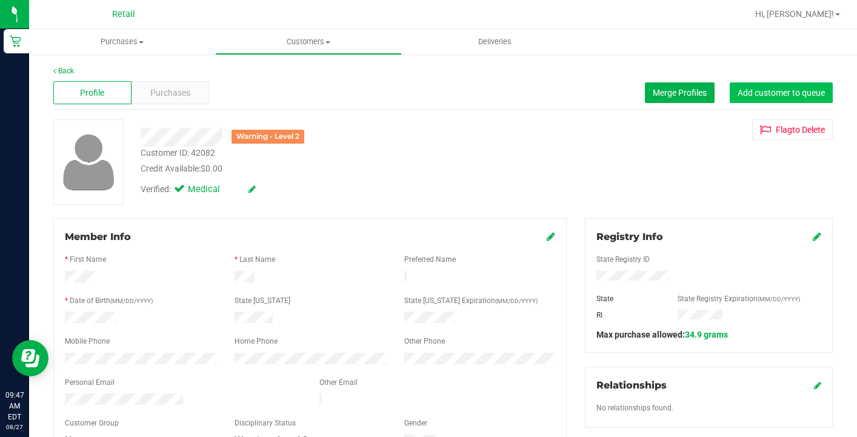
click at [756, 89] on span "Add customer to queue" at bounding box center [781, 93] width 87 height 10
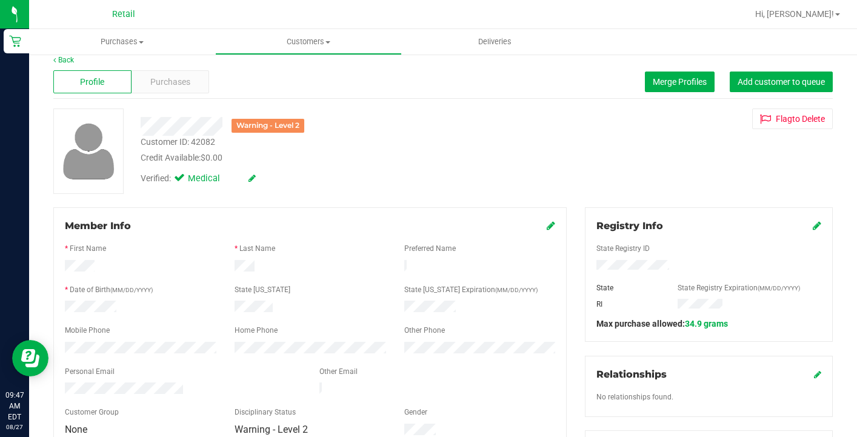
scroll to position [13, 0]
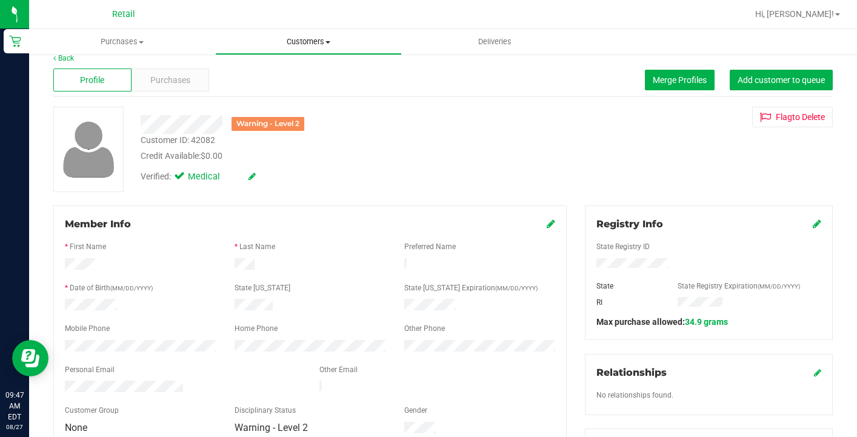
click at [302, 44] on span "Customers" at bounding box center [308, 41] width 185 height 11
click at [304, 68] on li "All customers" at bounding box center [308, 73] width 186 height 15
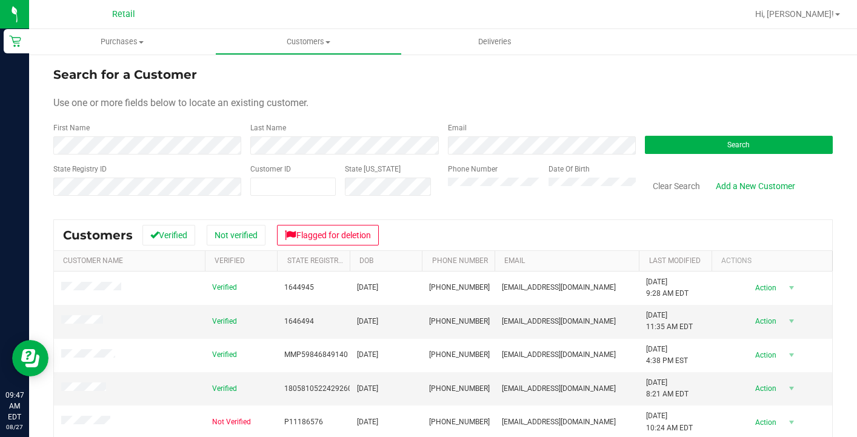
click at [325, 134] on div "Last Name" at bounding box center [339, 138] width 197 height 32
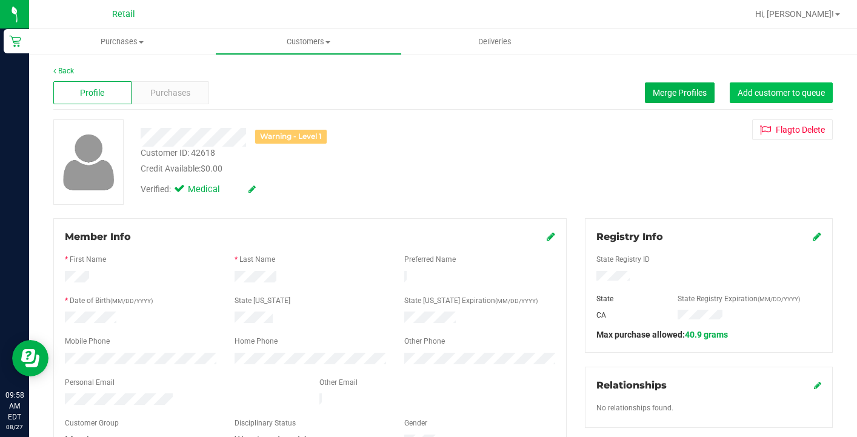
click at [809, 95] on span "Add customer to queue" at bounding box center [781, 93] width 87 height 10
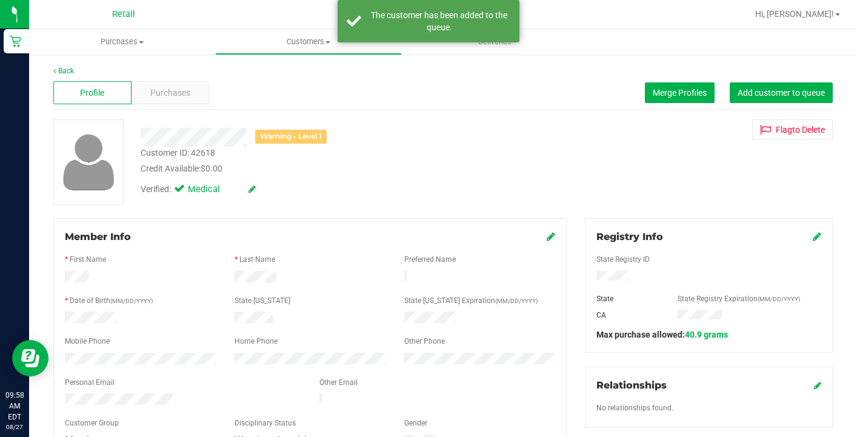
click at [556, 236] on div "Member Info * First Name * Last Name Preferred Name * Date of Birth (MM/DD/YYYY…" at bounding box center [309, 339] width 513 height 242
click at [554, 236] on icon at bounding box center [551, 237] width 8 height 10
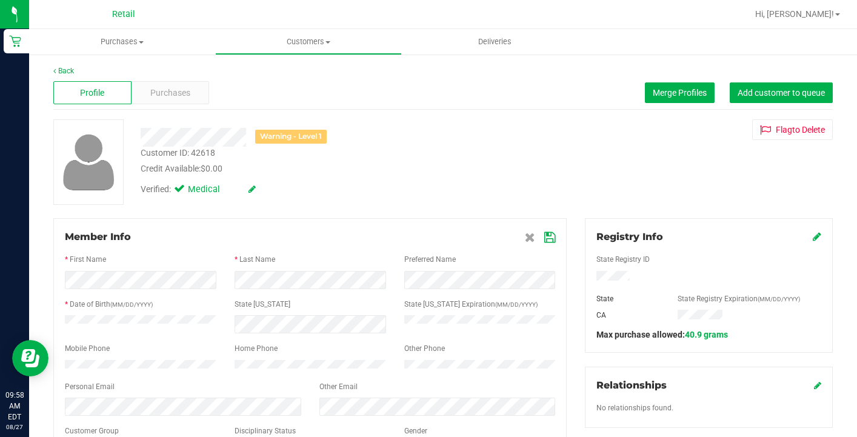
click at [548, 238] on icon at bounding box center [549, 238] width 11 height 10
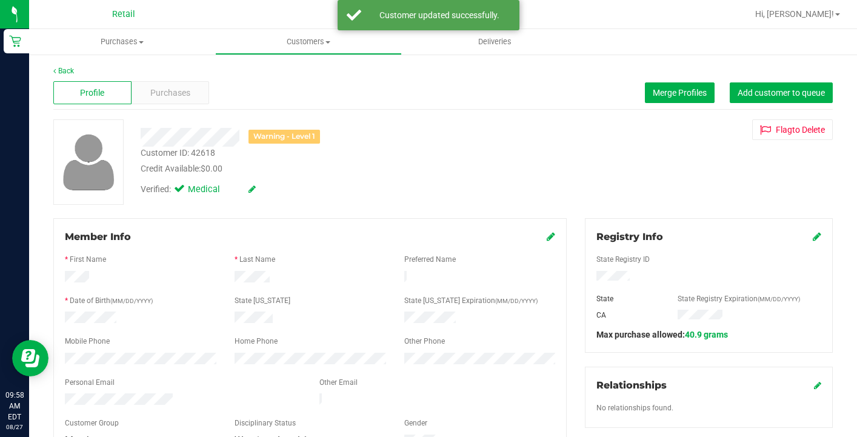
click at [552, 238] on icon at bounding box center [551, 237] width 8 height 10
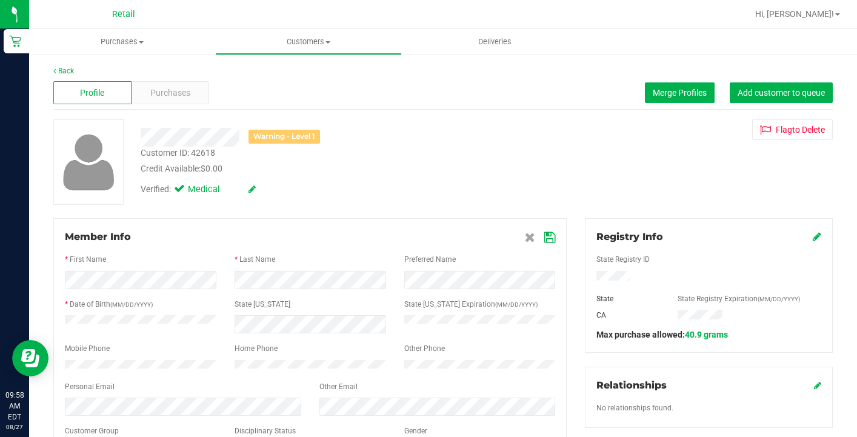
click at [548, 233] on icon at bounding box center [549, 238] width 11 height 10
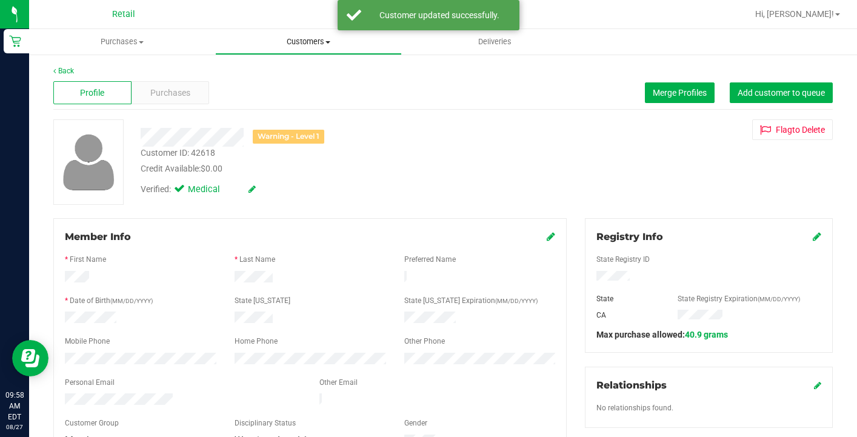
click at [304, 44] on span "Customers" at bounding box center [308, 41] width 185 height 11
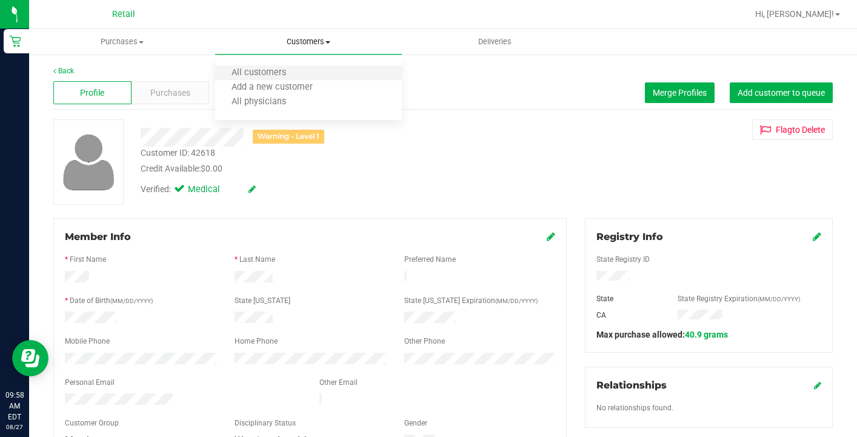
click at [308, 80] on li "All customers" at bounding box center [308, 73] width 186 height 15
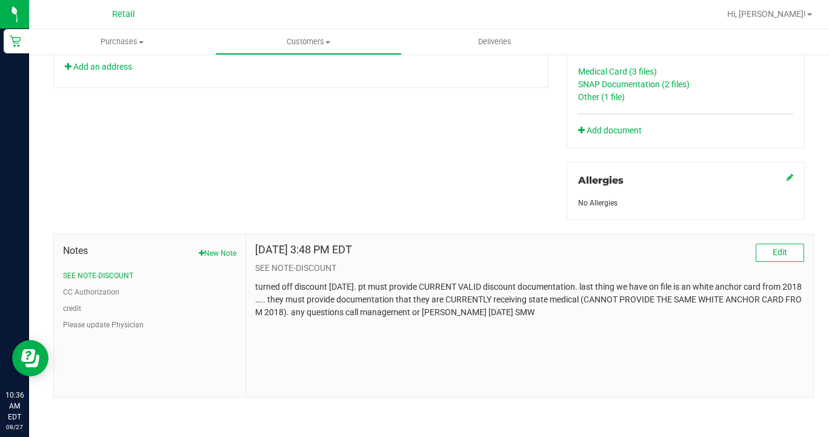
scroll to position [484, 0]
click at [629, 83] on link "SNAP Documentation (2 files)" at bounding box center [634, 84] width 112 height 10
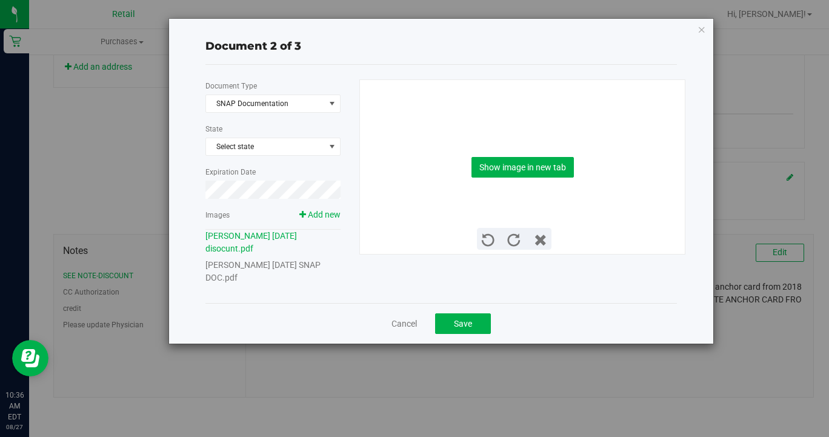
click at [316, 258] on div "Document Type SNAP Documentation 7 State Select state Expiration Date Images Ad…" at bounding box center [277, 181] width 145 height 205
click at [316, 265] on link "[PERSON_NAME] [DATE] SNAP DOC.pdf" at bounding box center [262, 271] width 115 height 22
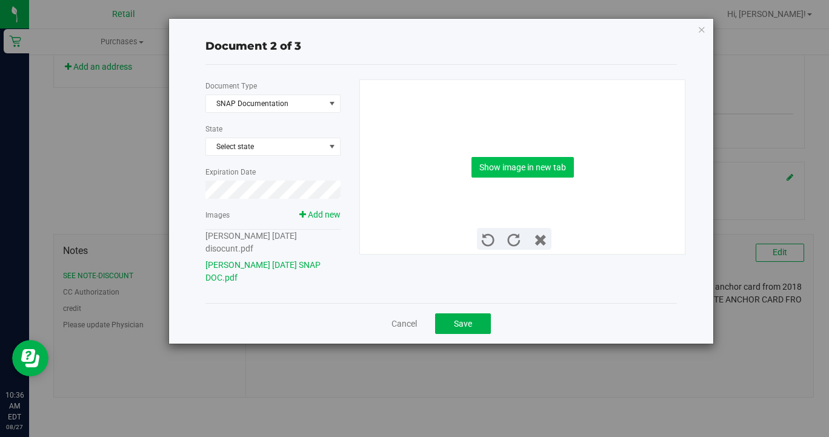
click at [544, 165] on button "Show image in new tab" at bounding box center [523, 167] width 102 height 21
click at [401, 325] on link "Cancel" at bounding box center [404, 324] width 25 height 12
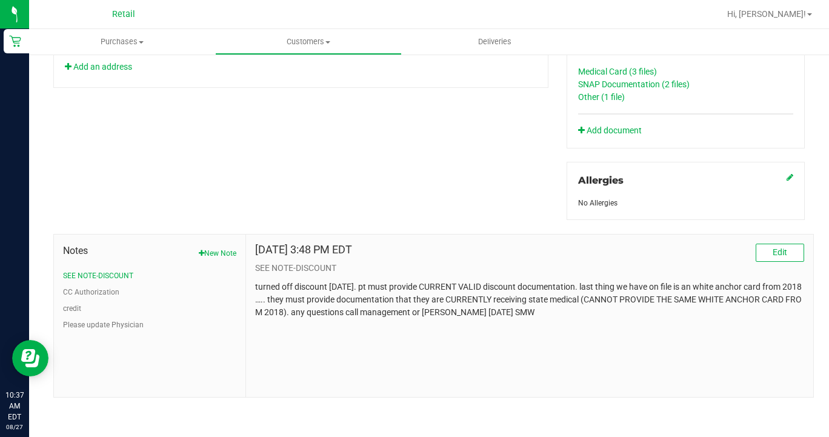
scroll to position [0, 0]
click at [665, 81] on link "SNAP Documentation (2 files)" at bounding box center [634, 84] width 112 height 10
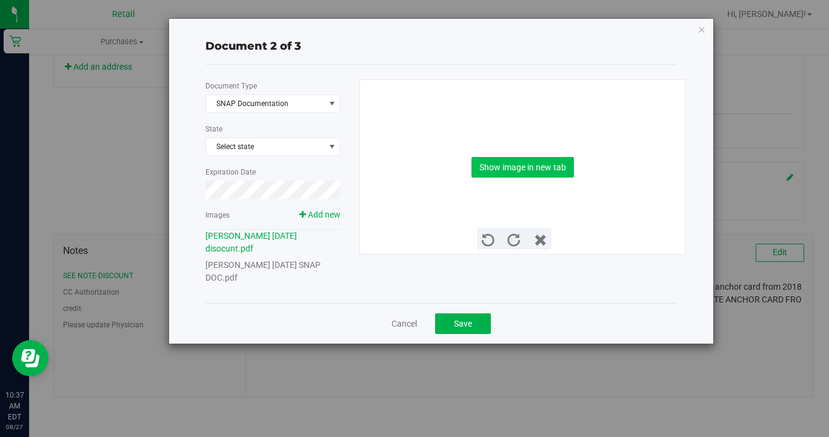
click at [507, 159] on button "Show image in new tab" at bounding box center [523, 167] width 102 height 21
click at [321, 263] on link "[PERSON_NAME] [DATE] SNAP DOC.pdf" at bounding box center [262, 271] width 115 height 22
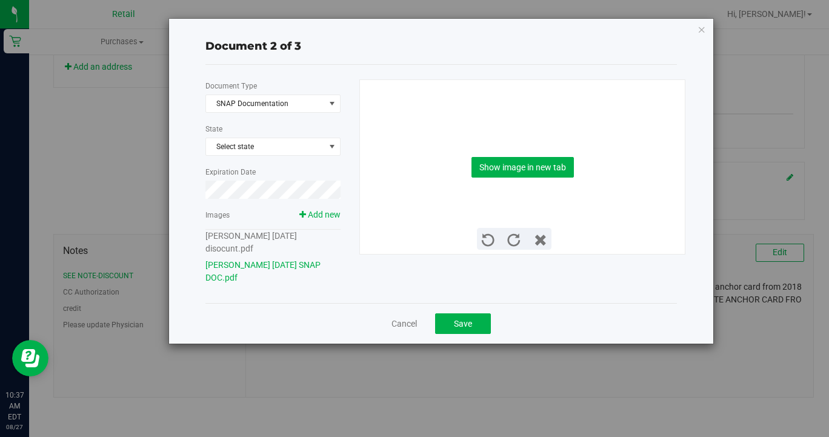
click at [516, 155] on div "Show image in new tab" at bounding box center [522, 167] width 307 height 174
click at [517, 167] on button "Show image in new tab" at bounding box center [523, 167] width 102 height 21
click at [399, 320] on link "Cancel" at bounding box center [404, 324] width 25 height 12
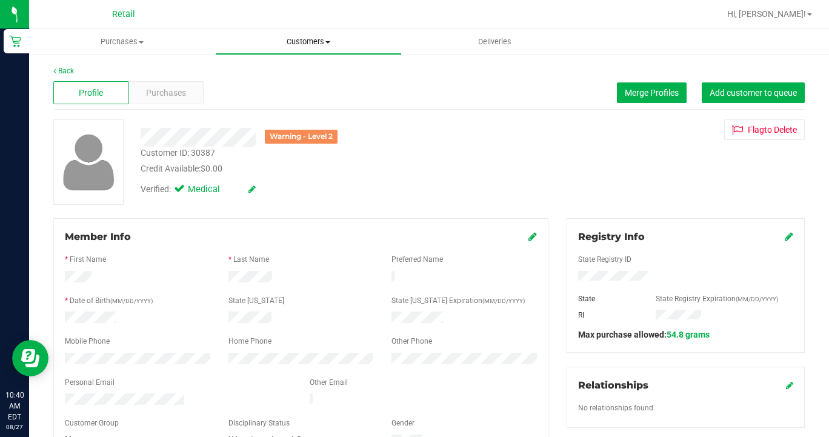
click at [307, 48] on uib-tab-heading "Customers All customers Add a new customer All physicians" at bounding box center [308, 42] width 185 height 24
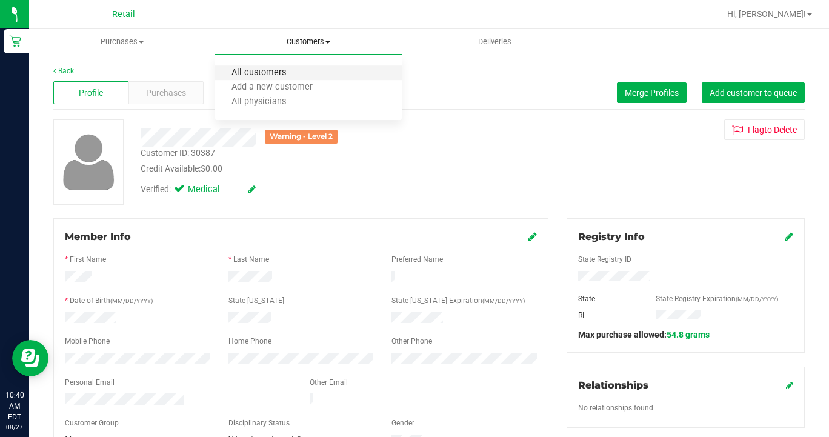
click at [299, 76] on span "All customers" at bounding box center [258, 73] width 87 height 10
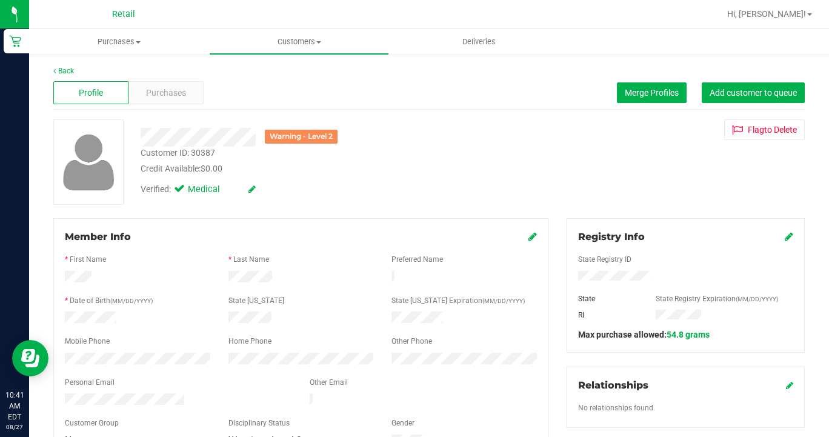
click at [533, 237] on icon at bounding box center [533, 237] width 8 height 10
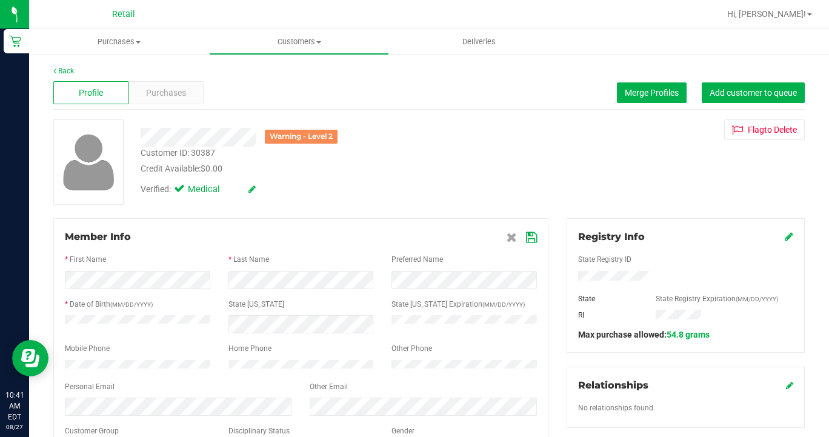
scroll to position [67, 0]
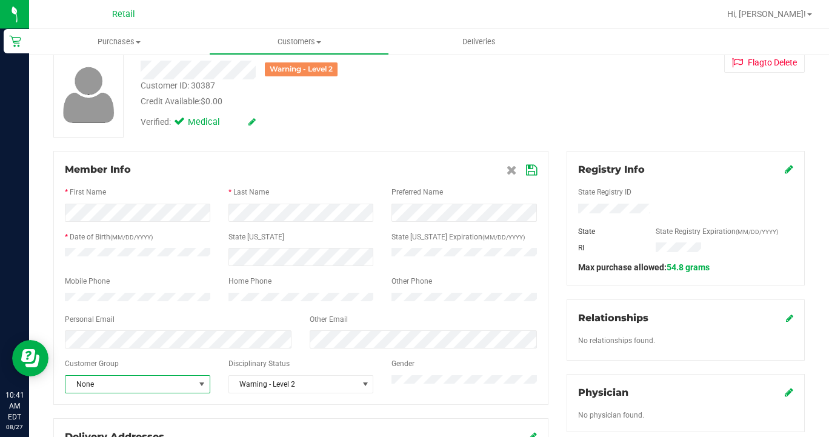
click at [148, 393] on span "None" at bounding box center [137, 384] width 145 height 18
click at [158, 352] on li "Member" at bounding box center [137, 354] width 144 height 18
click at [525, 163] on span at bounding box center [522, 169] width 30 height 15
click at [533, 175] on icon at bounding box center [531, 170] width 11 height 10
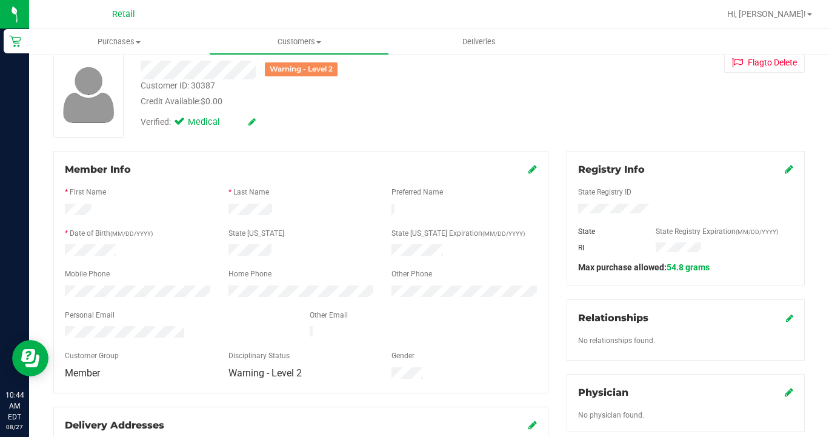
click at [719, 2] on div at bounding box center [468, 14] width 502 height 24
click at [293, 41] on span "Customers" at bounding box center [299, 41] width 179 height 11
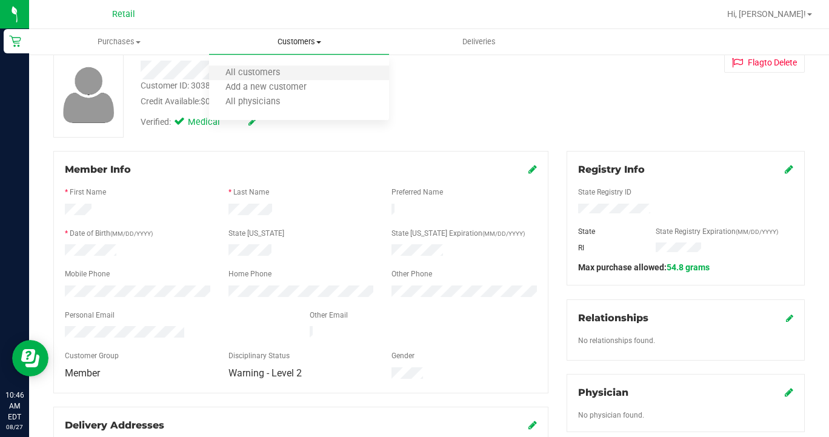
click at [295, 67] on li "All customers" at bounding box center [299, 73] width 180 height 15
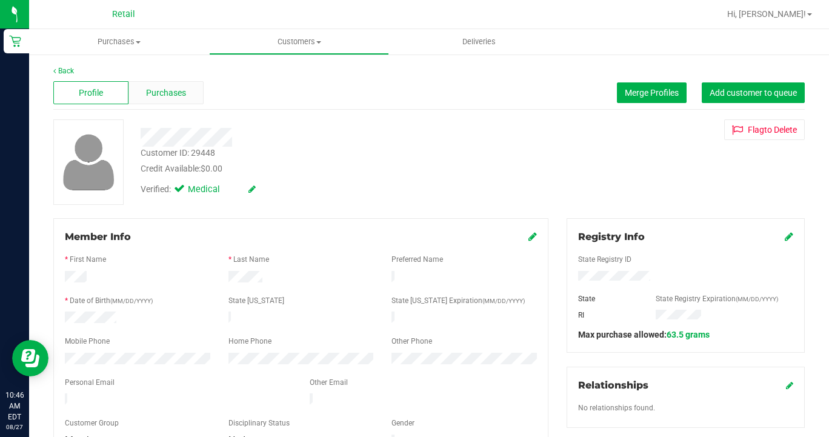
click at [150, 85] on div "Purchases" at bounding box center [165, 92] width 75 height 23
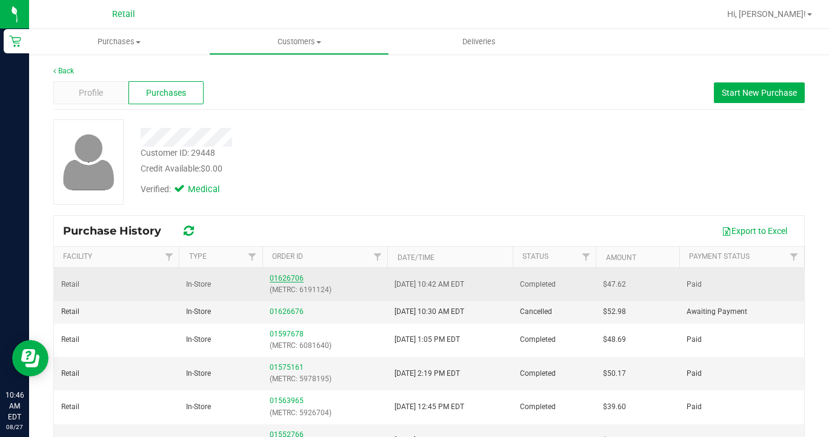
click at [294, 278] on link "01626706" at bounding box center [287, 278] width 34 height 8
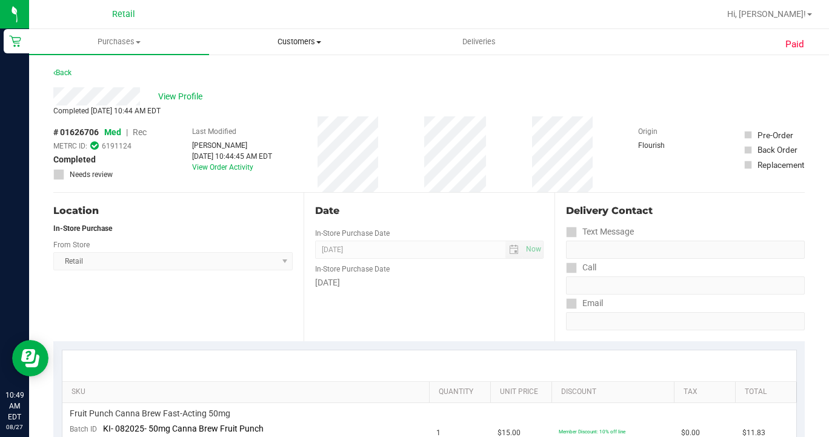
click at [296, 46] on span "Customers" at bounding box center [299, 41] width 179 height 11
click at [298, 73] on li "All customers" at bounding box center [299, 73] width 180 height 15
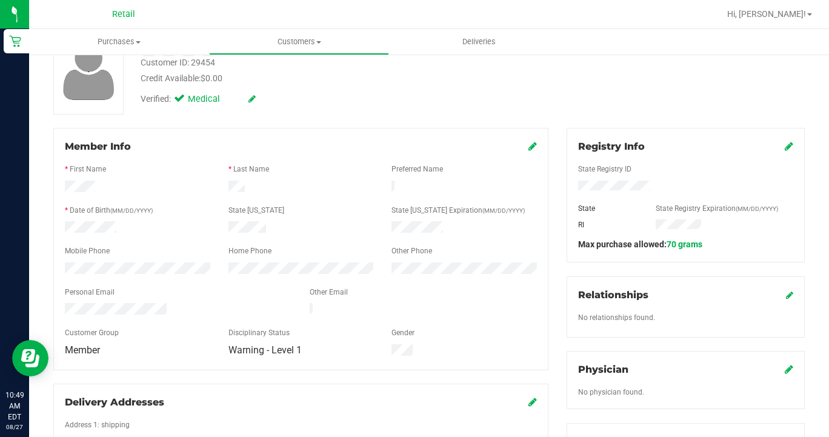
scroll to position [88, 0]
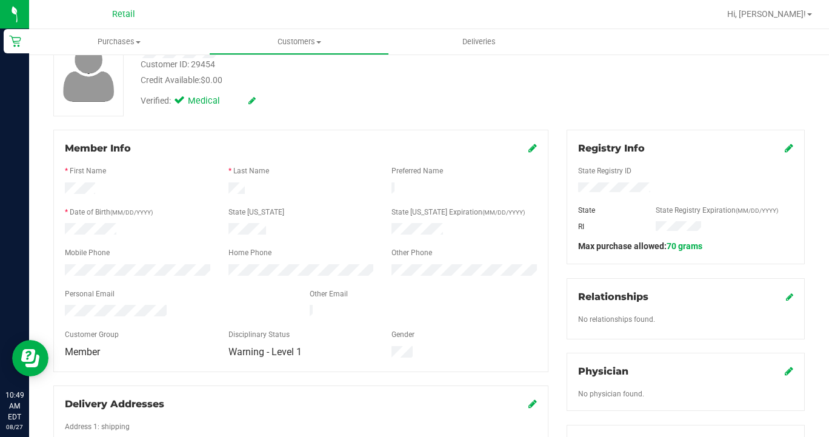
click at [789, 148] on icon at bounding box center [789, 148] width 8 height 10
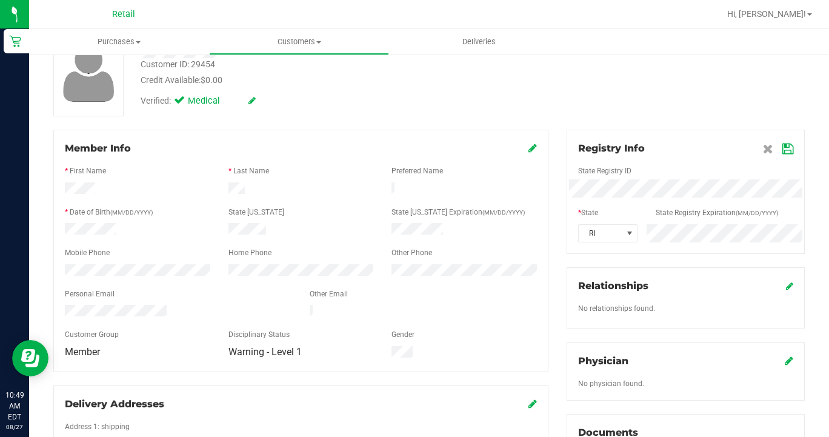
click at [575, 236] on div "RI" at bounding box center [685, 233] width 233 height 18
click at [793, 149] on div "Registry Info State Registry ID * State State Registry Expiration (MM/DD/YYYY) …" at bounding box center [686, 192] width 238 height 124
click at [791, 150] on icon at bounding box center [787, 149] width 11 height 10
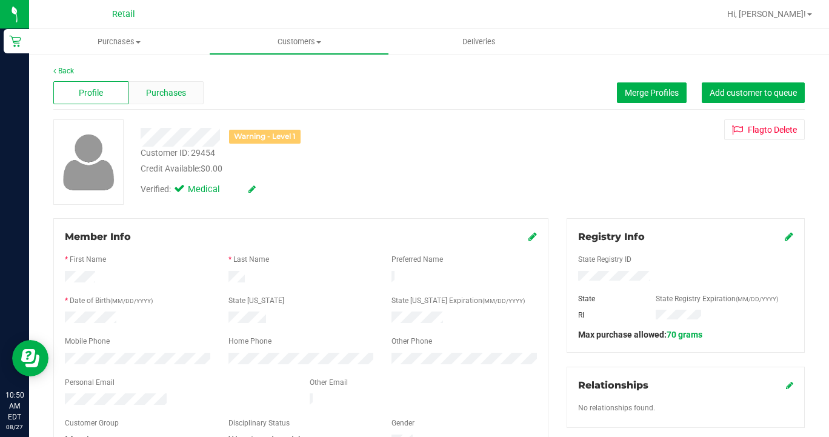
scroll to position [0, 0]
click at [173, 99] on div "Purchases" at bounding box center [165, 92] width 75 height 23
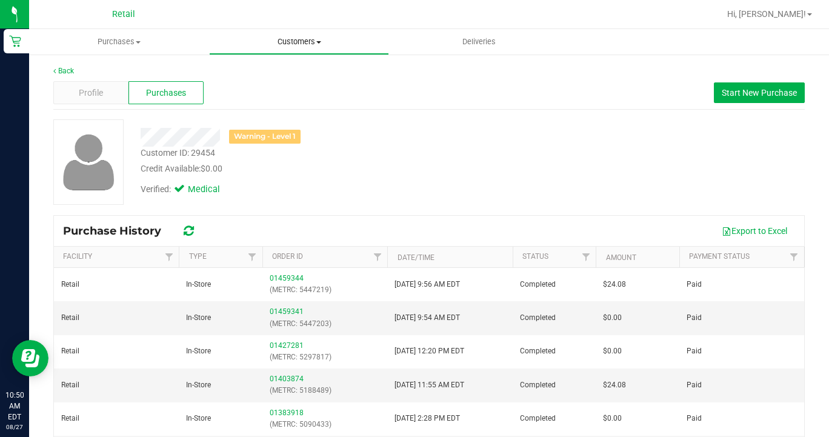
click at [288, 42] on span "Customers" at bounding box center [299, 41] width 179 height 11
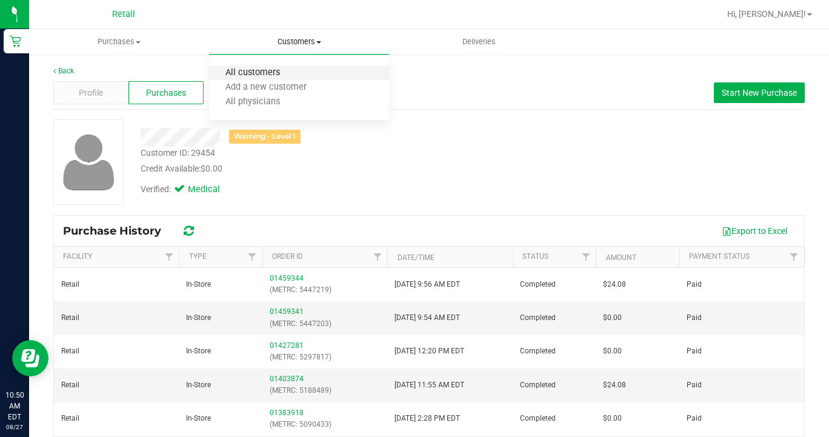
click at [288, 68] on span "All customers" at bounding box center [252, 73] width 87 height 10
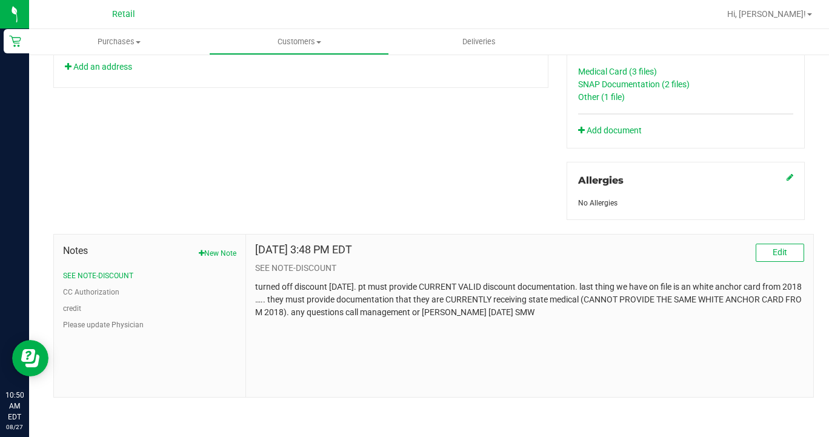
scroll to position [484, 0]
click at [772, 252] on button "Edit" at bounding box center [780, 253] width 48 height 18
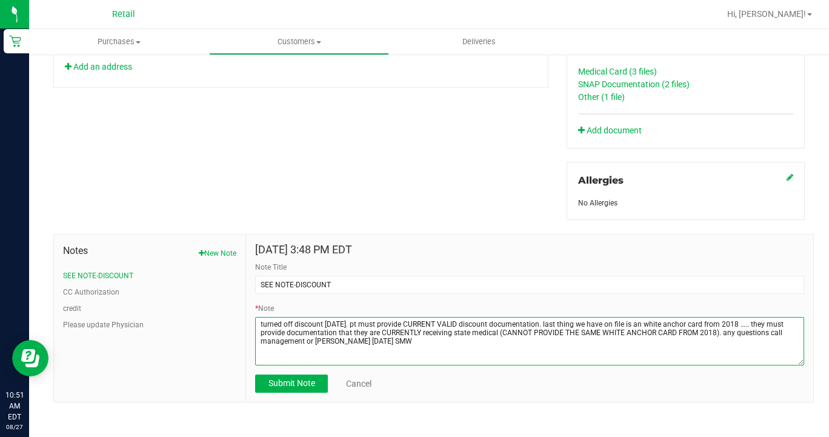
click at [413, 353] on textarea "* Note" at bounding box center [529, 341] width 549 height 48
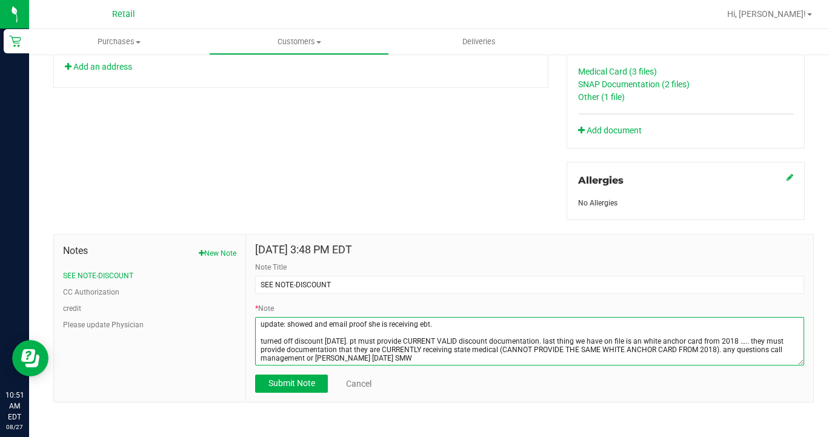
click at [496, 324] on textarea "* Note" at bounding box center [529, 341] width 549 height 48
type textarea "update: showed and email proof she is receiving ebt. [DATE] SMW turned off disc…"
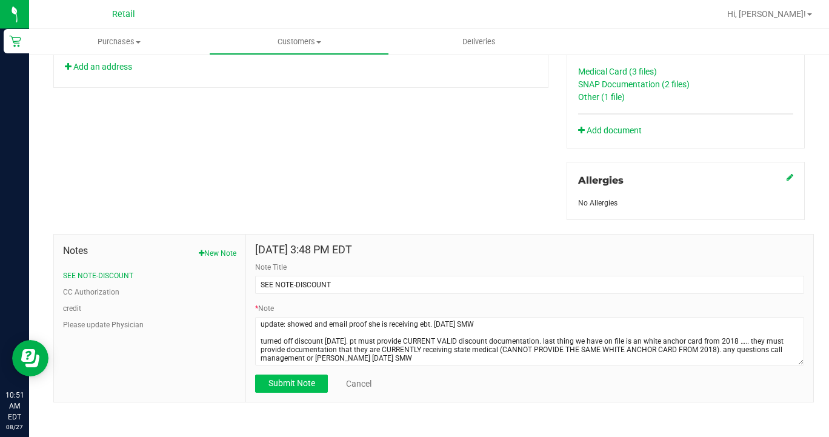
click at [307, 382] on span "Submit Note" at bounding box center [291, 383] width 47 height 10
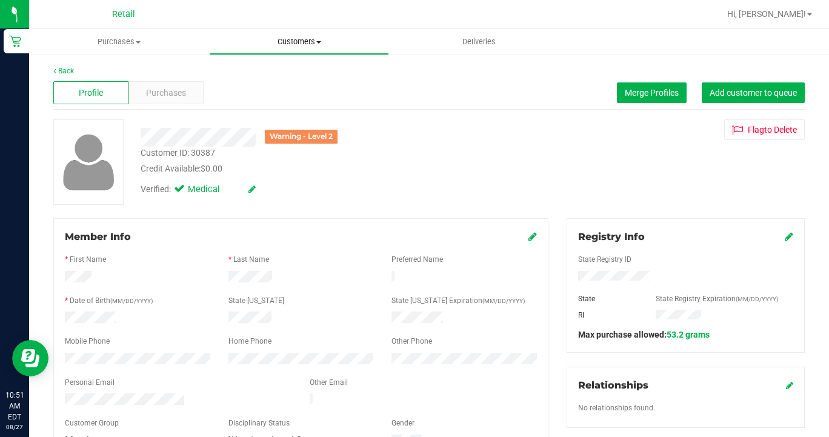
scroll to position [0, 0]
click at [279, 38] on span "Customers" at bounding box center [299, 41] width 179 height 11
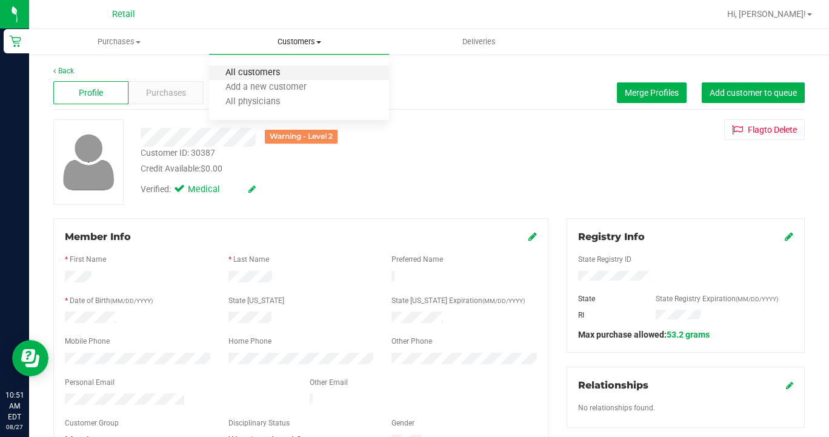
click at [287, 71] on span "All customers" at bounding box center [252, 73] width 87 height 10
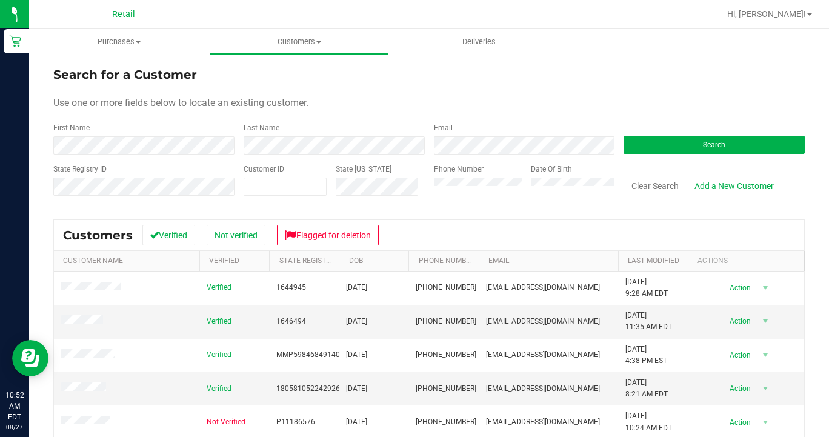
click at [651, 184] on button "Clear Search" at bounding box center [655, 186] width 63 height 21
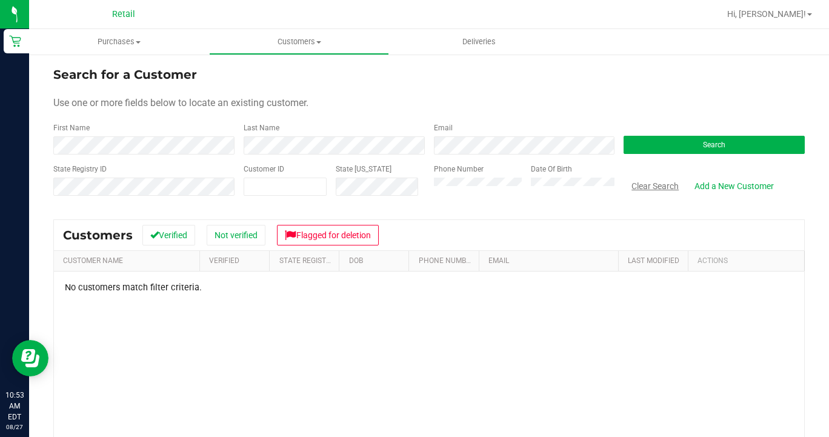
click at [646, 186] on button "Clear Search" at bounding box center [655, 186] width 63 height 21
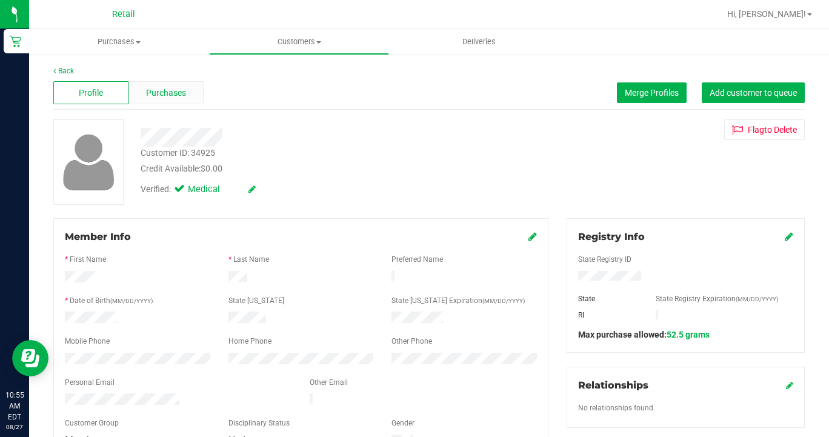
click at [178, 100] on div "Purchases" at bounding box center [165, 92] width 75 height 23
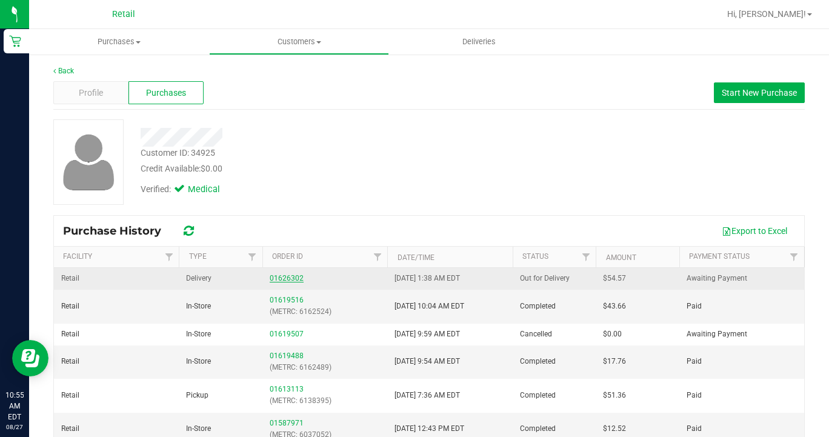
click at [280, 278] on link "01626302" at bounding box center [287, 278] width 34 height 8
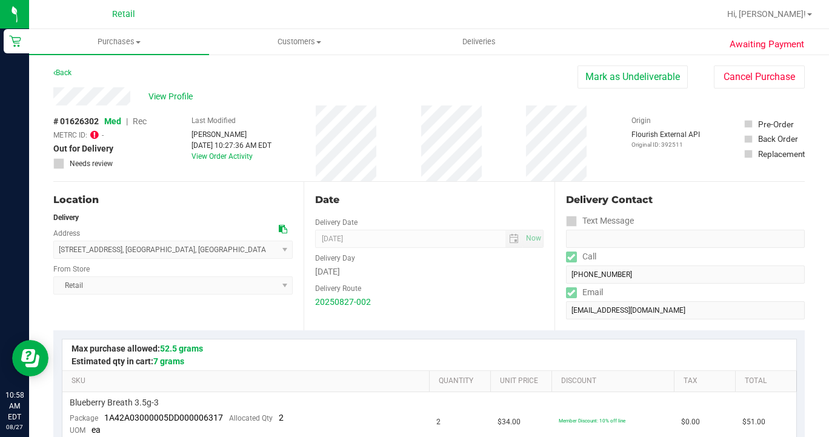
click at [175, 87] on div "View Profile" at bounding box center [315, 96] width 524 height 18
click at [175, 96] on span "View Profile" at bounding box center [172, 96] width 48 height 13
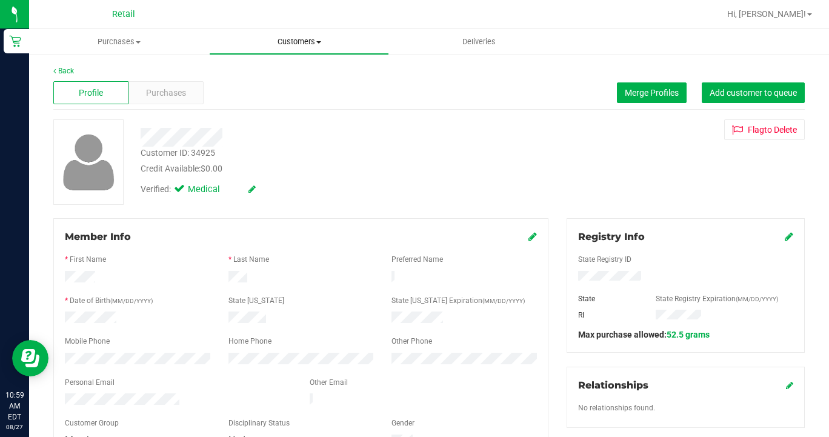
click at [281, 40] on span "Customers" at bounding box center [299, 41] width 179 height 11
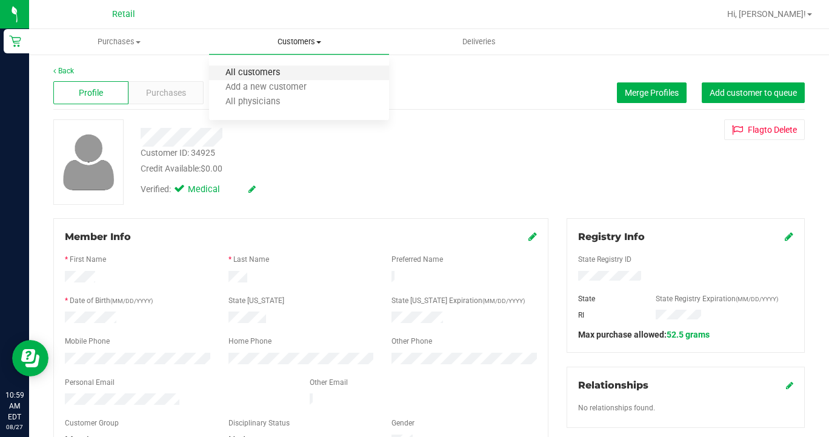
click at [271, 76] on span "All customers" at bounding box center [252, 73] width 87 height 10
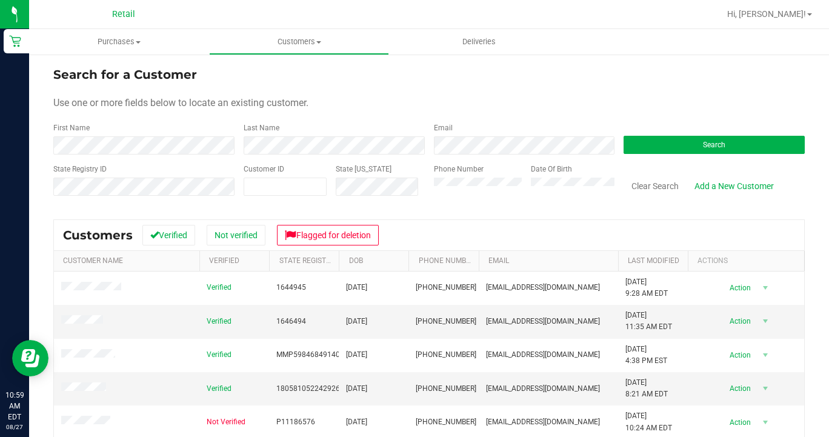
click at [290, 135] on div "Last Name" at bounding box center [330, 138] width 190 height 32
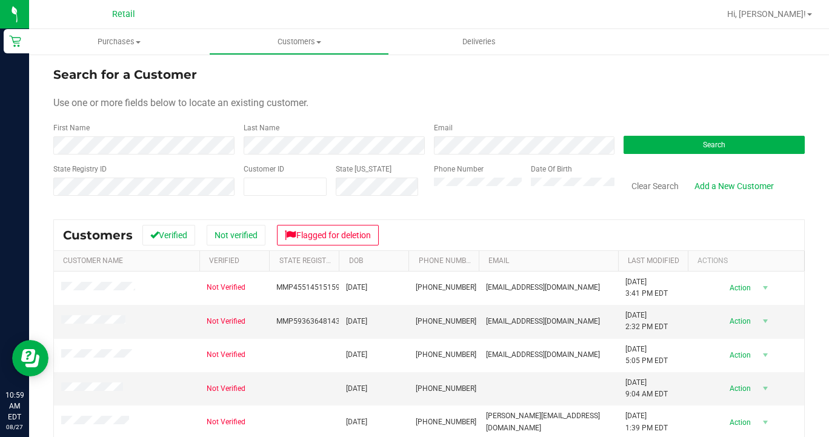
click at [651, 198] on div "Clear Search" at bounding box center [655, 191] width 63 height 31
click at [652, 188] on button "Clear Search" at bounding box center [655, 186] width 63 height 21
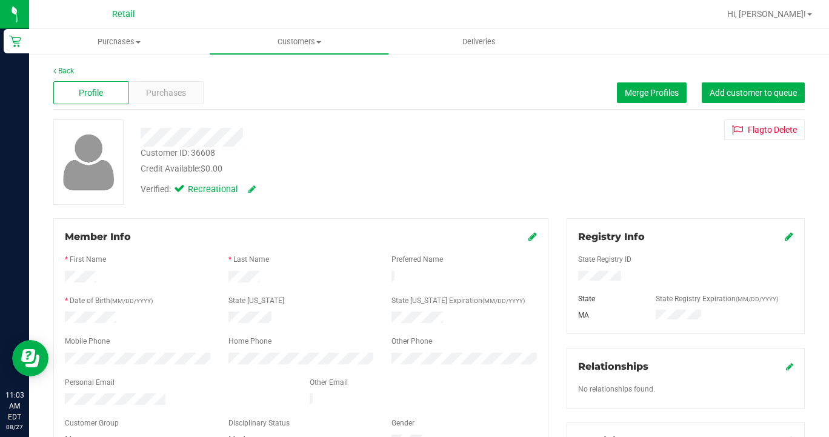
click at [788, 238] on icon at bounding box center [789, 237] width 8 height 10
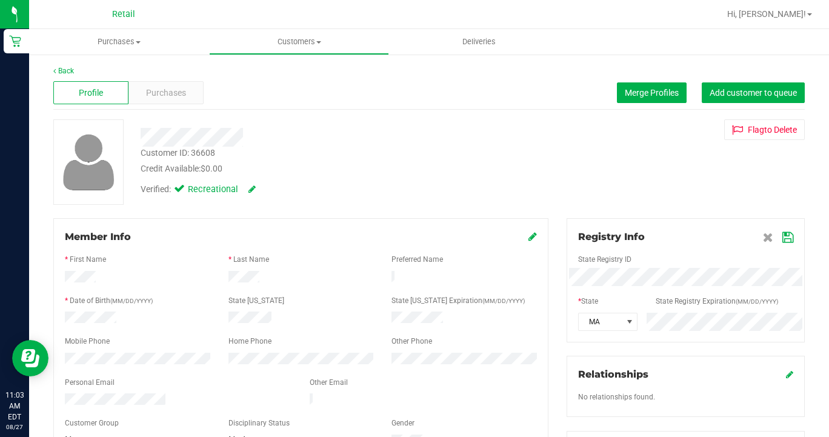
scroll to position [115, 0]
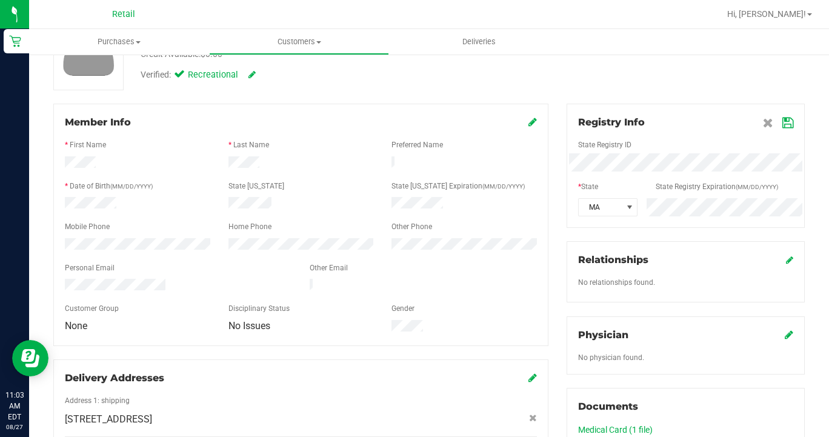
click at [473, 164] on div "Member Info * First Name * Last Name Preferred Name * Date of Birth (MM/DD/YYYY…" at bounding box center [429, 417] width 770 height 627
click at [783, 118] on icon at bounding box center [787, 123] width 11 height 10
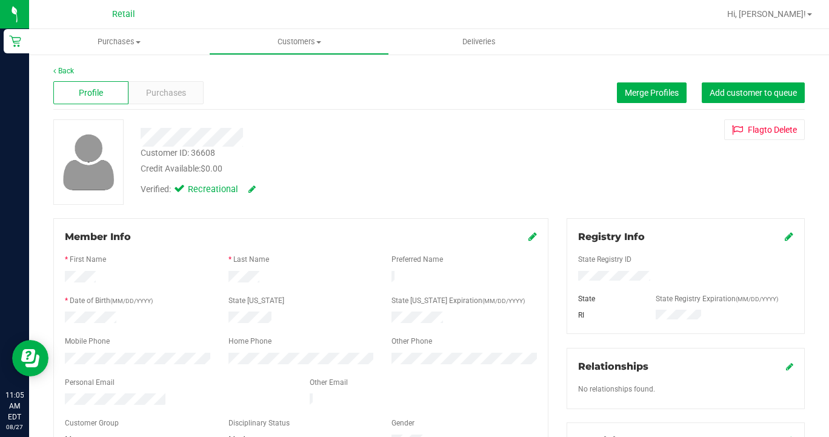
scroll to position [0, 0]
click at [307, 42] on span "Customers" at bounding box center [299, 41] width 179 height 11
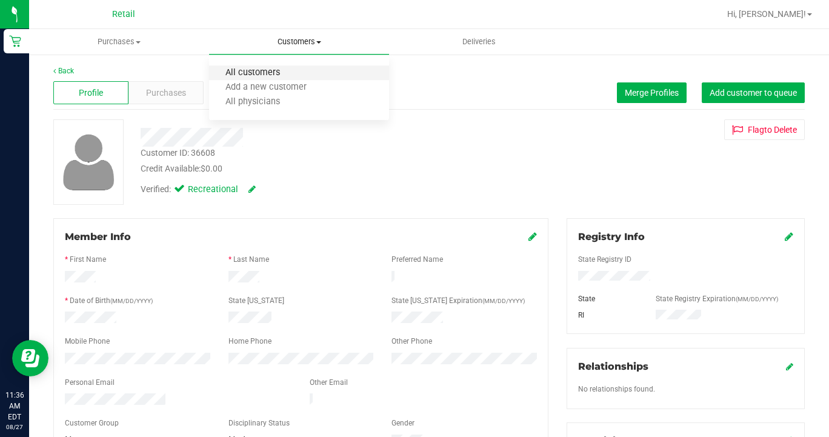
click at [295, 78] on span "All customers" at bounding box center [252, 73] width 87 height 10
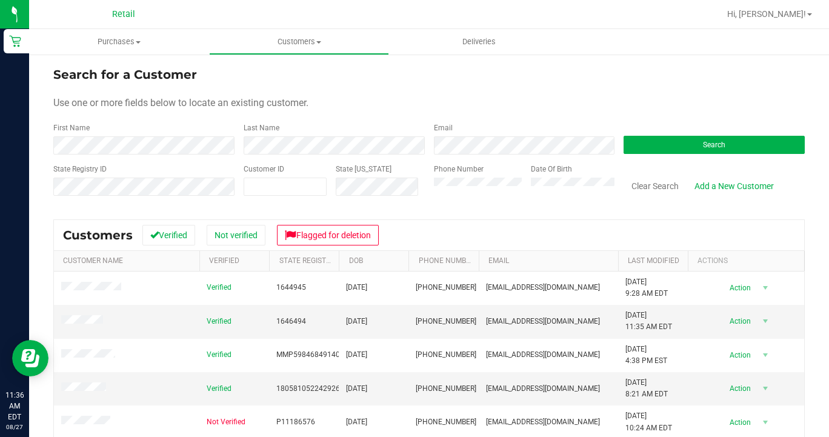
click at [456, 203] on div "Phone Number" at bounding box center [478, 185] width 88 height 43
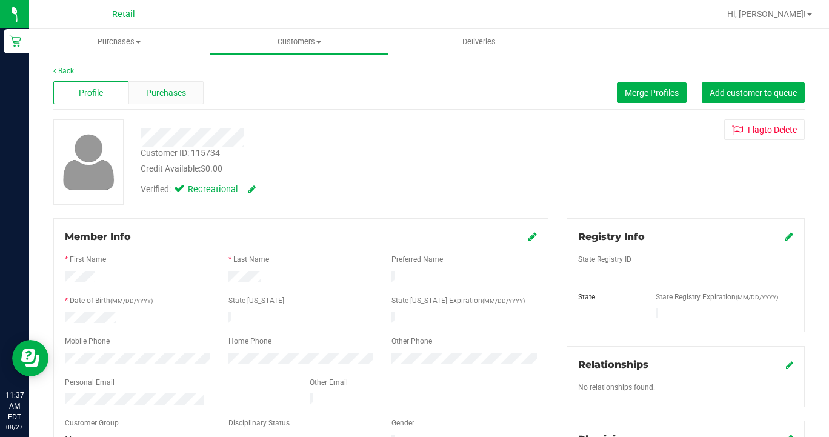
click at [178, 84] on div "Purchases" at bounding box center [165, 92] width 75 height 23
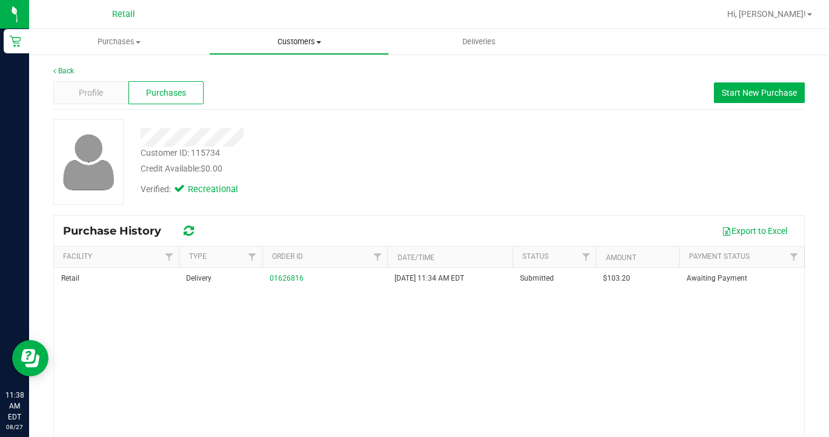
click at [288, 47] on uib-tab-heading "Customers All customers Add a new customer All physicians" at bounding box center [299, 42] width 179 height 24
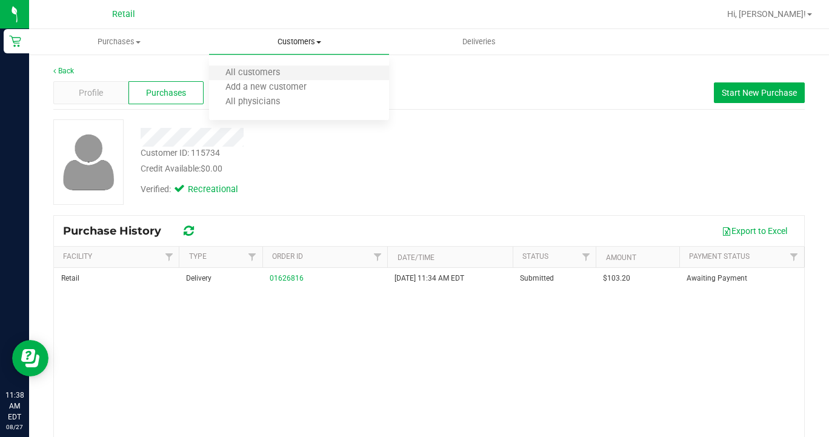
click at [287, 78] on li "All customers" at bounding box center [299, 73] width 180 height 15
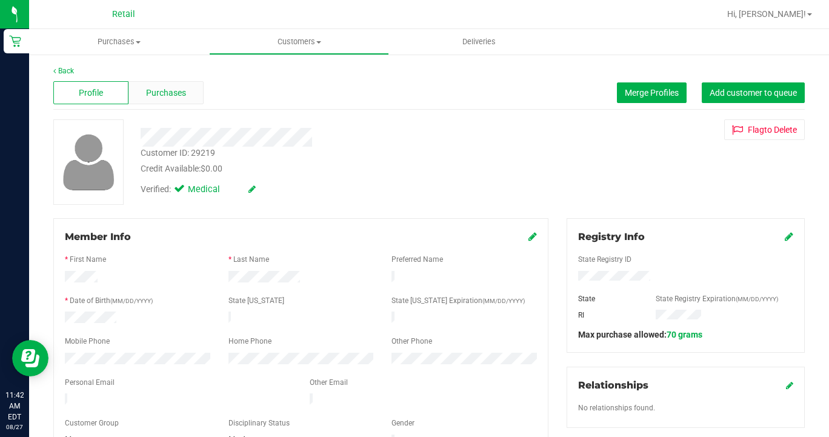
click at [177, 96] on span "Purchases" at bounding box center [166, 93] width 40 height 13
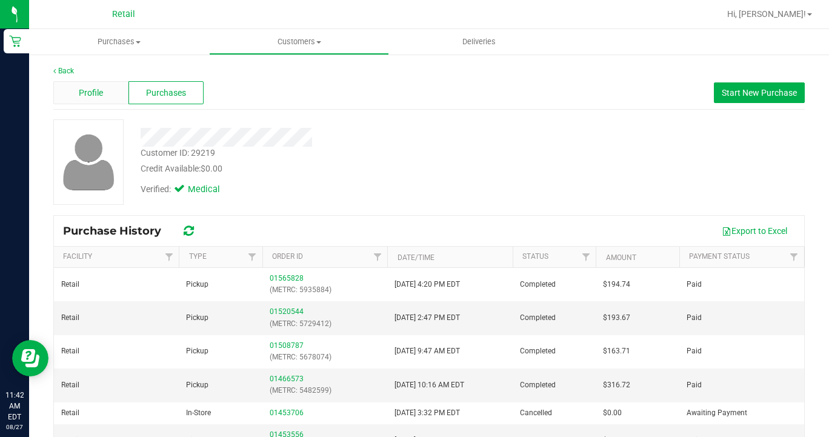
click at [87, 95] on span "Profile" at bounding box center [91, 93] width 24 height 13
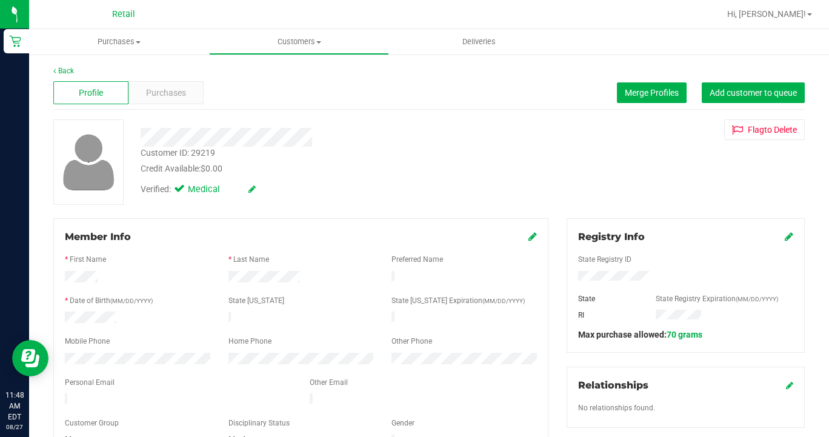
click at [787, 241] on icon at bounding box center [789, 237] width 8 height 10
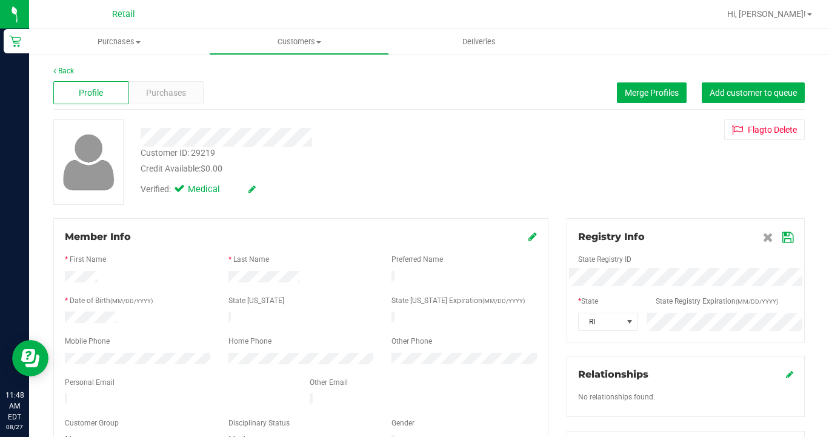
click at [561, 324] on div "Registry Info State Registry ID * State State Registry Expiration (MM/DD/YYYY) …" at bounding box center [686, 443] width 256 height 450
click at [785, 236] on icon at bounding box center [787, 238] width 11 height 10
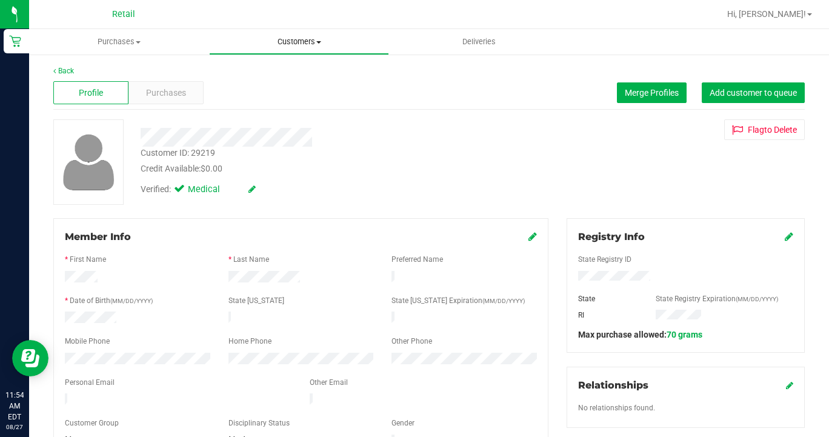
click at [294, 45] on span "Customers" at bounding box center [299, 41] width 179 height 11
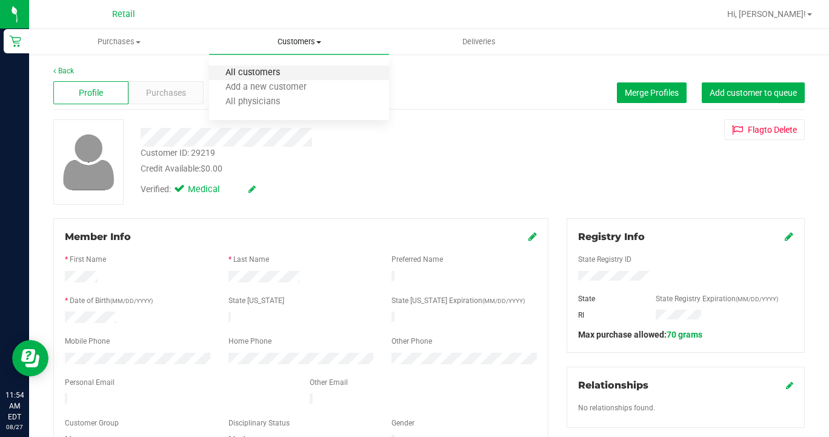
click at [292, 73] on span "All customers" at bounding box center [252, 73] width 87 height 10
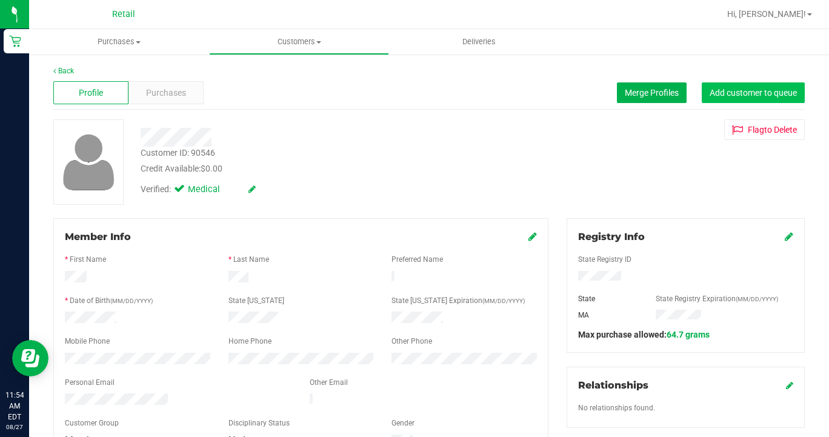
click at [756, 90] on span "Add customer to queue" at bounding box center [753, 93] width 87 height 10
click at [274, 36] on uib-tab-heading "Customers All customers Add a new customer All physicians" at bounding box center [299, 42] width 179 height 24
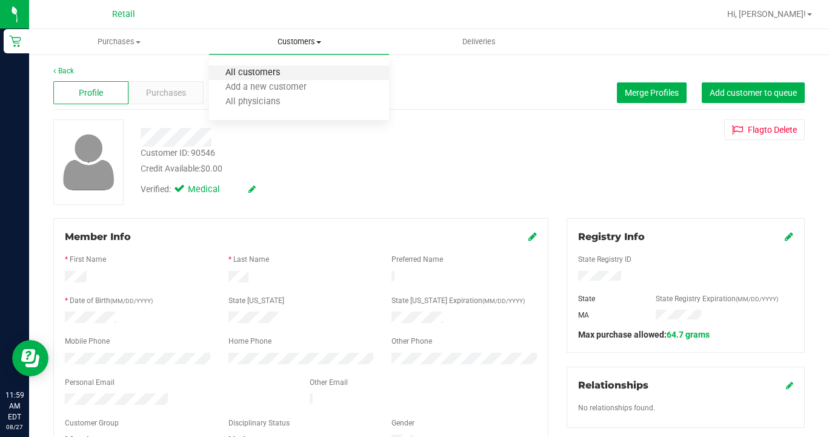
click at [260, 73] on span "All customers" at bounding box center [252, 73] width 87 height 10
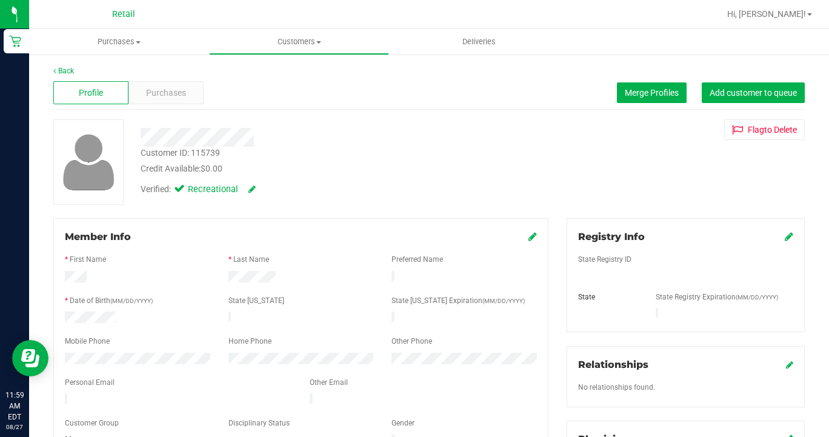
click at [163, 105] on div "Profile Purchases Merge Profiles Add customer to queue" at bounding box center [429, 92] width 752 height 33
click at [168, 97] on span "Purchases" at bounding box center [166, 93] width 40 height 13
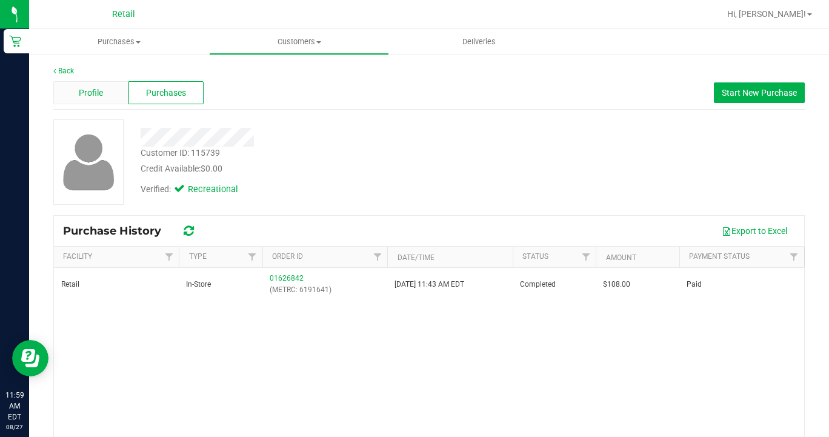
click at [84, 91] on span "Profile" at bounding box center [91, 93] width 24 height 13
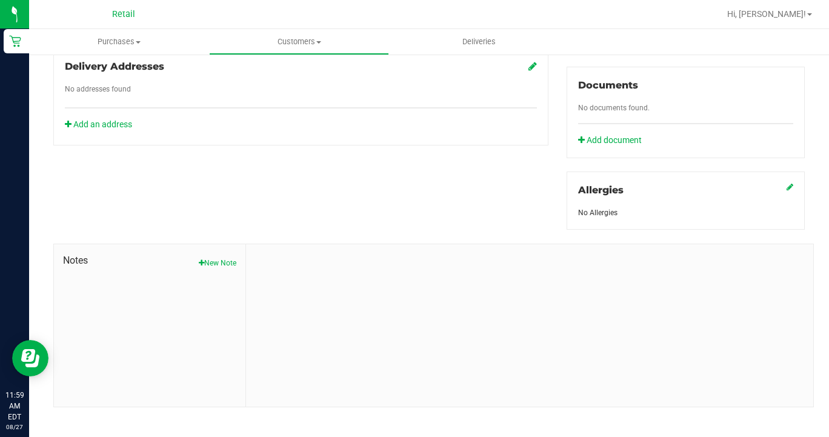
scroll to position [425, 0]
click at [228, 258] on button "New Note" at bounding box center [218, 263] width 38 height 11
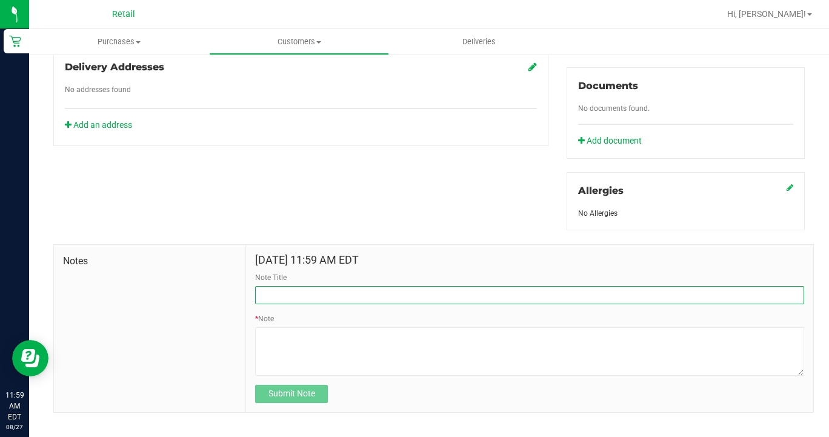
click at [305, 286] on input "Note Title" at bounding box center [529, 295] width 549 height 18
type input "SEE NOTE"
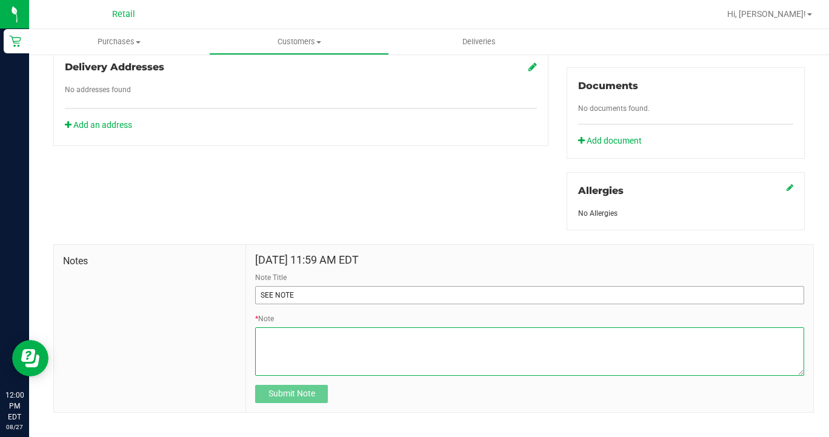
type textarea "j"
type textarea "w"
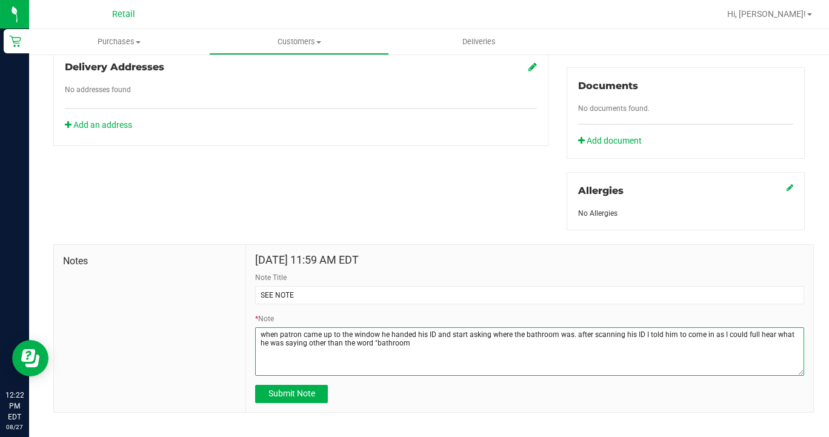
drag, startPoint x: 510, startPoint y: 323, endPoint x: 465, endPoint y: 326, distance: 45.0
click at [465, 327] on textarea "* Note" at bounding box center [529, 351] width 549 height 48
click at [613, 327] on textarea "* Note" at bounding box center [529, 351] width 549 height 48
click at [779, 327] on textarea "* Note" at bounding box center [529, 351] width 549 height 48
click at [452, 330] on textarea "* Note" at bounding box center [529, 351] width 549 height 48
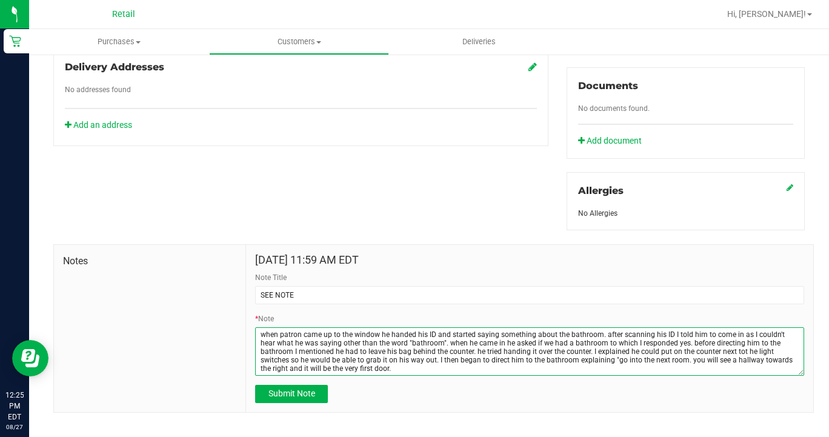
type textarea "when patron came up to the window he handed his ID and started saying something…"
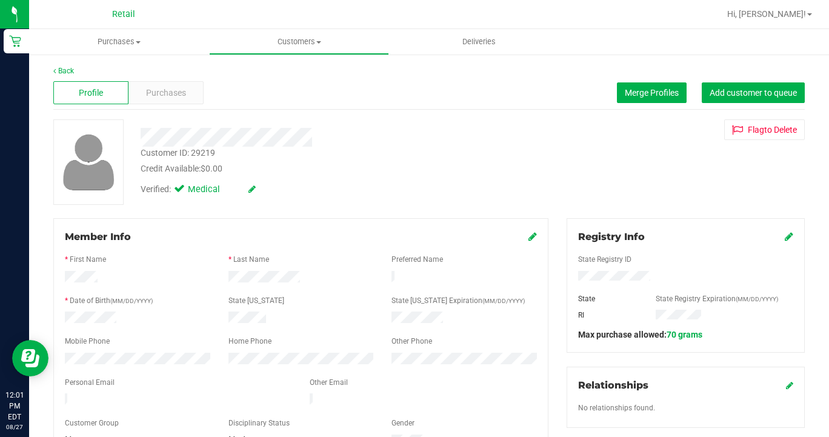
click at [170, 106] on div "Profile Purchases Merge Profiles Add customer to queue" at bounding box center [429, 92] width 752 height 33
click at [161, 88] on span "Purchases" at bounding box center [166, 93] width 40 height 13
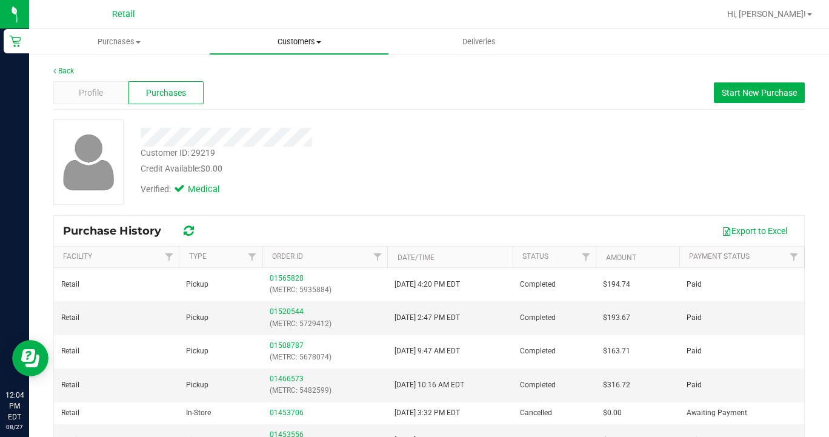
click at [298, 52] on uib-tab-heading "Customers All customers Add a new customer All physicians" at bounding box center [299, 42] width 179 height 24
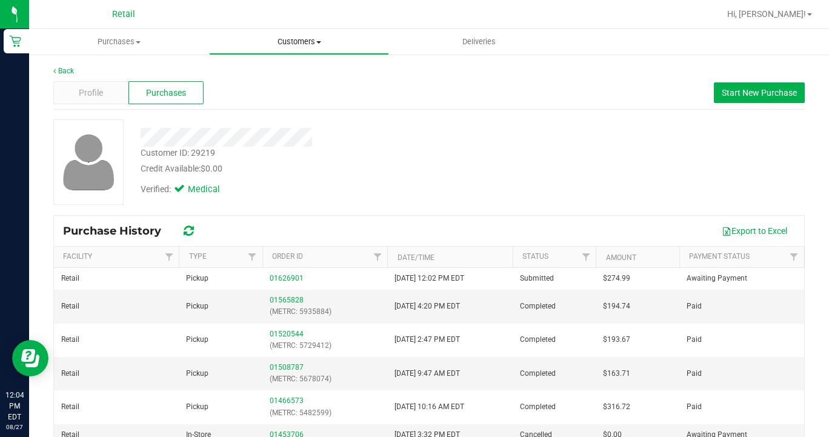
click at [315, 42] on span "Customers" at bounding box center [299, 41] width 179 height 11
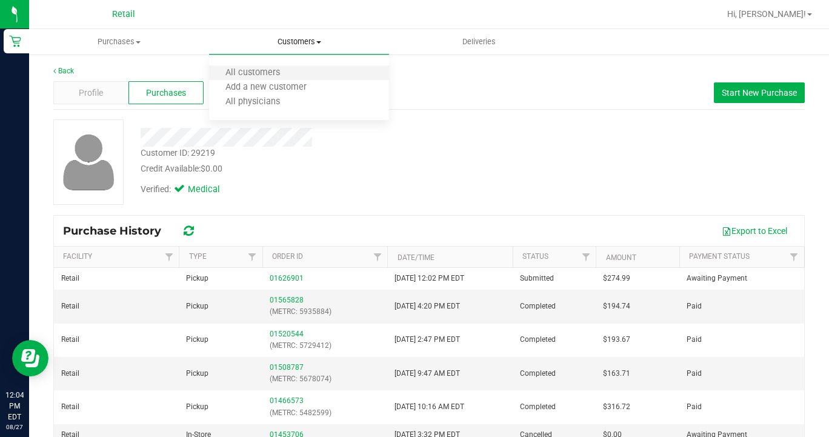
click at [315, 68] on li "All customers" at bounding box center [299, 73] width 180 height 15
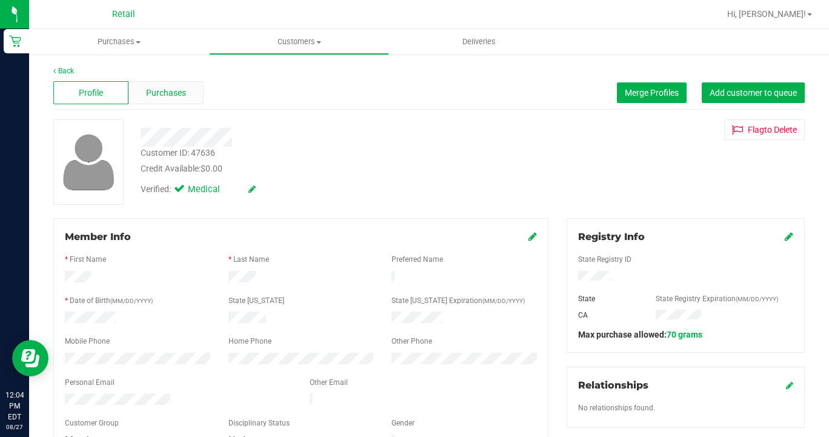
click at [155, 98] on span "Purchases" at bounding box center [166, 93] width 40 height 13
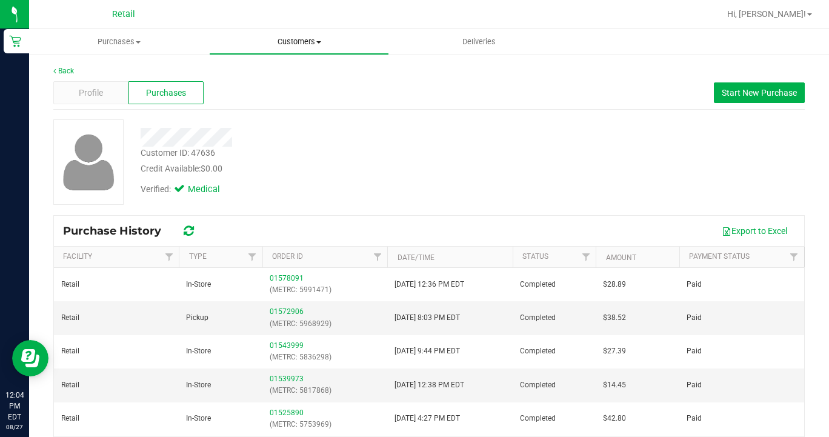
click at [293, 41] on span "Customers" at bounding box center [299, 41] width 179 height 11
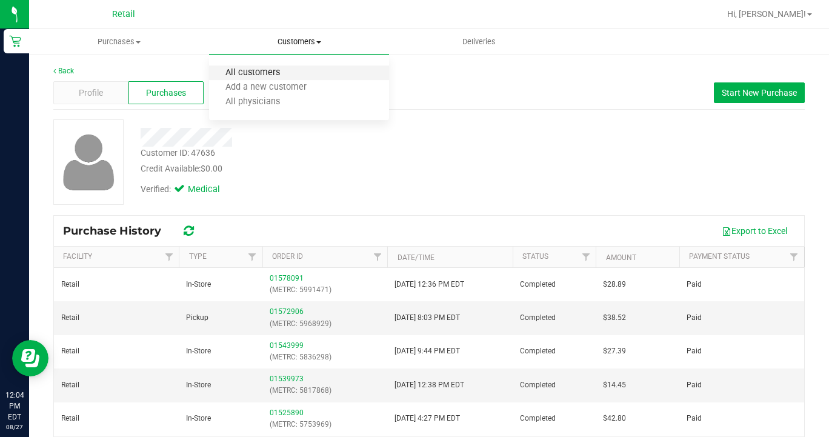
click at [292, 77] on span "All customers" at bounding box center [252, 73] width 87 height 10
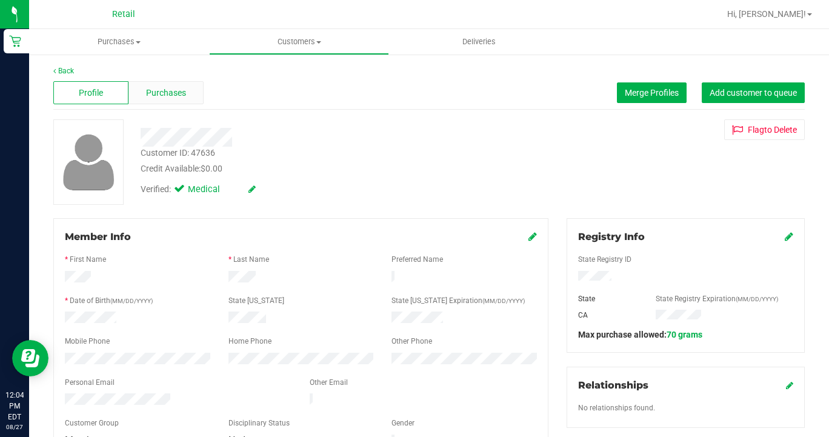
click at [158, 94] on span "Purchases" at bounding box center [166, 93] width 40 height 13
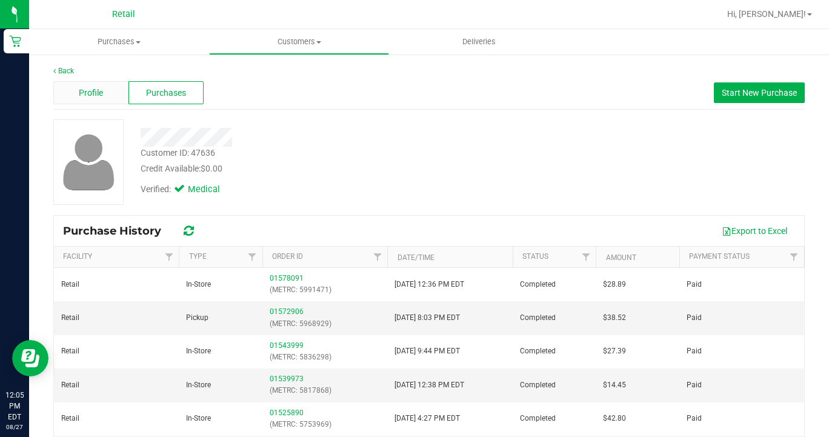
click at [121, 98] on div "Profile" at bounding box center [90, 92] width 75 height 23
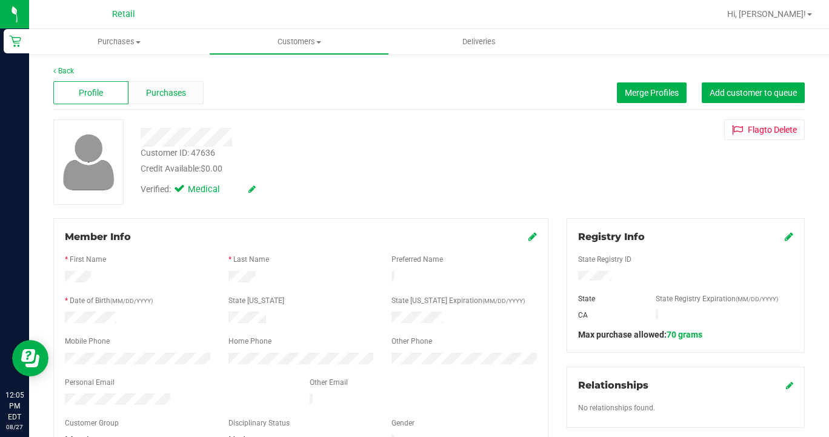
click at [185, 94] on span "Purchases" at bounding box center [166, 93] width 40 height 13
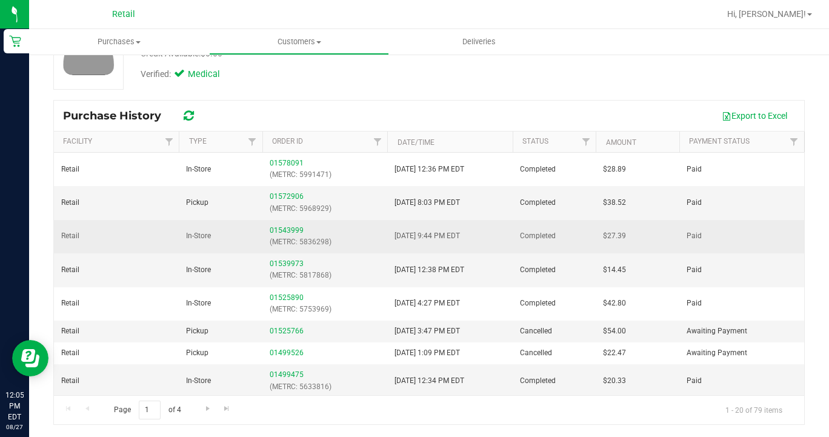
scroll to position [115, 0]
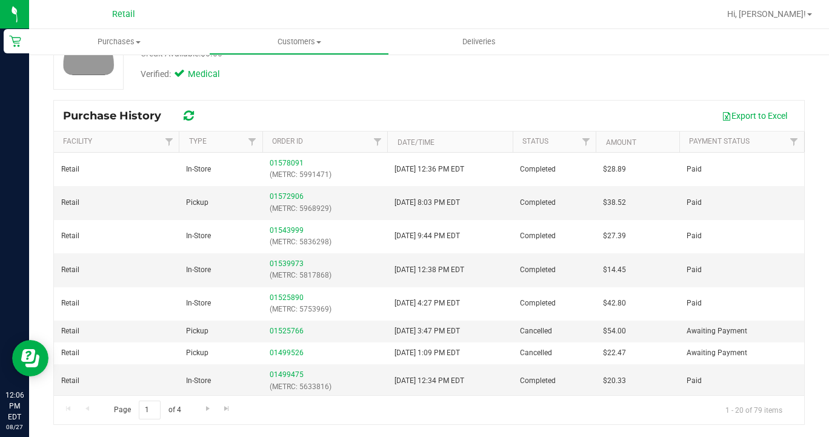
click at [214, 0] on nav "Retail Hi, Sarah!" at bounding box center [429, 14] width 800 height 29
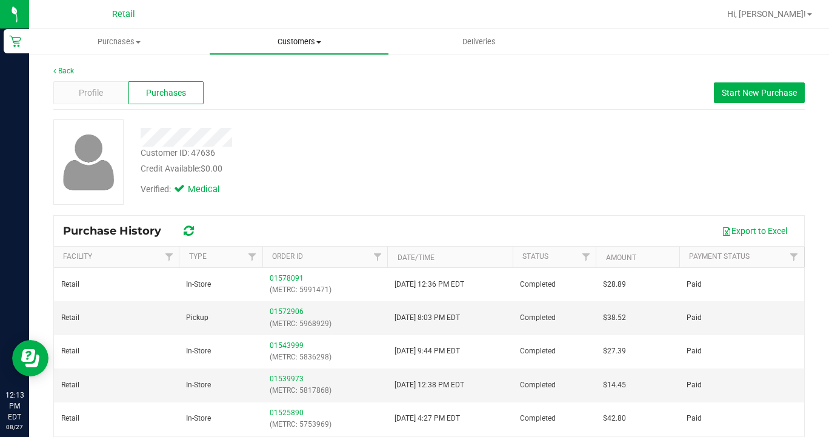
scroll to position [0, 0]
click at [299, 46] on span "Customers" at bounding box center [299, 41] width 179 height 11
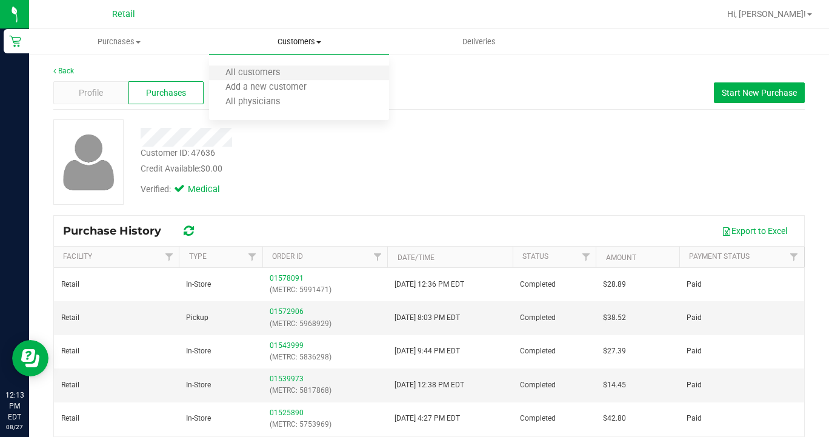
click at [301, 69] on li "All customers" at bounding box center [299, 73] width 180 height 15
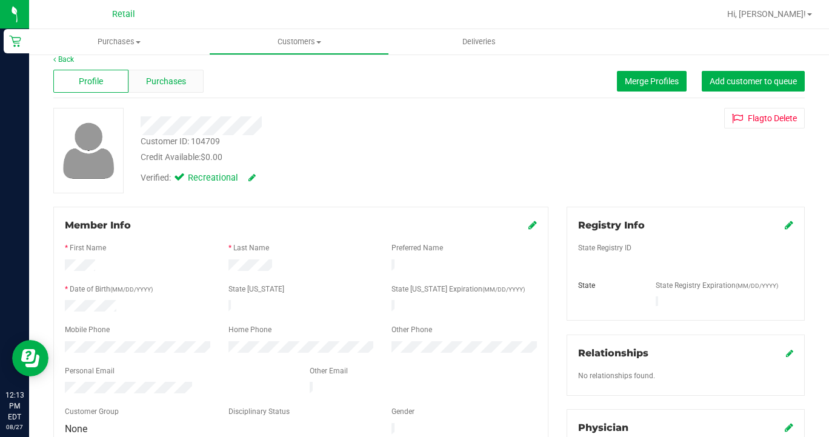
scroll to position [10, 0]
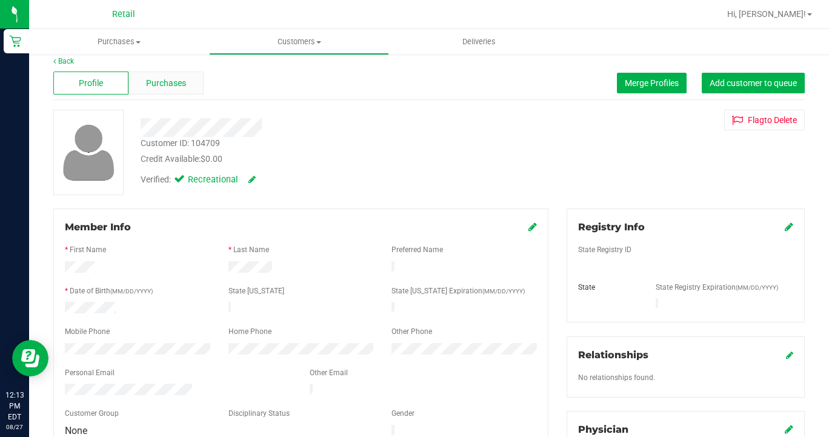
click at [183, 77] on span "Purchases" at bounding box center [166, 83] width 40 height 13
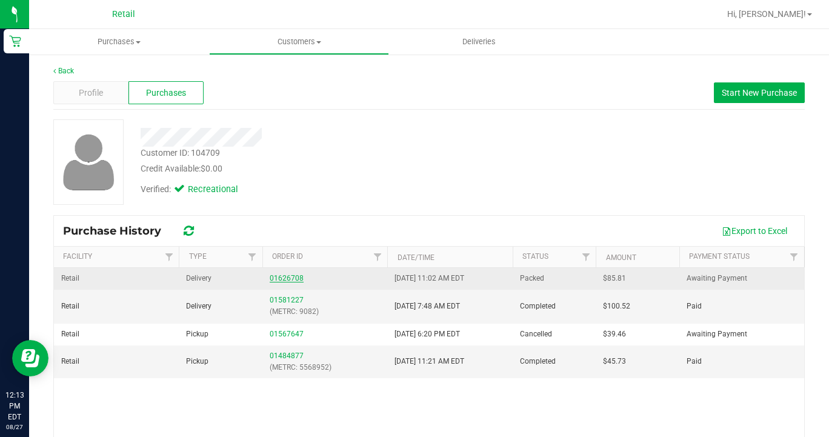
click at [284, 276] on link "01626708" at bounding box center [287, 278] width 34 height 8
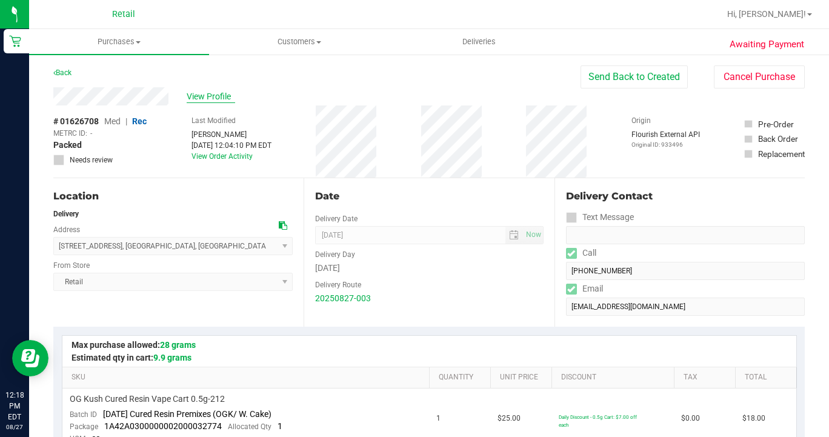
click at [216, 96] on span "View Profile" at bounding box center [211, 96] width 48 height 13
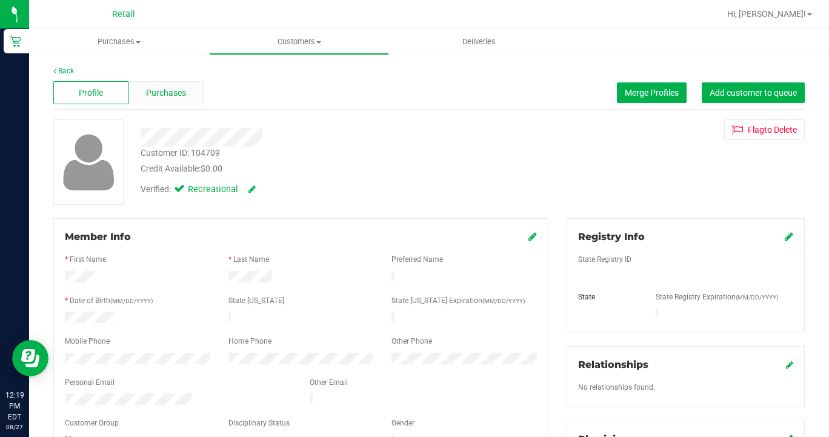
click at [170, 95] on span "Purchases" at bounding box center [166, 93] width 40 height 13
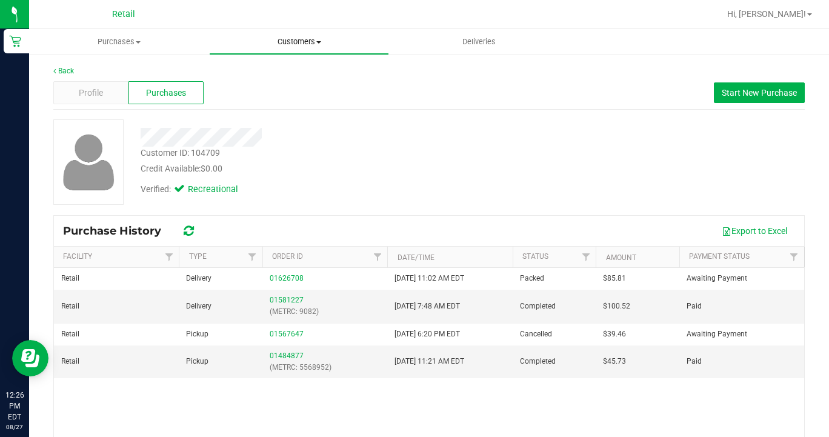
click at [307, 44] on span "Customers" at bounding box center [299, 41] width 179 height 11
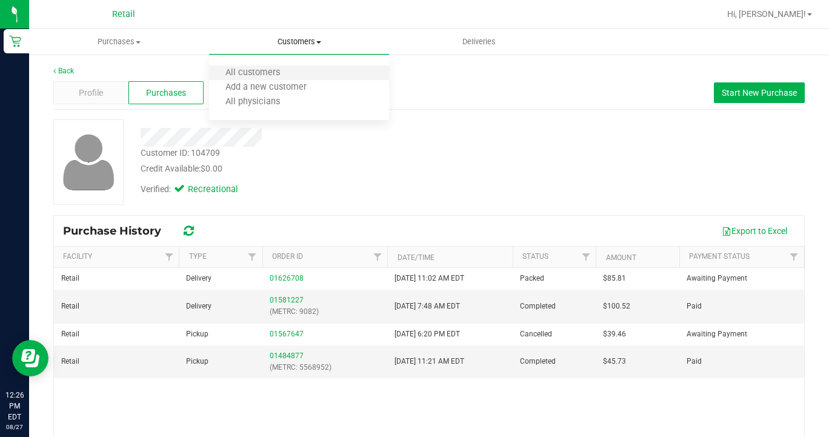
click at [305, 74] on li "All customers" at bounding box center [299, 73] width 180 height 15
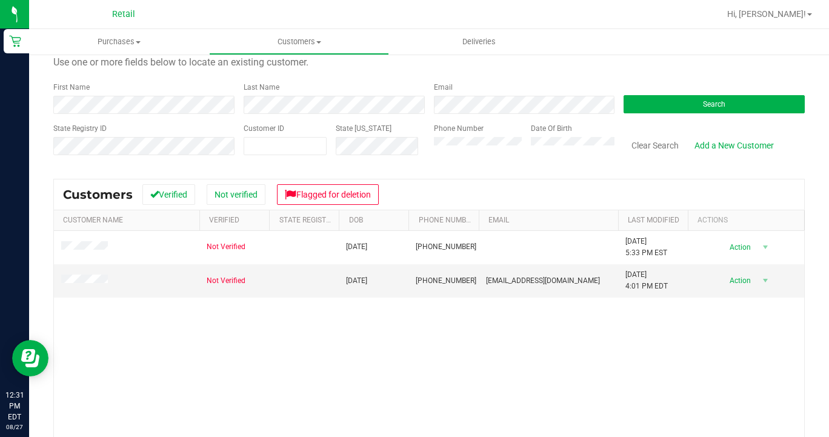
scroll to position [41, 0]
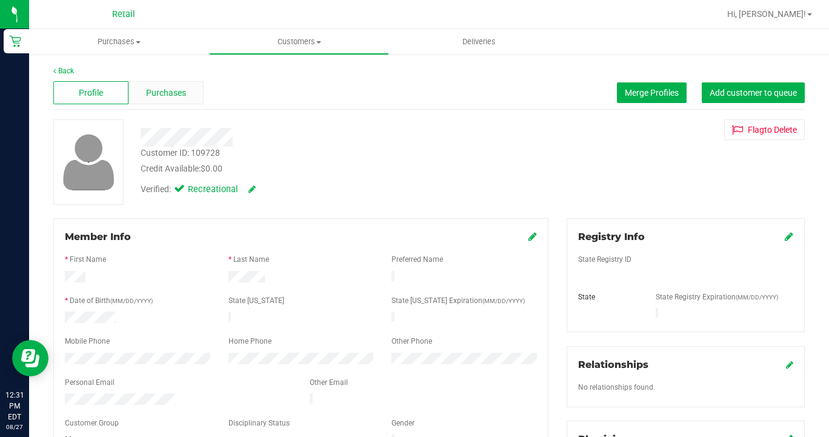
click at [167, 90] on span "Purchases" at bounding box center [166, 93] width 40 height 13
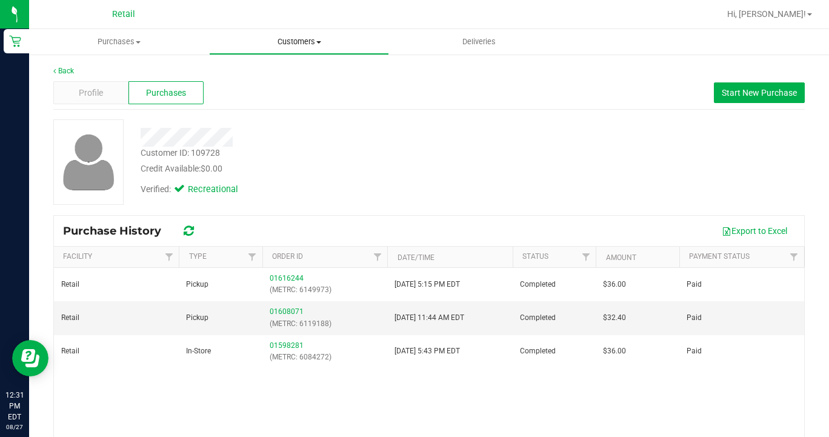
click at [302, 46] on span "Customers" at bounding box center [299, 41] width 179 height 11
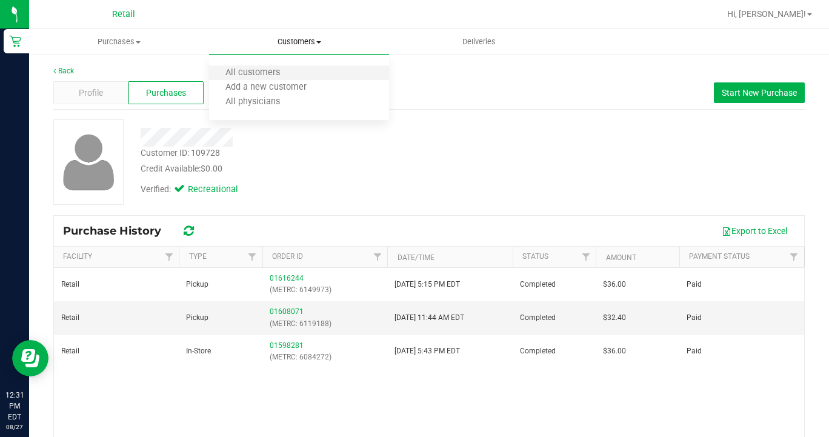
click at [296, 70] on li "All customers" at bounding box center [299, 73] width 180 height 15
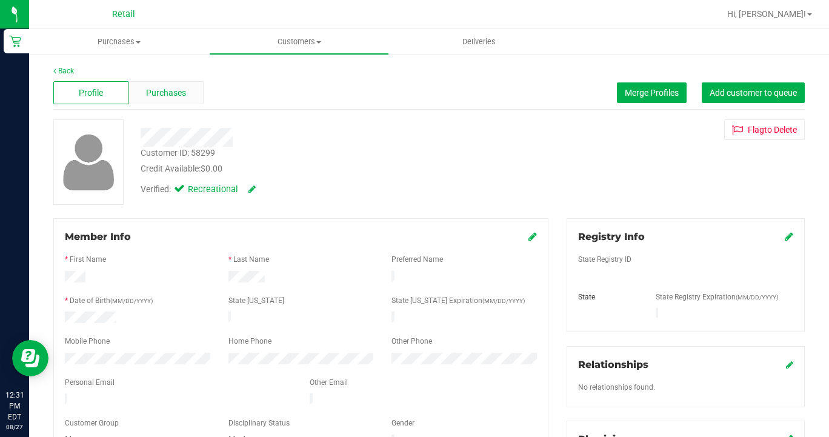
click at [176, 98] on span "Purchases" at bounding box center [166, 93] width 40 height 13
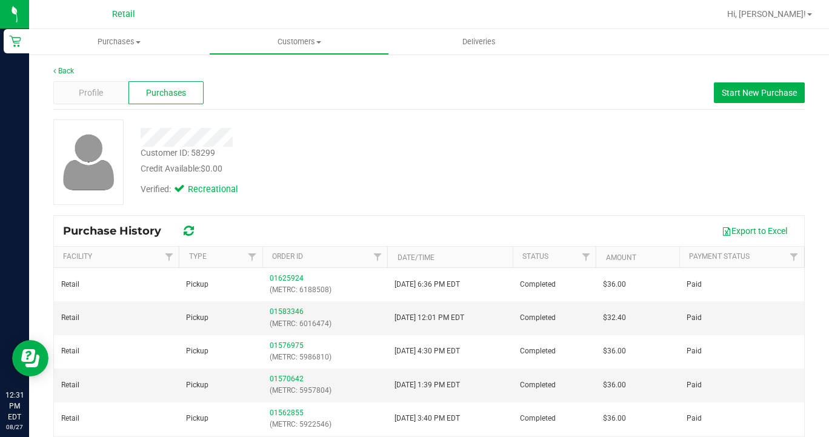
click at [81, 106] on div "Profile Purchases Start New Purchase" at bounding box center [429, 92] width 752 height 33
click at [107, 95] on div "Profile" at bounding box center [90, 92] width 75 height 23
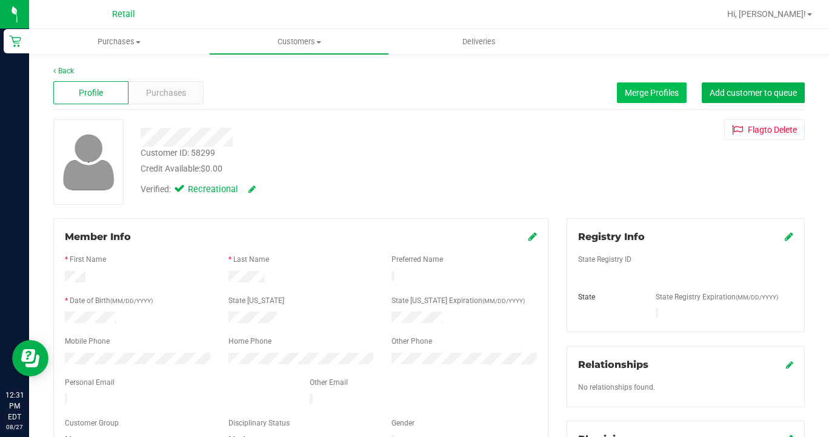
click at [647, 88] on span "Merge Profiles" at bounding box center [652, 93] width 54 height 10
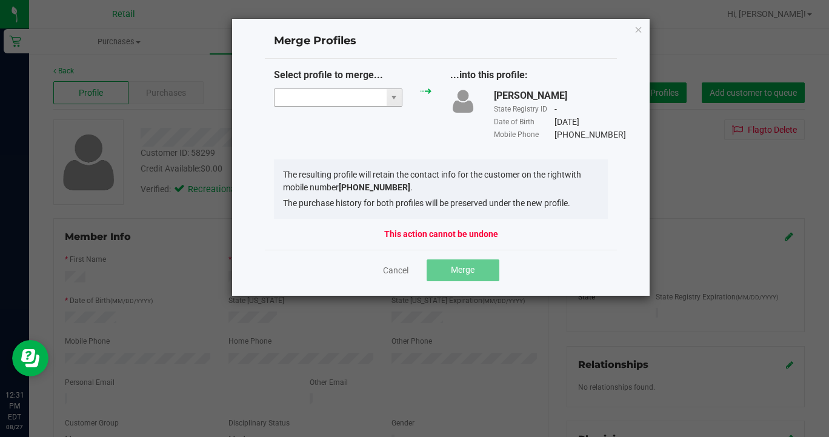
click at [328, 101] on input "NO DATA FOUND" at bounding box center [331, 97] width 112 height 17
type input "y"
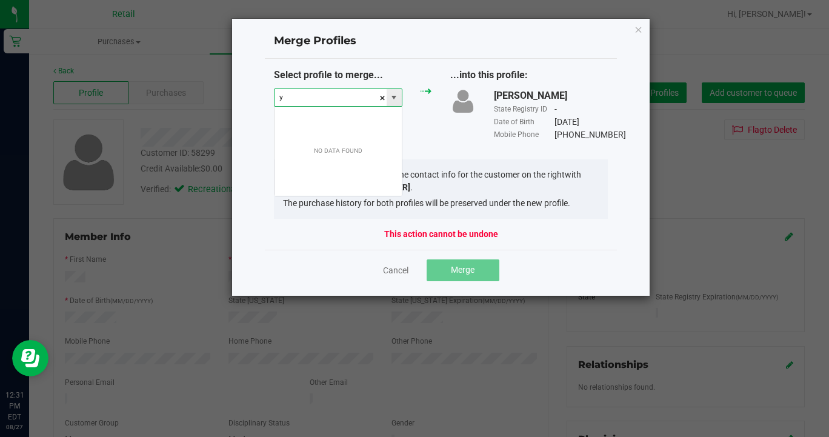
scroll to position [18, 129]
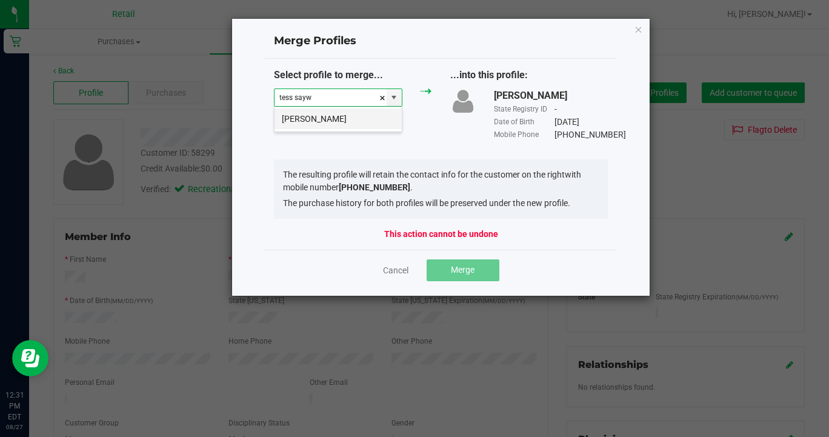
click at [327, 117] on li "Tess Sayward" at bounding box center [338, 118] width 127 height 21
type input "Tess Sayward"
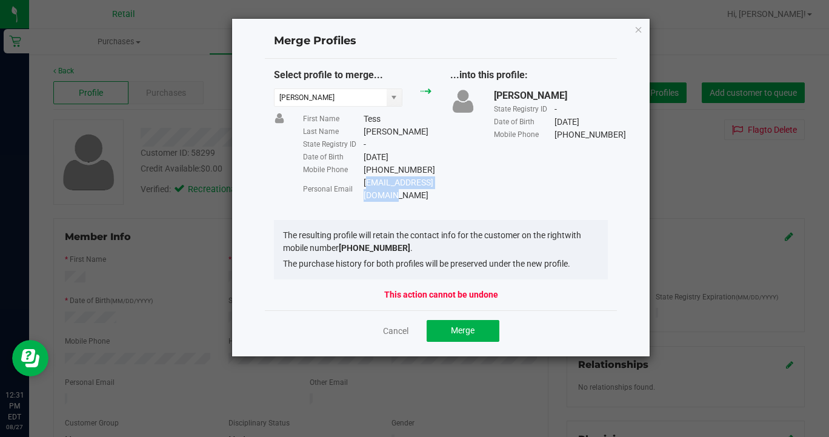
drag, startPoint x: 459, startPoint y: 182, endPoint x: 364, endPoint y: 182, distance: 95.8
click at [364, 182] on div "lionmane877@gmail.com" at bounding box center [399, 188] width 70 height 25
copy div "lionmane877@gmail.com"
click at [473, 320] on button "Merge" at bounding box center [463, 331] width 73 height 22
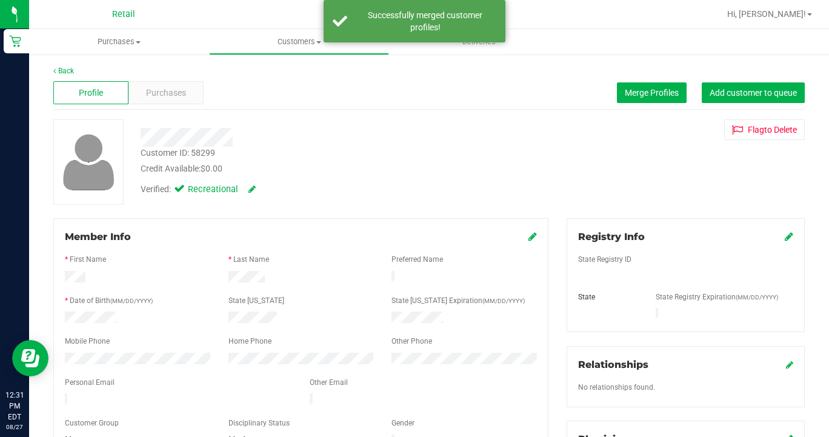
scroll to position [54, 0]
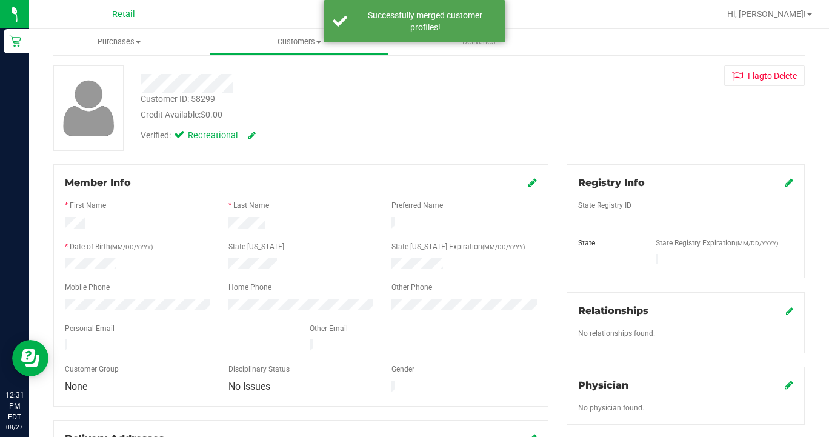
click at [534, 182] on icon at bounding box center [533, 183] width 8 height 10
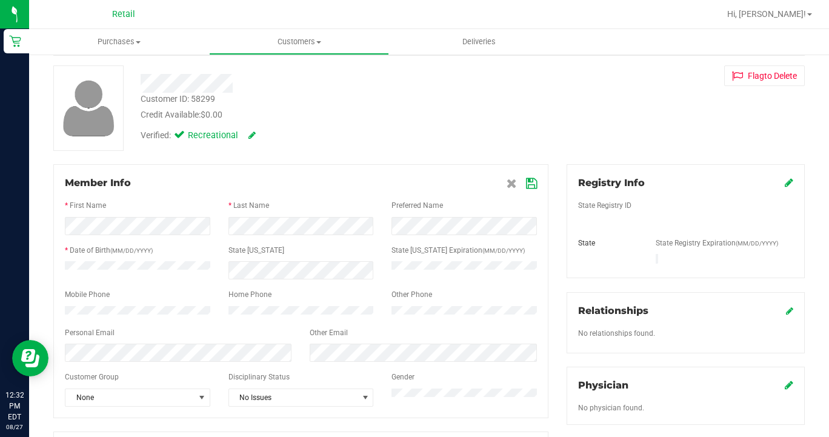
click at [532, 180] on icon at bounding box center [531, 184] width 11 height 10
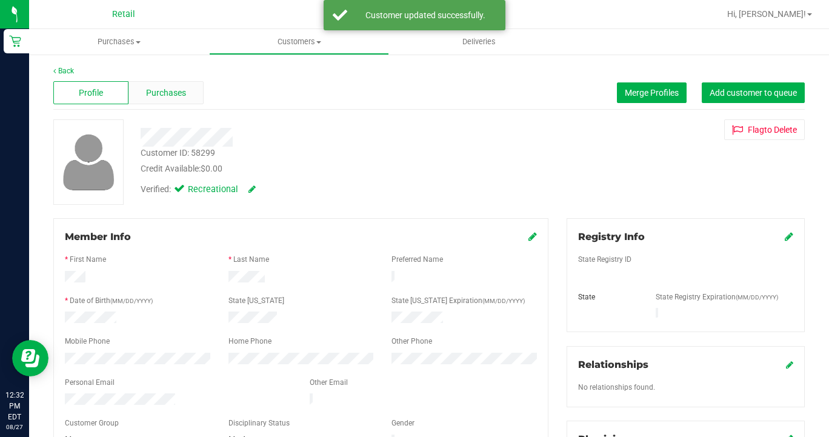
scroll to position [0, 0]
click at [175, 97] on span "Purchases" at bounding box center [166, 93] width 40 height 13
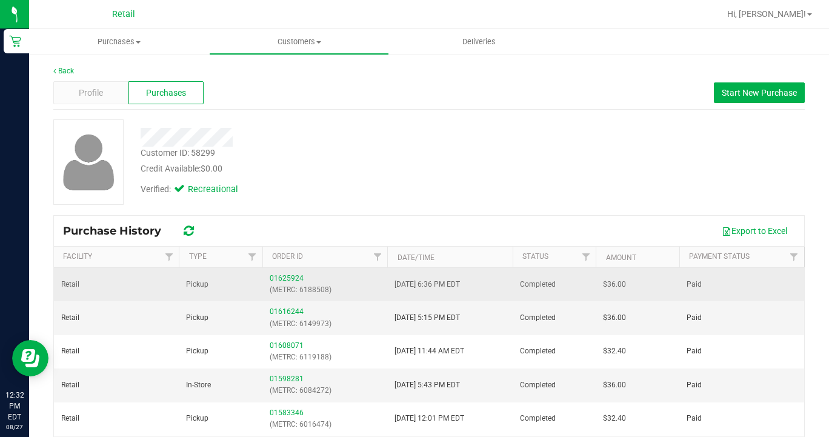
click at [293, 273] on div "01625924 (METRC: 6188508)" at bounding box center [325, 284] width 110 height 23
click at [294, 279] on link "01625924" at bounding box center [287, 278] width 34 height 8
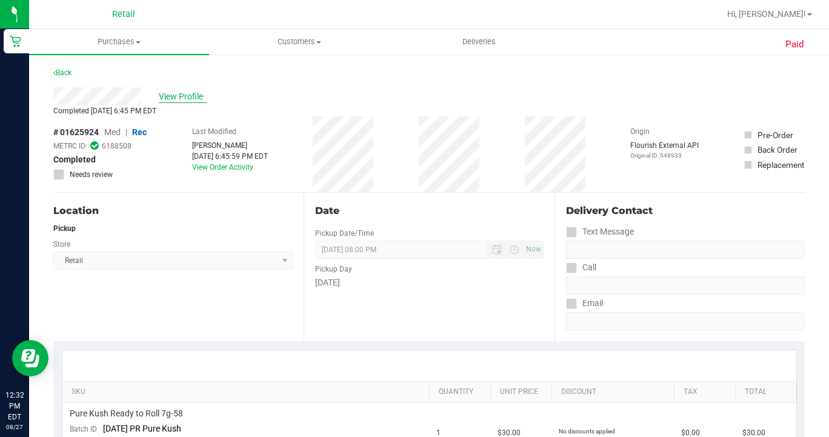
click at [184, 94] on span "View Profile" at bounding box center [183, 96] width 48 height 13
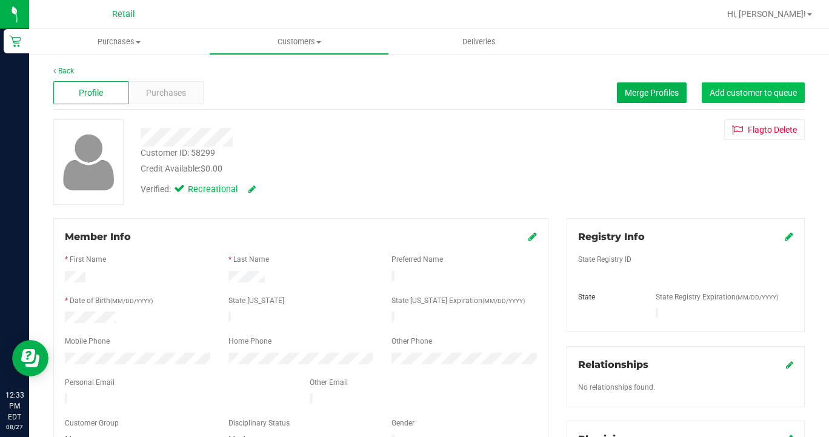
click at [776, 94] on span "Add customer to queue" at bounding box center [753, 93] width 87 height 10
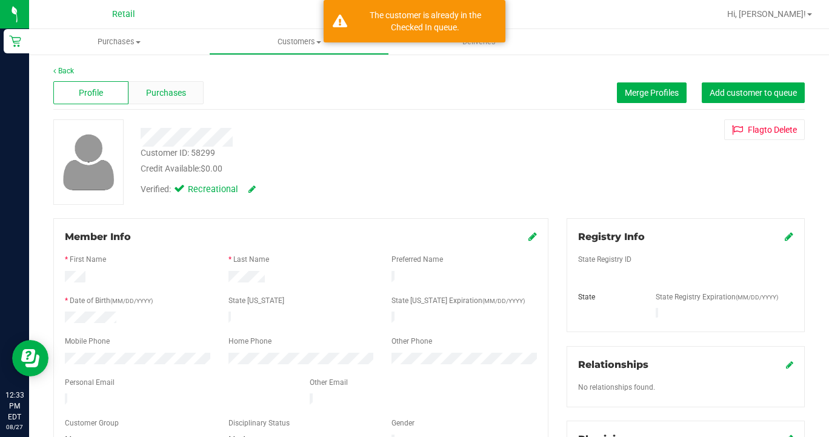
click at [161, 92] on span "Purchases" at bounding box center [166, 93] width 40 height 13
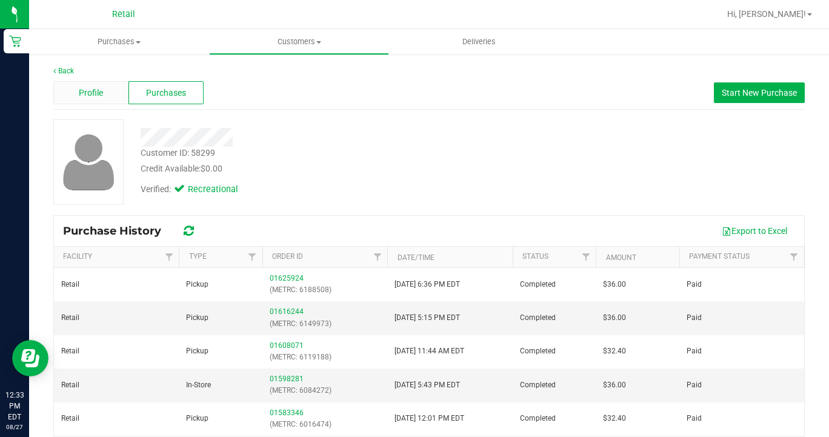
click at [95, 89] on span "Profile" at bounding box center [91, 93] width 24 height 13
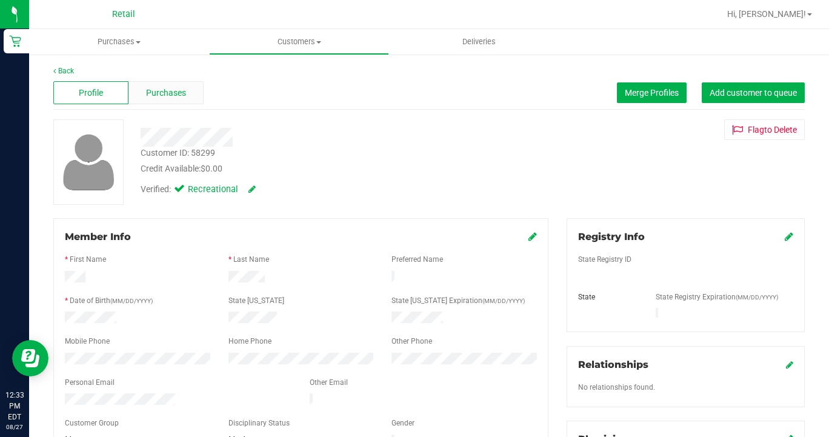
click at [168, 91] on span "Purchases" at bounding box center [166, 93] width 40 height 13
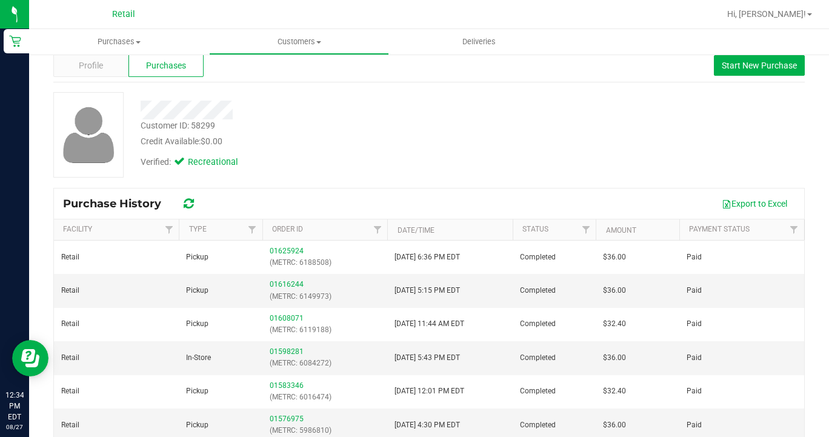
scroll to position [27, 0]
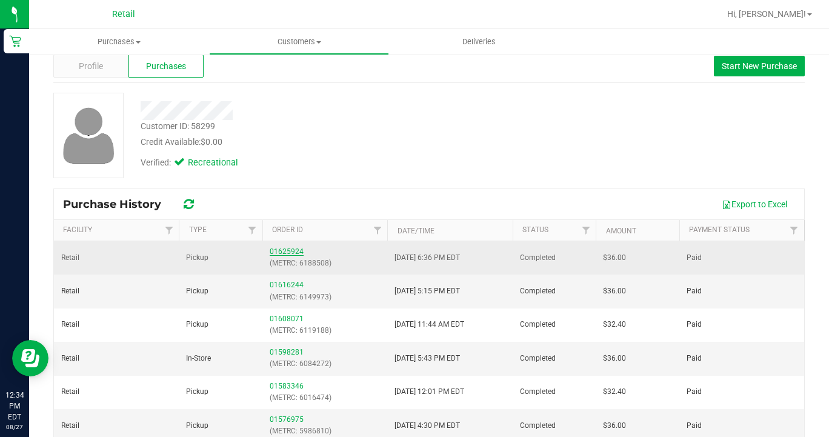
click at [281, 250] on link "01625924" at bounding box center [287, 251] width 34 height 8
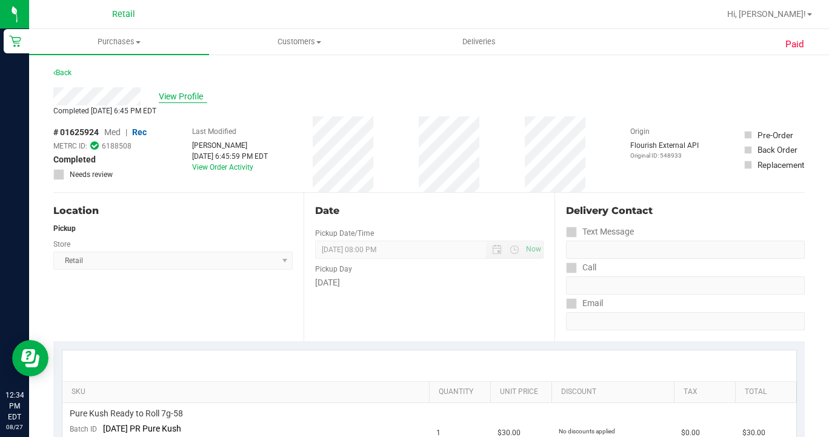
click at [181, 98] on span "View Profile" at bounding box center [183, 96] width 48 height 13
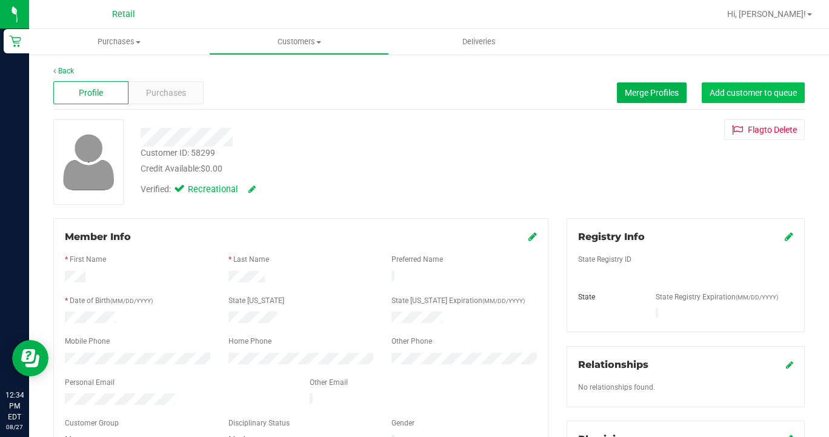
click at [755, 101] on button "Add customer to queue" at bounding box center [753, 92] width 103 height 21
click at [156, 91] on span "Purchases" at bounding box center [166, 93] width 40 height 13
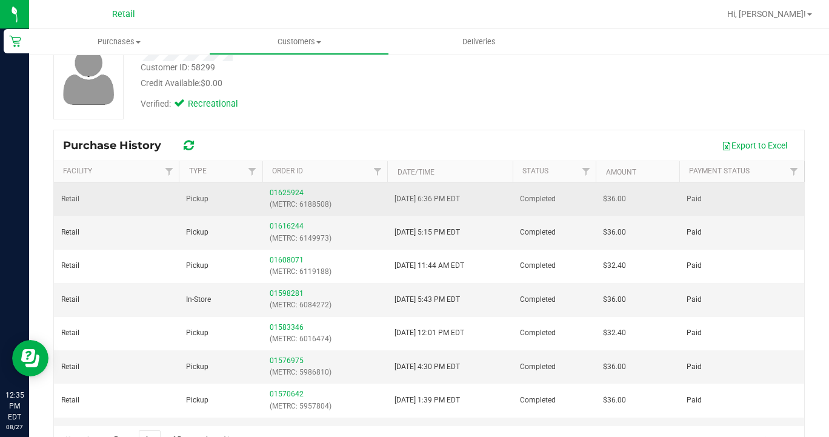
scroll to position [1, 0]
click at [287, 195] on link "01625924" at bounding box center [287, 192] width 34 height 8
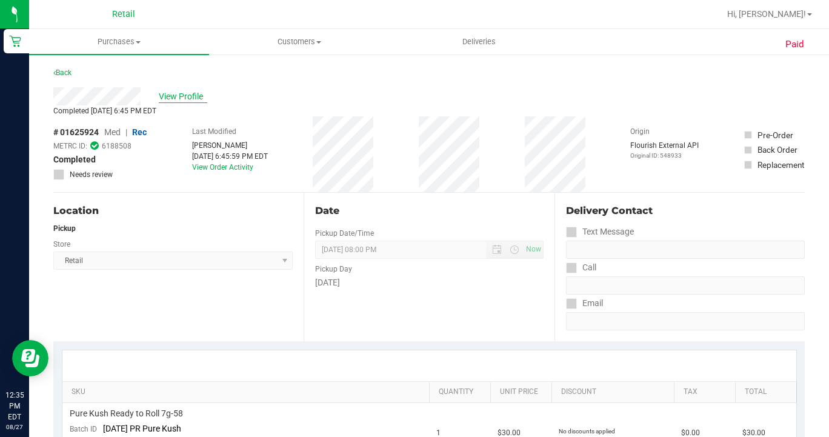
click at [176, 97] on span "View Profile" at bounding box center [183, 96] width 48 height 13
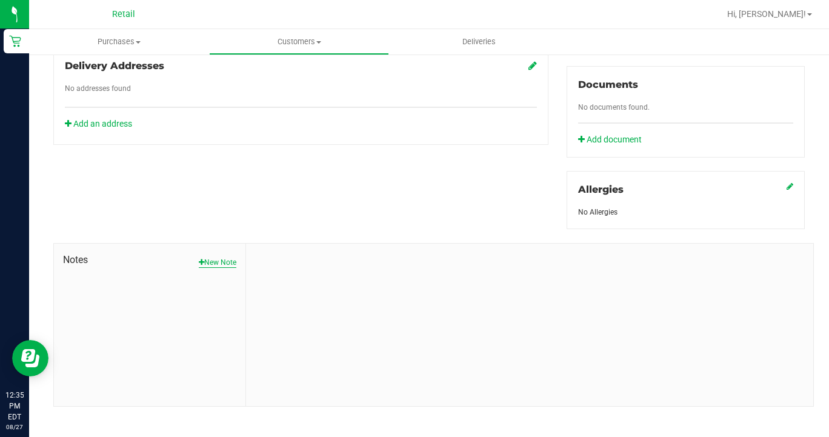
scroll to position [425, 0]
click at [220, 258] on button "New Note" at bounding box center [218, 263] width 38 height 11
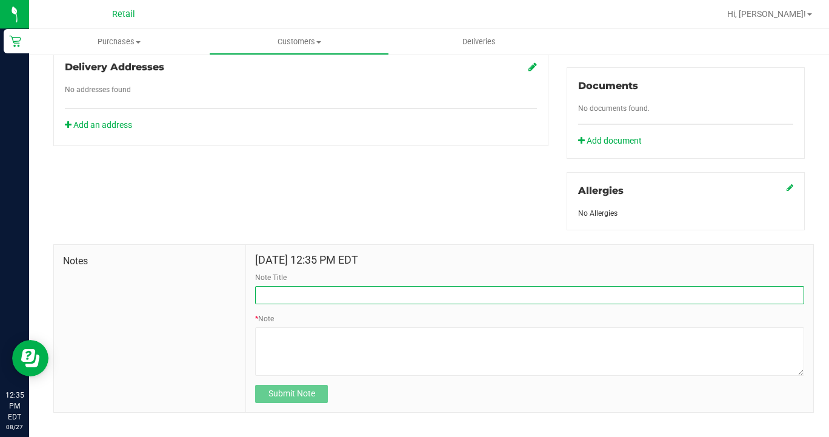
click at [300, 290] on input "Note Title" at bounding box center [529, 295] width 549 height 18
type input "refund"
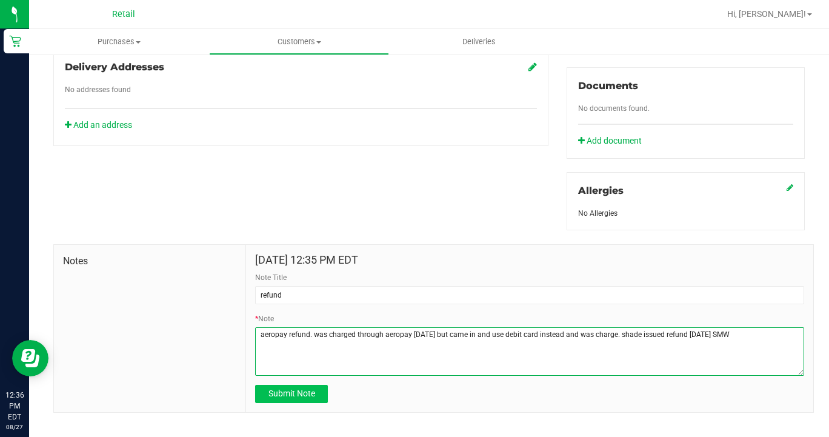
type textarea "aeropay refund. was charged through aeropay 08.26.25 but came in and use debit …"
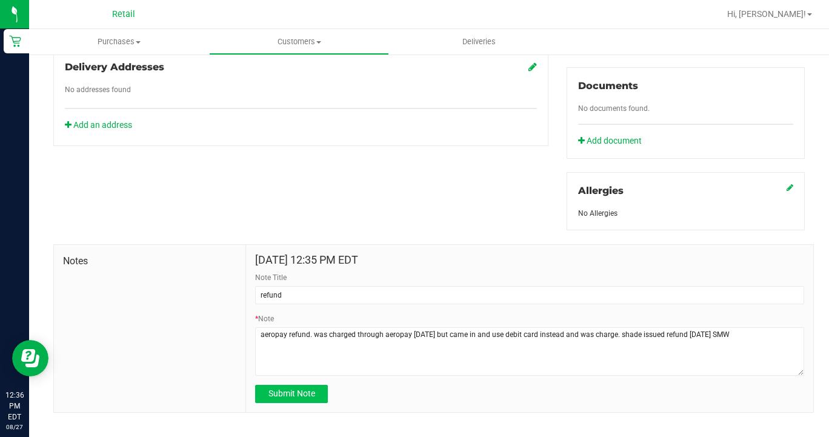
click at [279, 389] on span "Submit Note" at bounding box center [291, 394] width 47 height 10
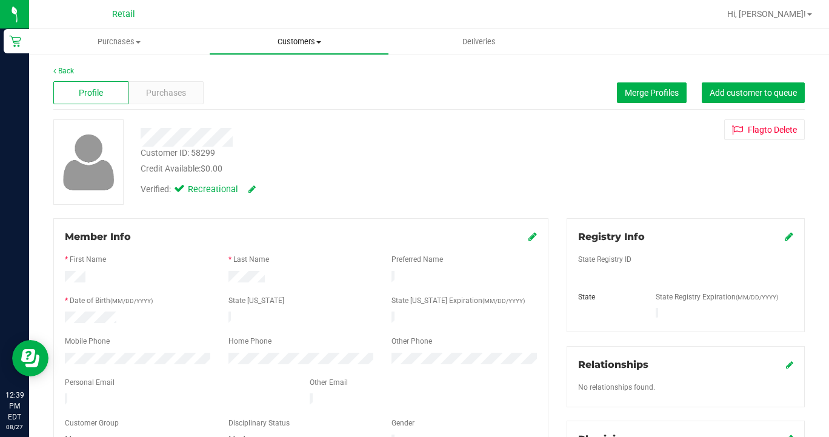
scroll to position [-1, 0]
click at [284, 30] on uib-tab-heading "Customers All customers Add a new customer All physicians" at bounding box center [299, 42] width 179 height 24
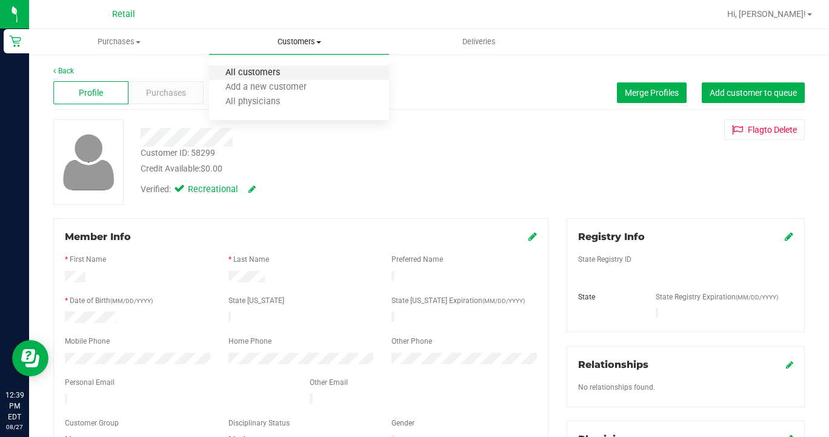
click at [284, 73] on span "All customers" at bounding box center [252, 73] width 87 height 10
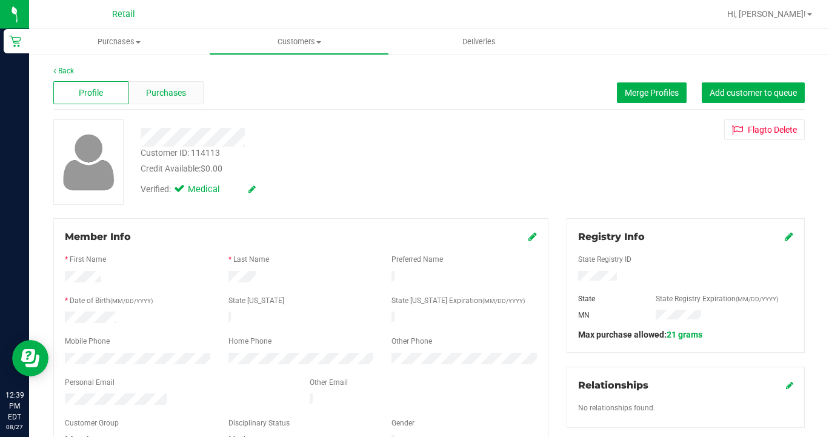
click at [179, 88] on span "Purchases" at bounding box center [166, 93] width 40 height 13
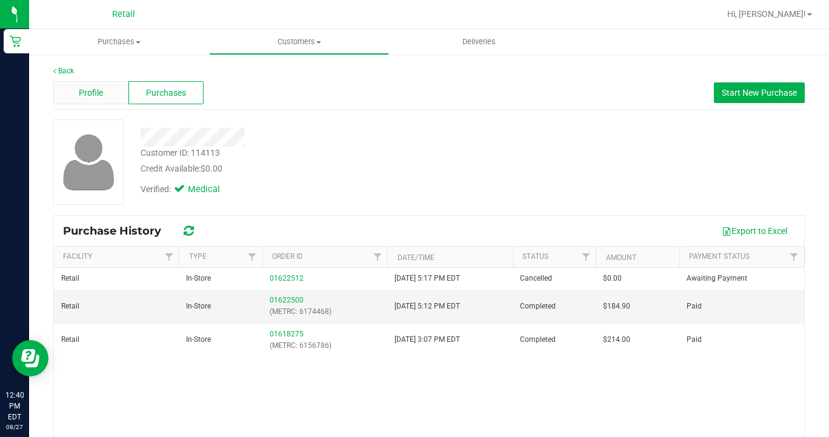
click at [90, 92] on span "Profile" at bounding box center [91, 93] width 24 height 13
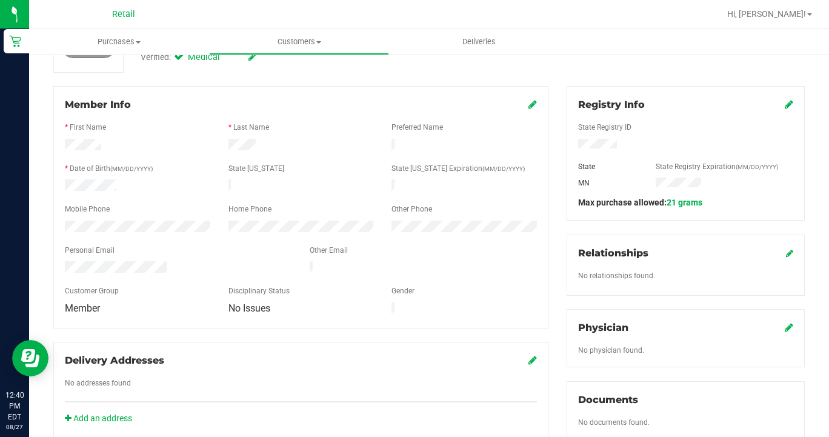
scroll to position [145, 0]
